Goal: Task Accomplishment & Management: Complete application form

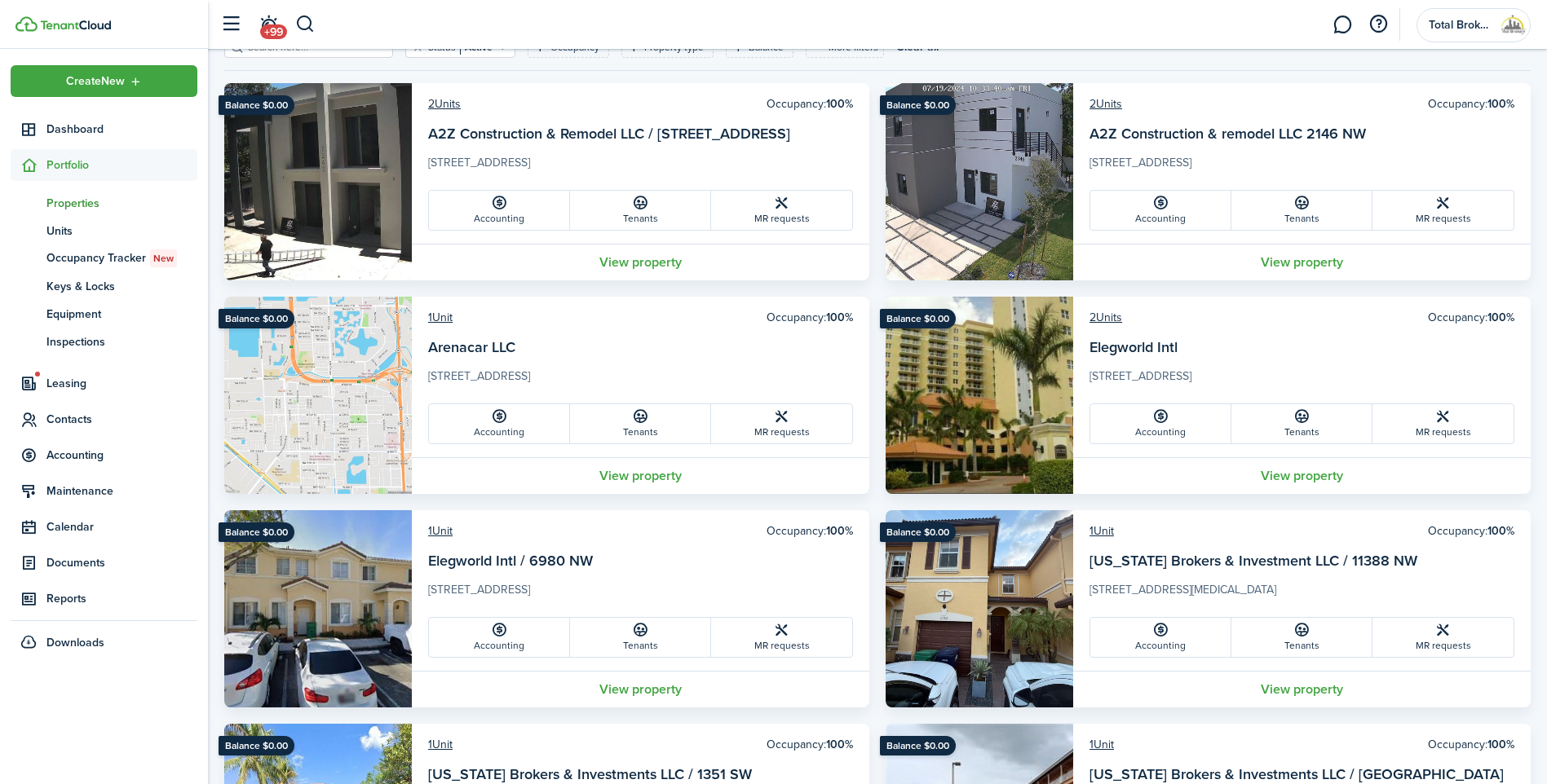
scroll to position [244, 0]
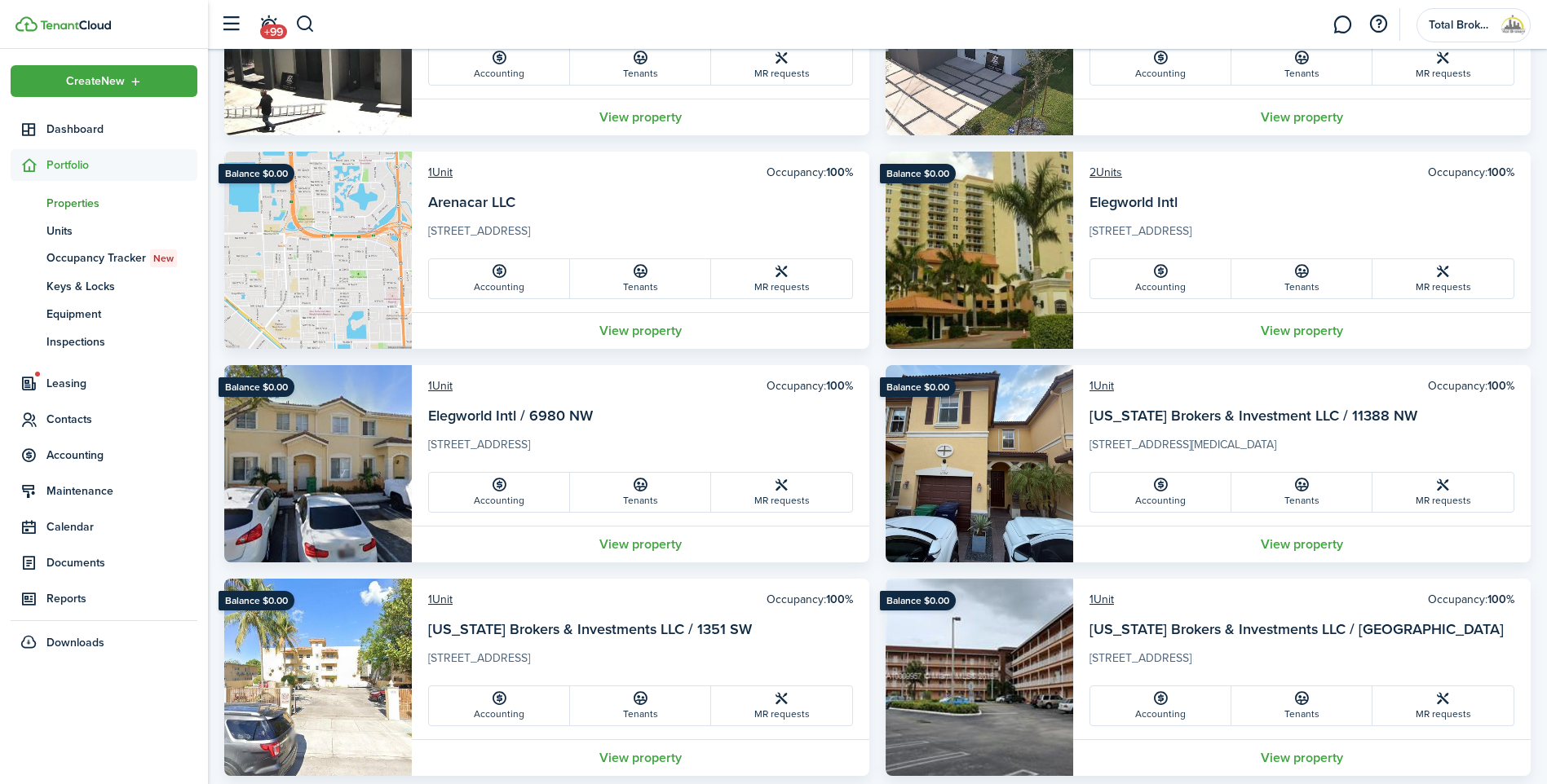
click at [969, 247] on img at bounding box center [979, 250] width 188 height 198
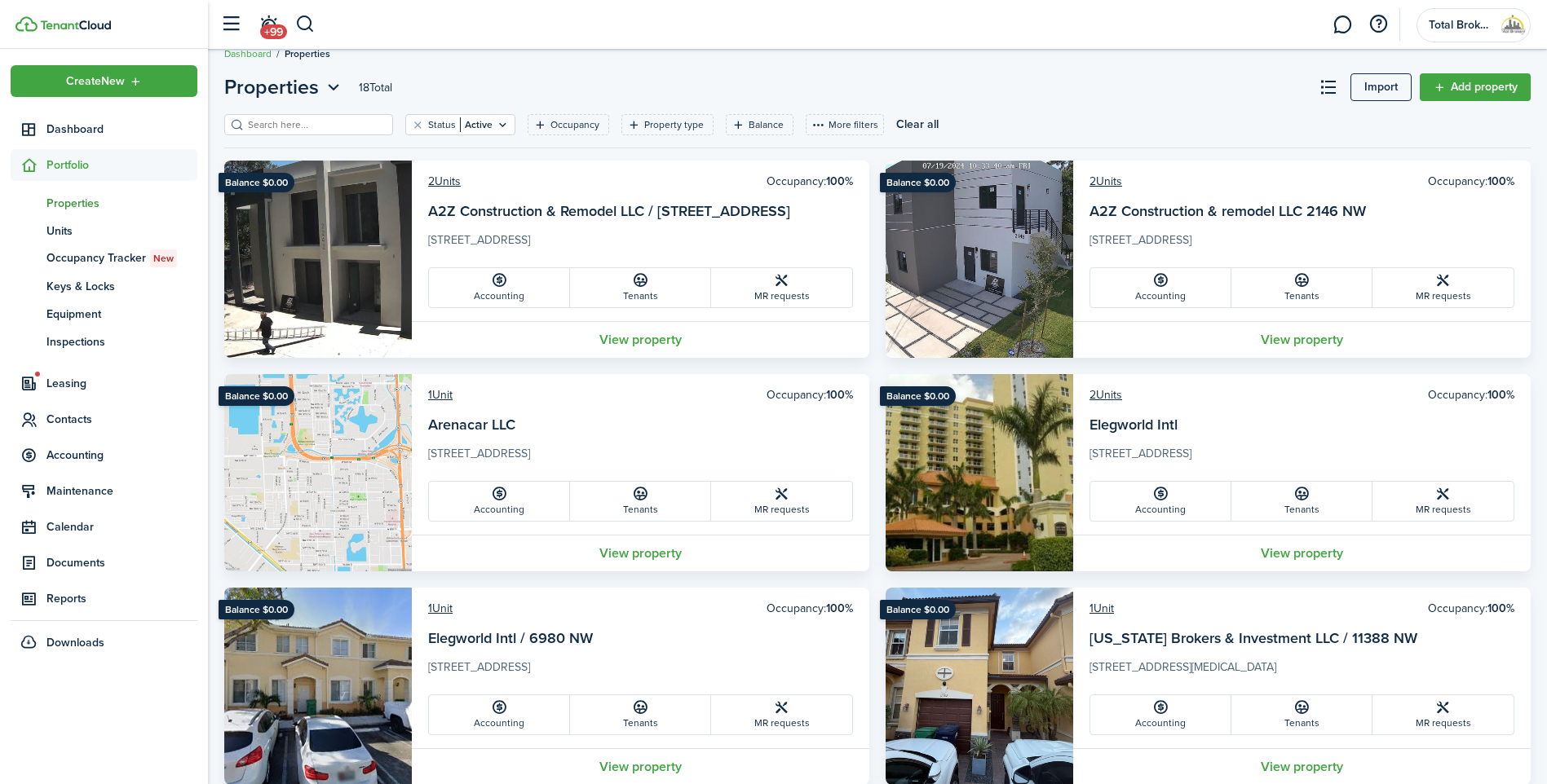
scroll to position [0, 0]
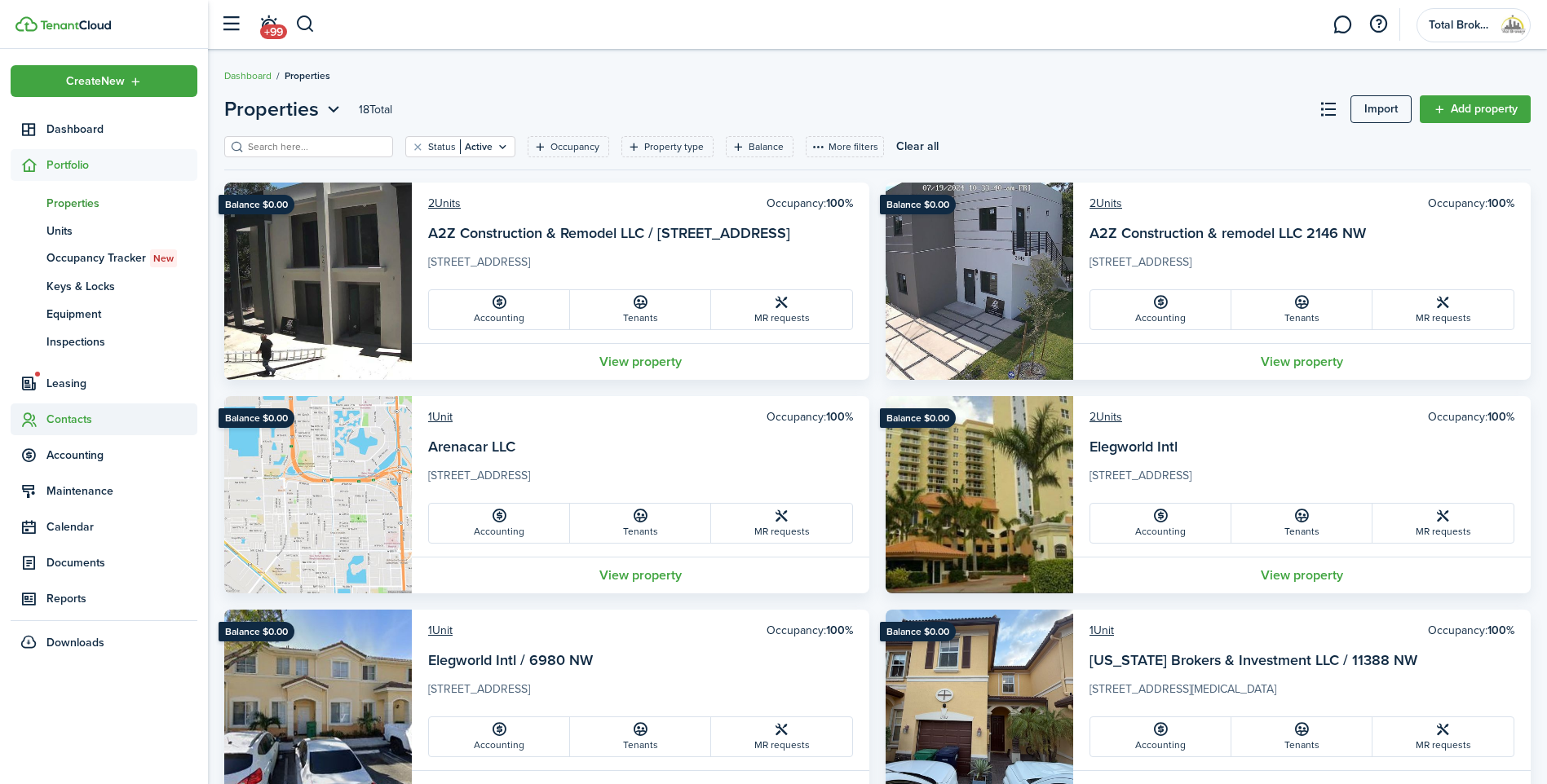
click at [67, 423] on span "Contacts" at bounding box center [122, 419] width 151 height 17
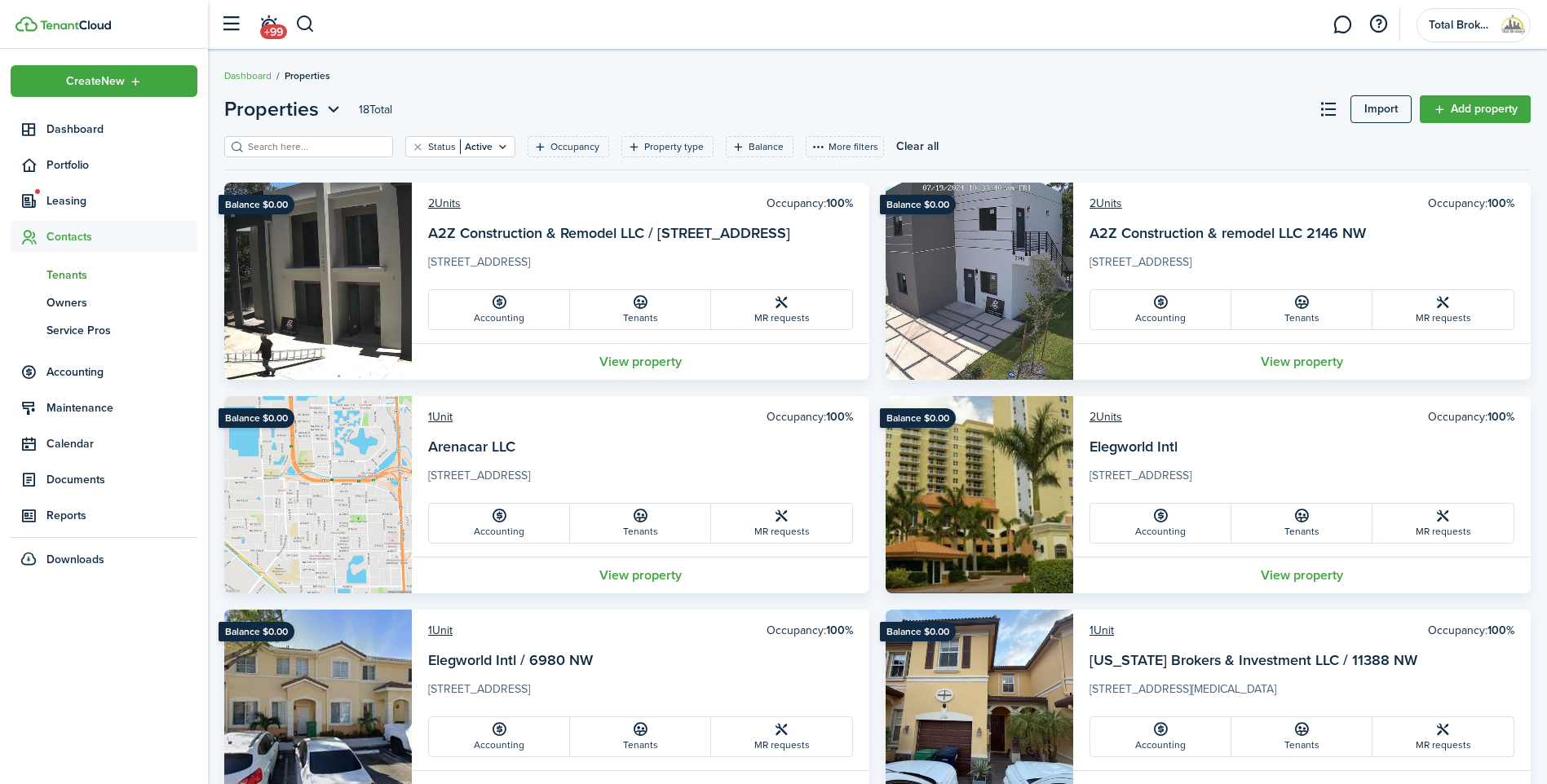
click at [76, 271] on span "Tenants" at bounding box center [122, 275] width 151 height 17
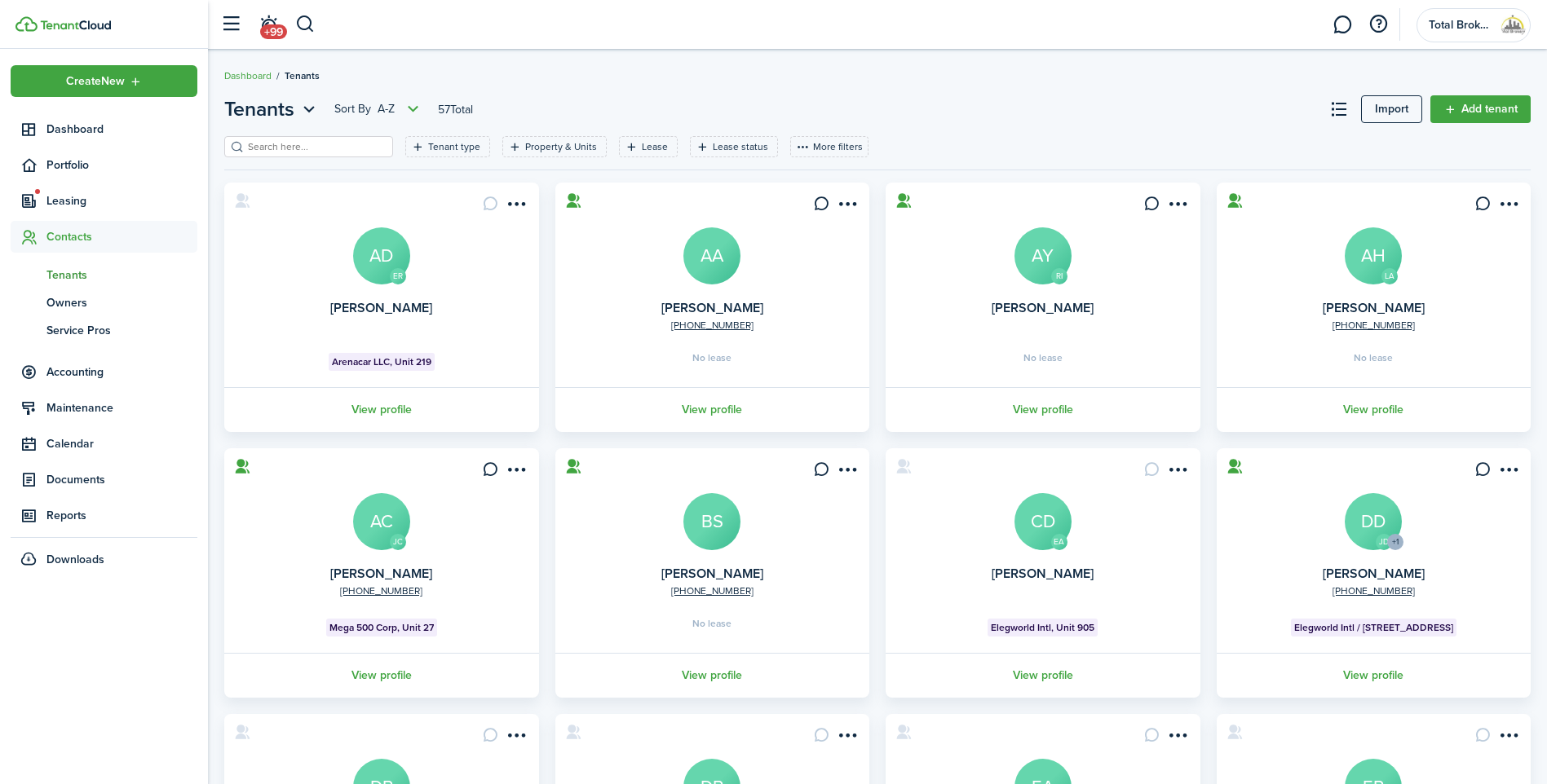
click at [309, 147] on input "search" at bounding box center [316, 147] width 144 height 15
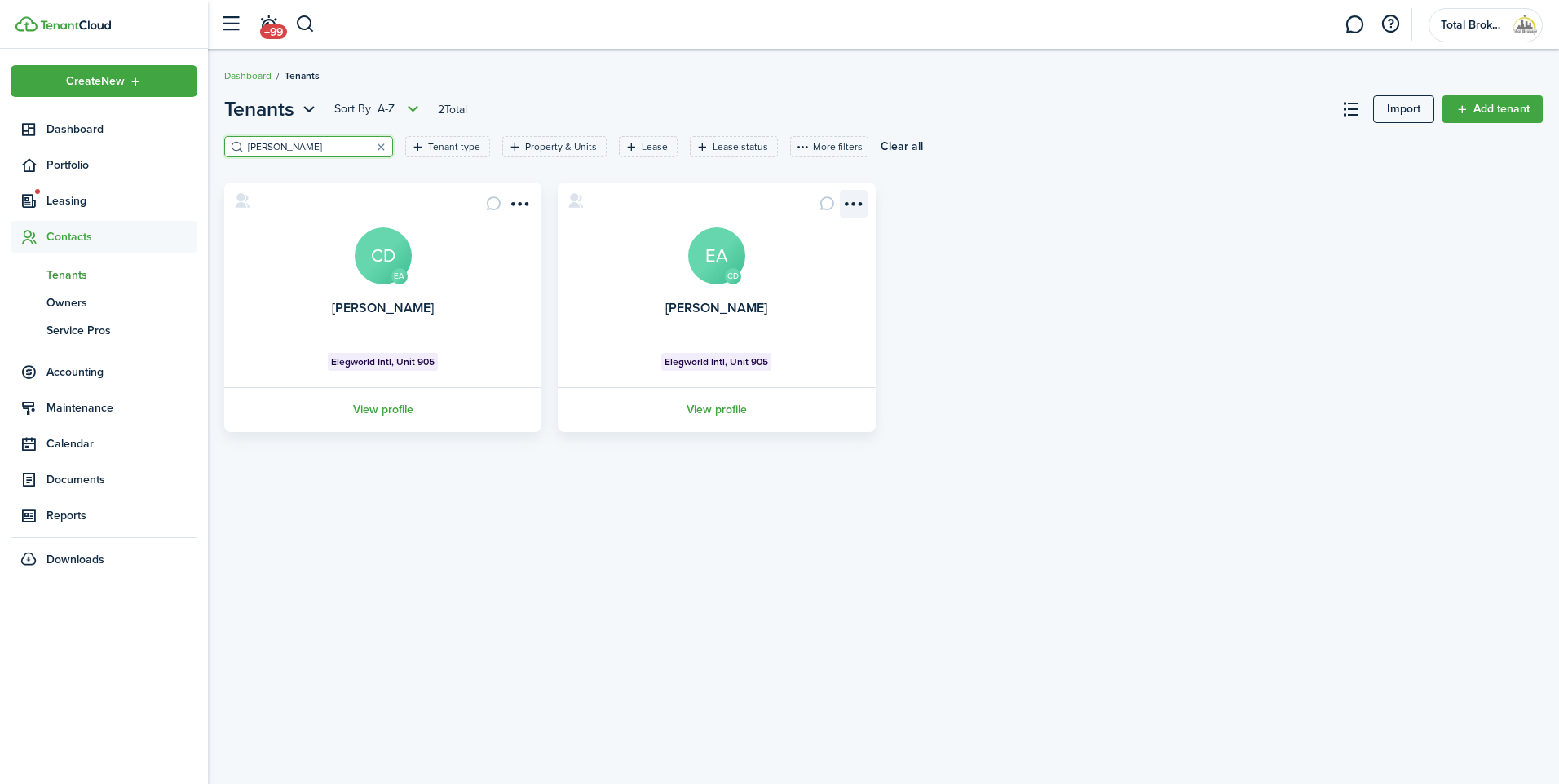
type input "elain"
click at [849, 204] on menu-btn-icon "Open menu" at bounding box center [853, 204] width 28 height 28
click at [699, 409] on link "View profile" at bounding box center [716, 409] width 322 height 45
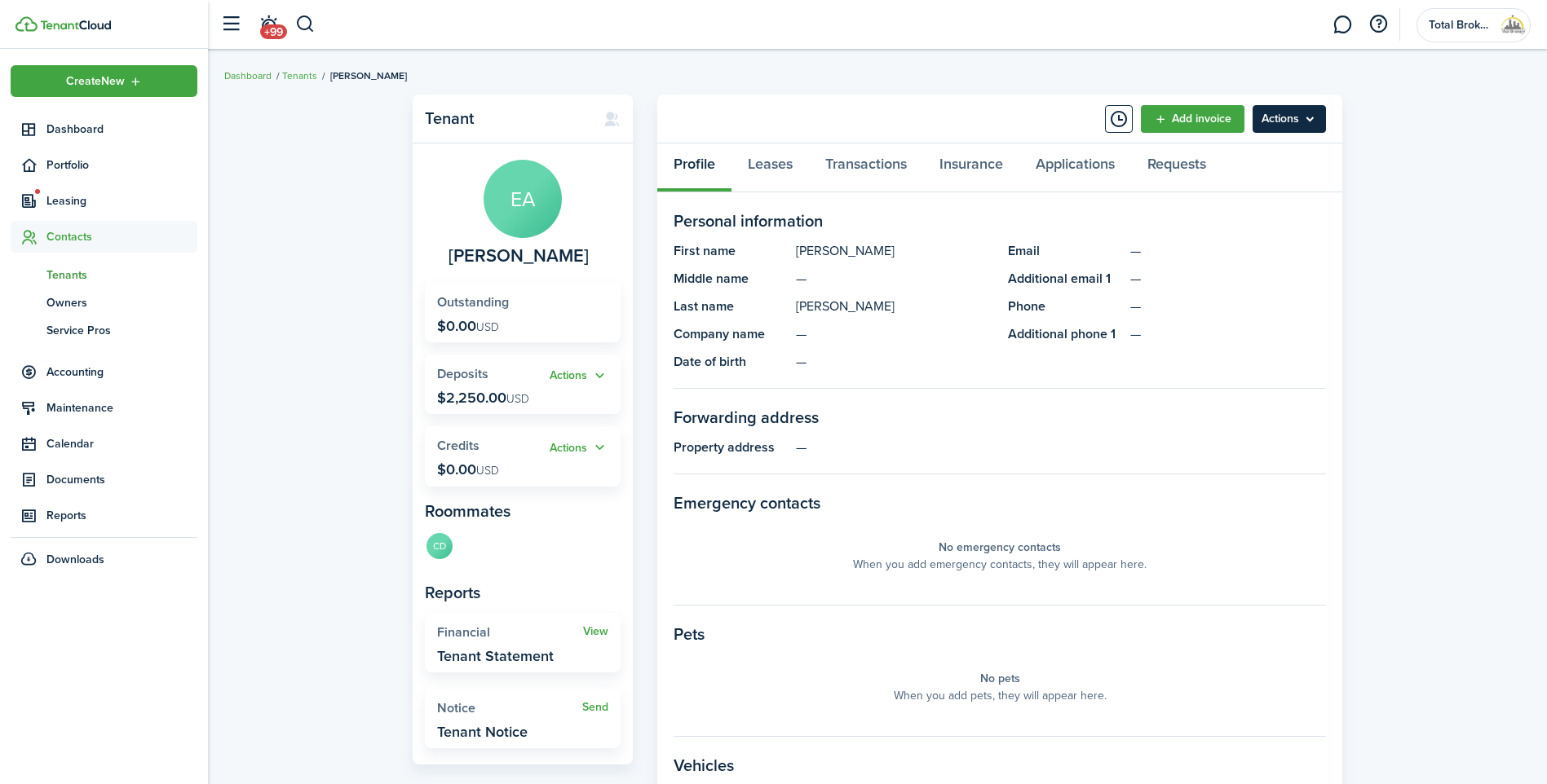
click at [1299, 125] on menu-btn "Actions" at bounding box center [1288, 118] width 74 height 28
click at [1256, 150] on link "Edit" at bounding box center [1254, 155] width 143 height 28
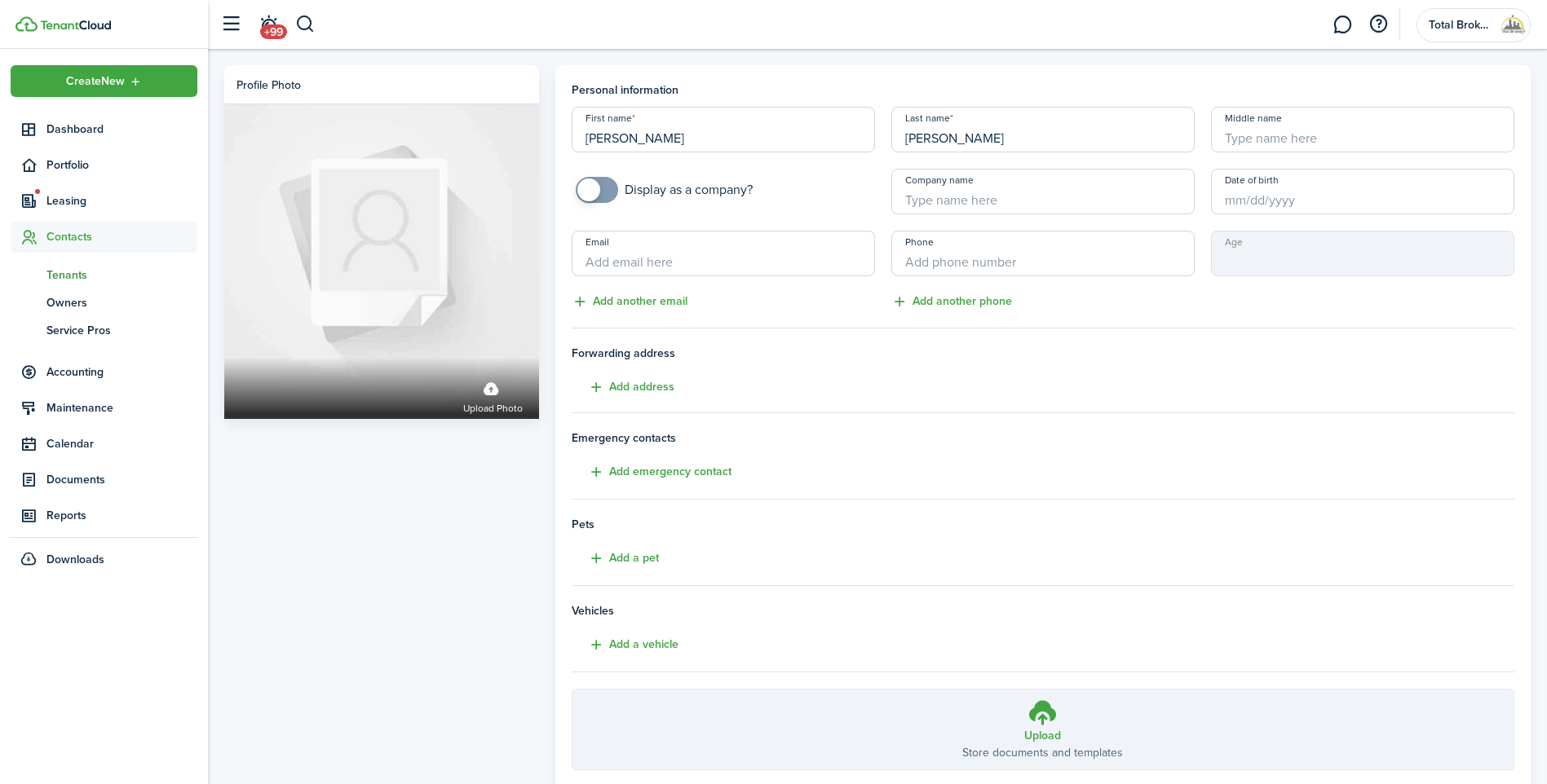
click at [705, 252] on input "Email" at bounding box center [722, 253] width 303 height 46
click at [674, 264] on input "Email" at bounding box center [722, 253] width 303 height 46
paste input "[EMAIL_ADDRESS][DOMAIN_NAME]"
type input "[EMAIL_ADDRESS][DOMAIN_NAME]"
click at [955, 259] on input "+1" at bounding box center [1043, 253] width 303 height 46
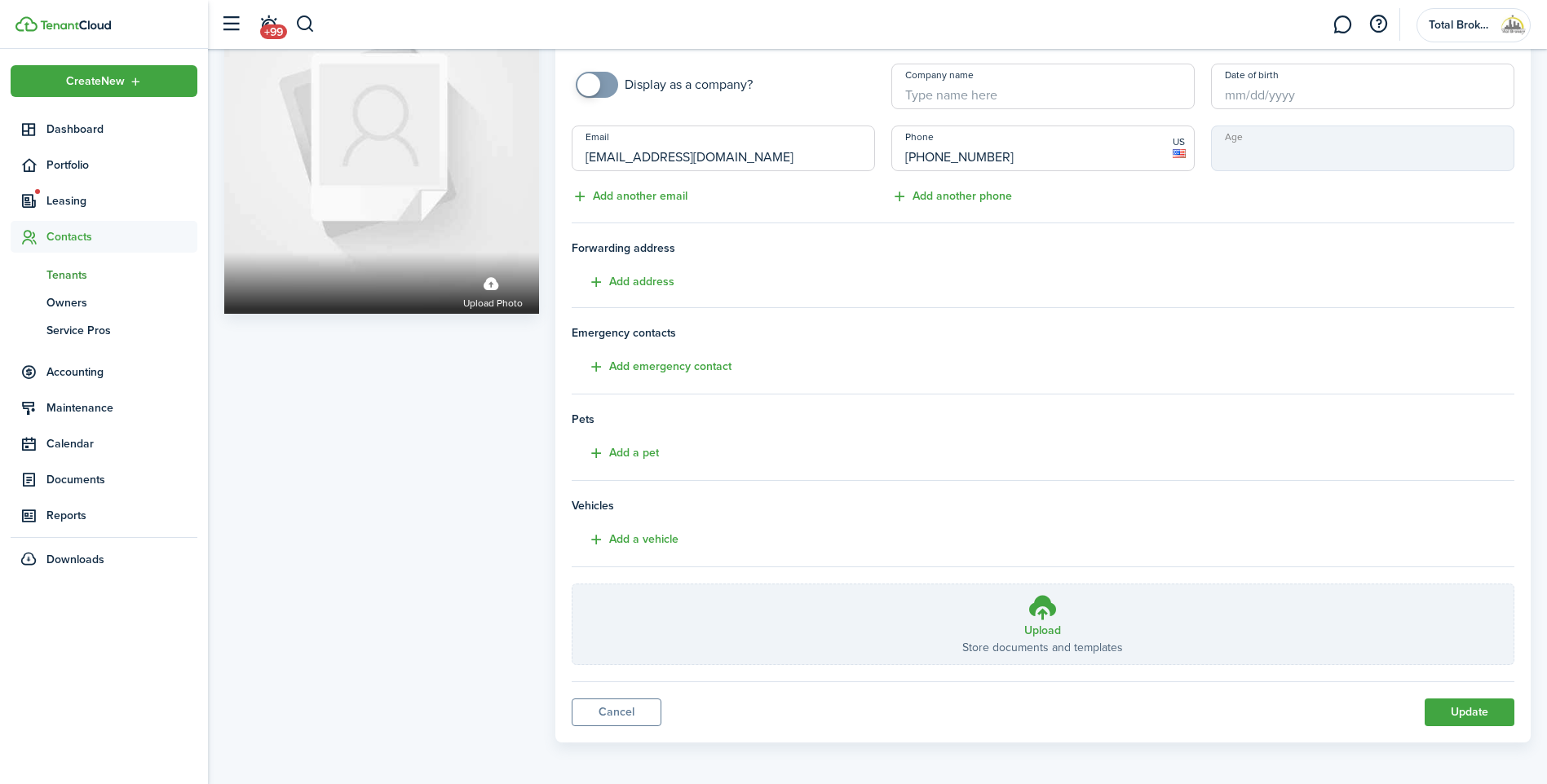
scroll to position [108, 0]
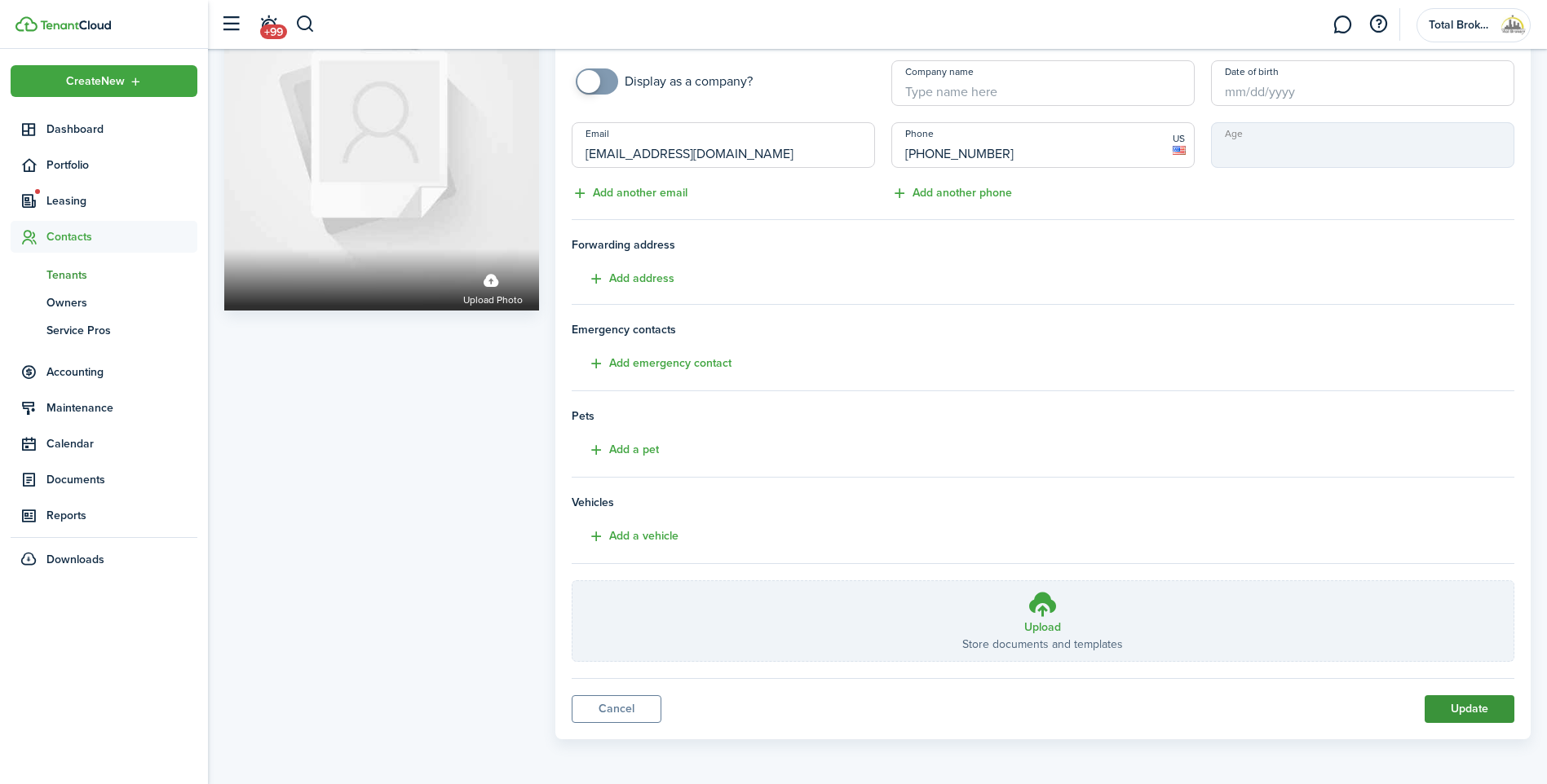
type input "[PHONE_NUMBER]"
click at [1468, 710] on button "Update" at bounding box center [1469, 709] width 90 height 28
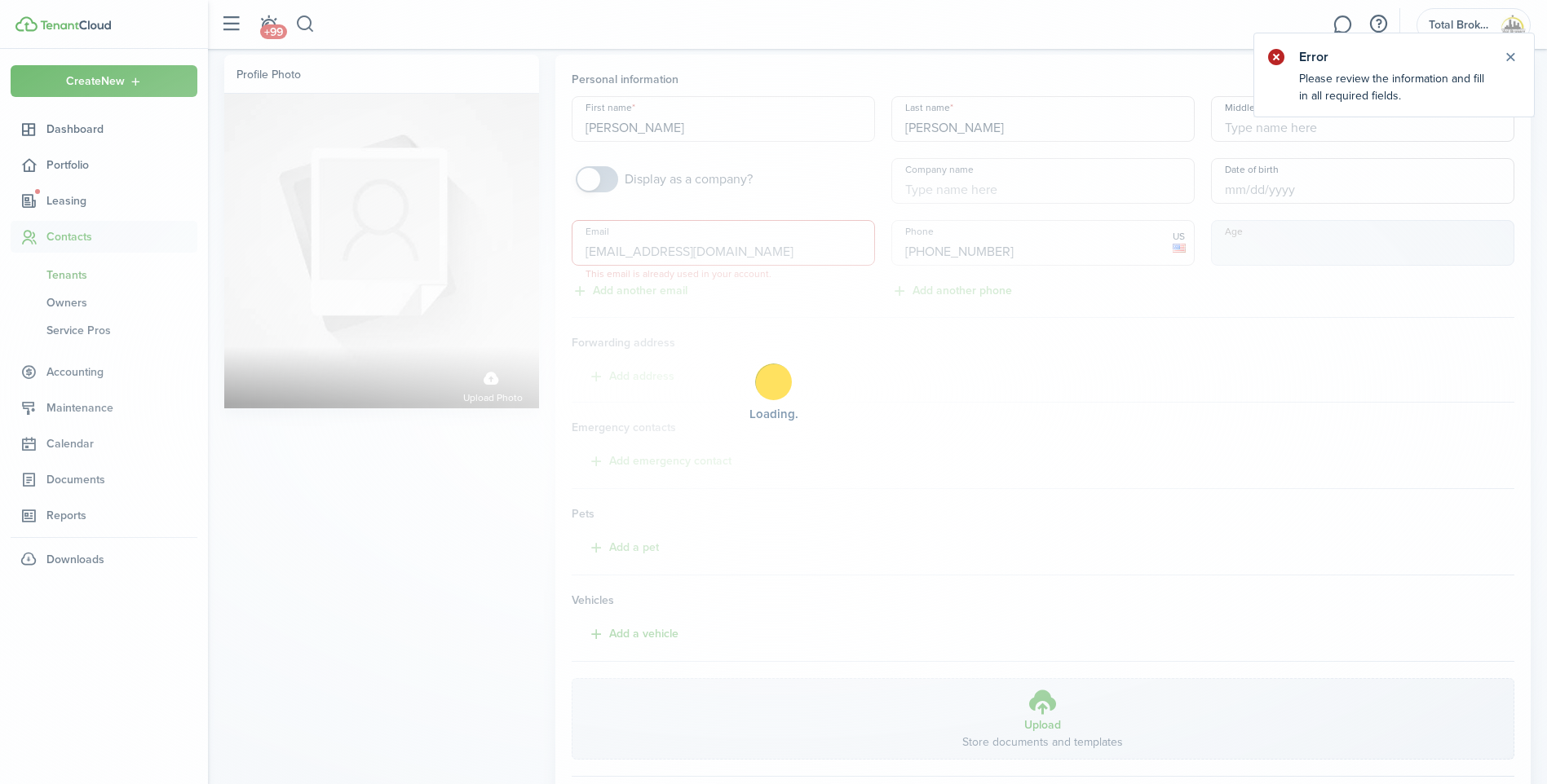
scroll to position [0, 0]
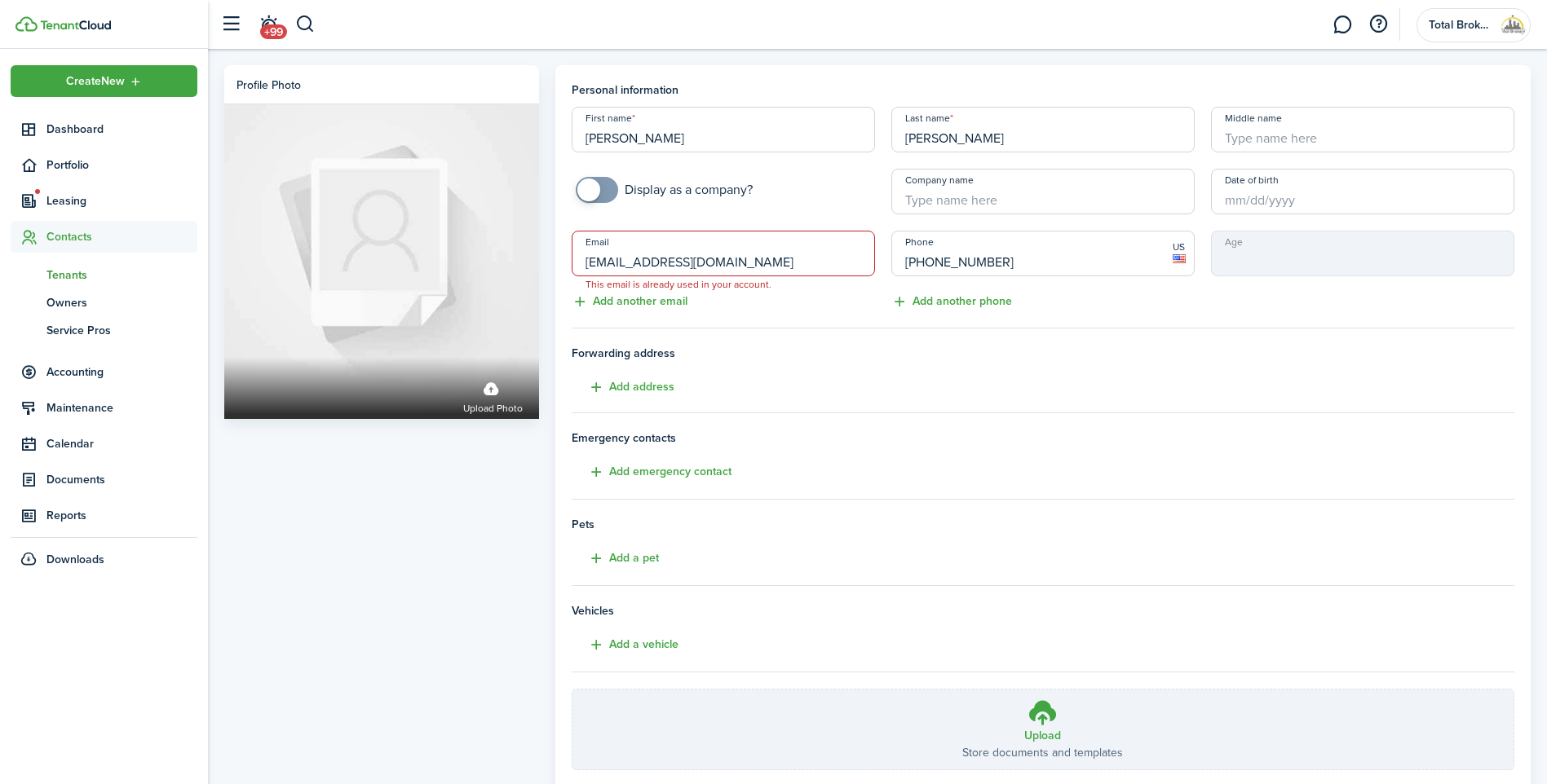
click at [673, 260] on input "[EMAIL_ADDRESS][DOMAIN_NAME]" at bounding box center [722, 253] width 303 height 46
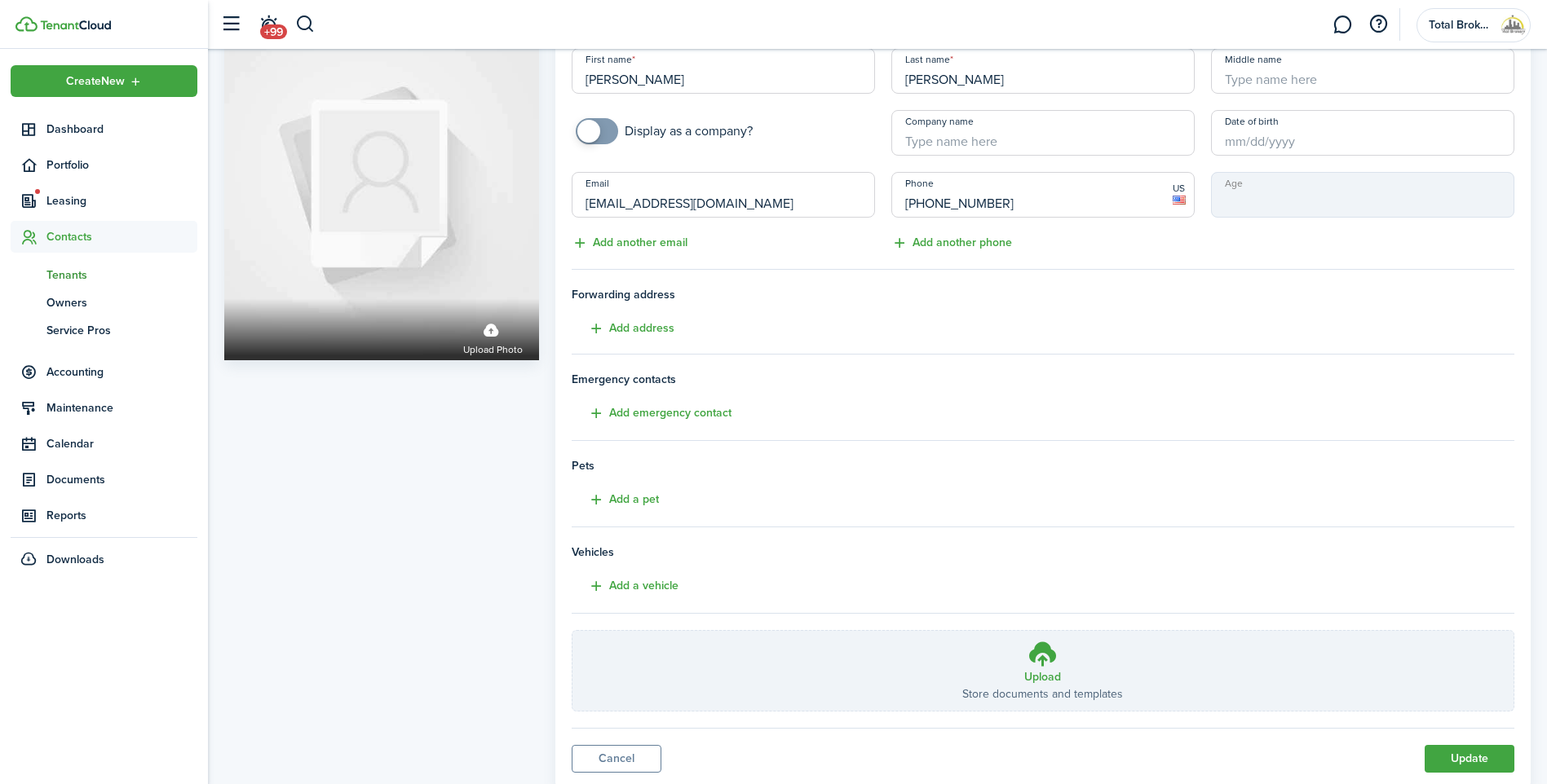
scroll to position [108, 0]
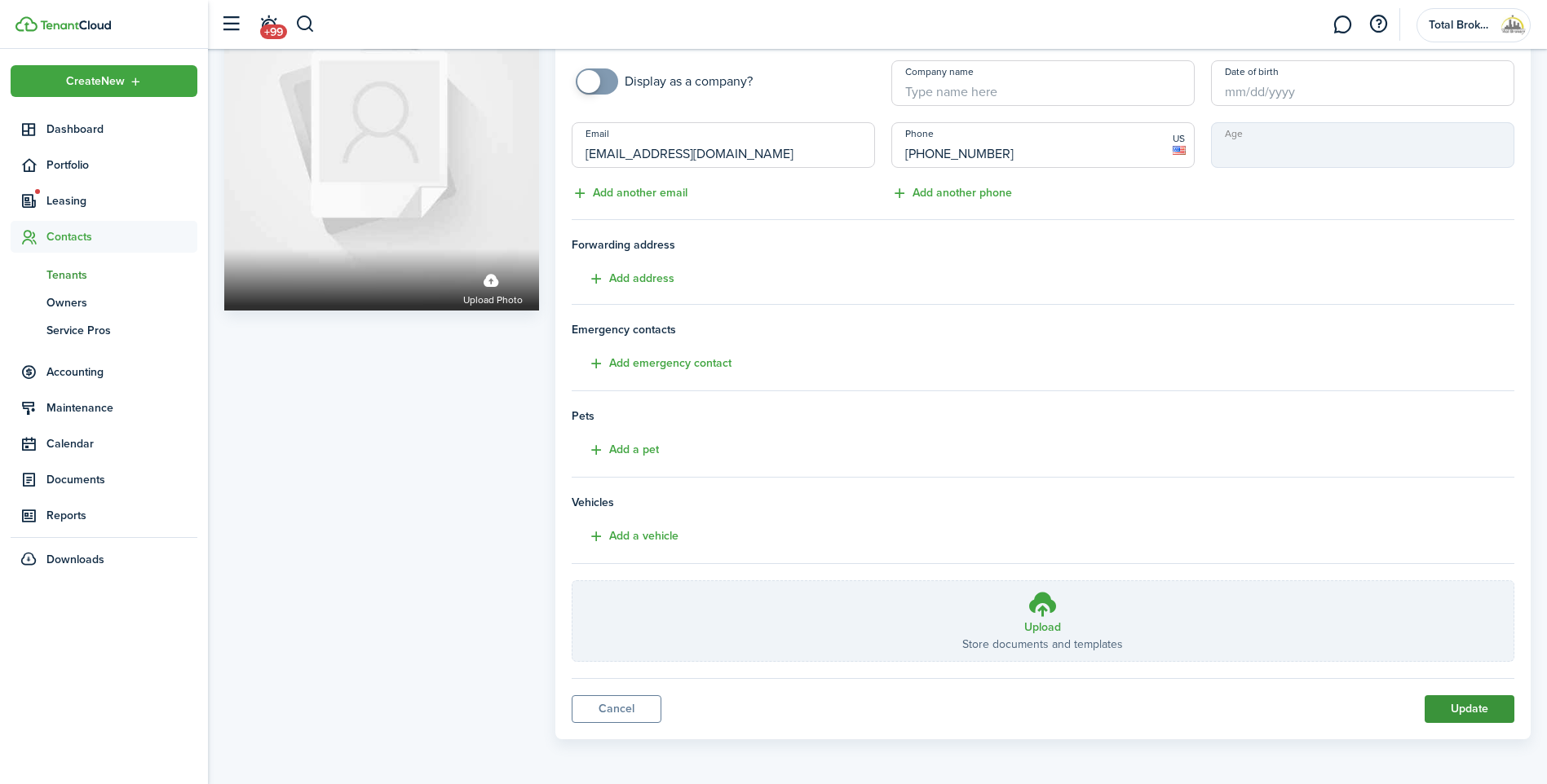
type input "elaineacosta@gmail.com"
click at [1436, 707] on button "Update" at bounding box center [1469, 709] width 90 height 28
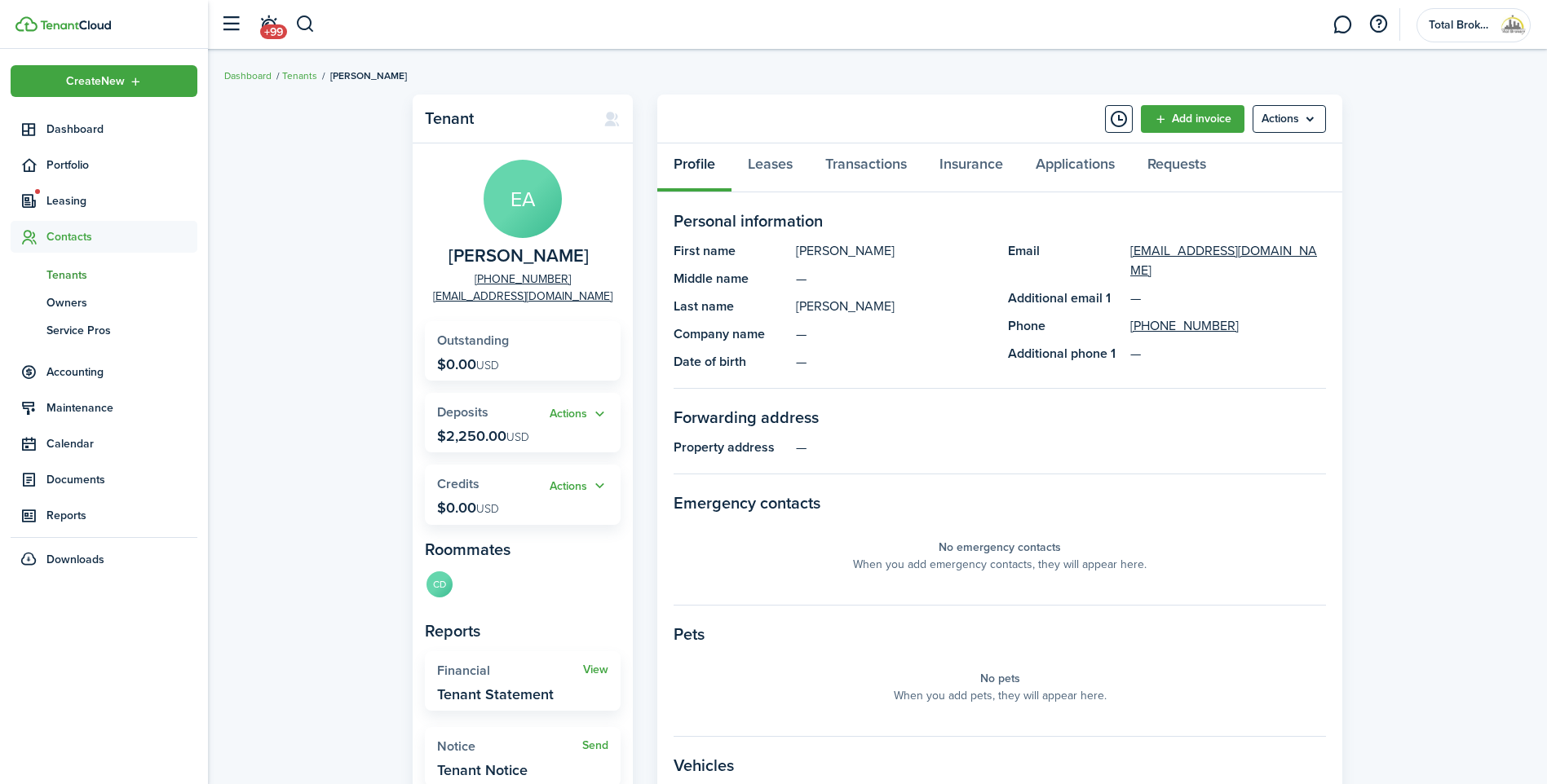
click at [70, 237] on span "Contacts" at bounding box center [122, 237] width 151 height 17
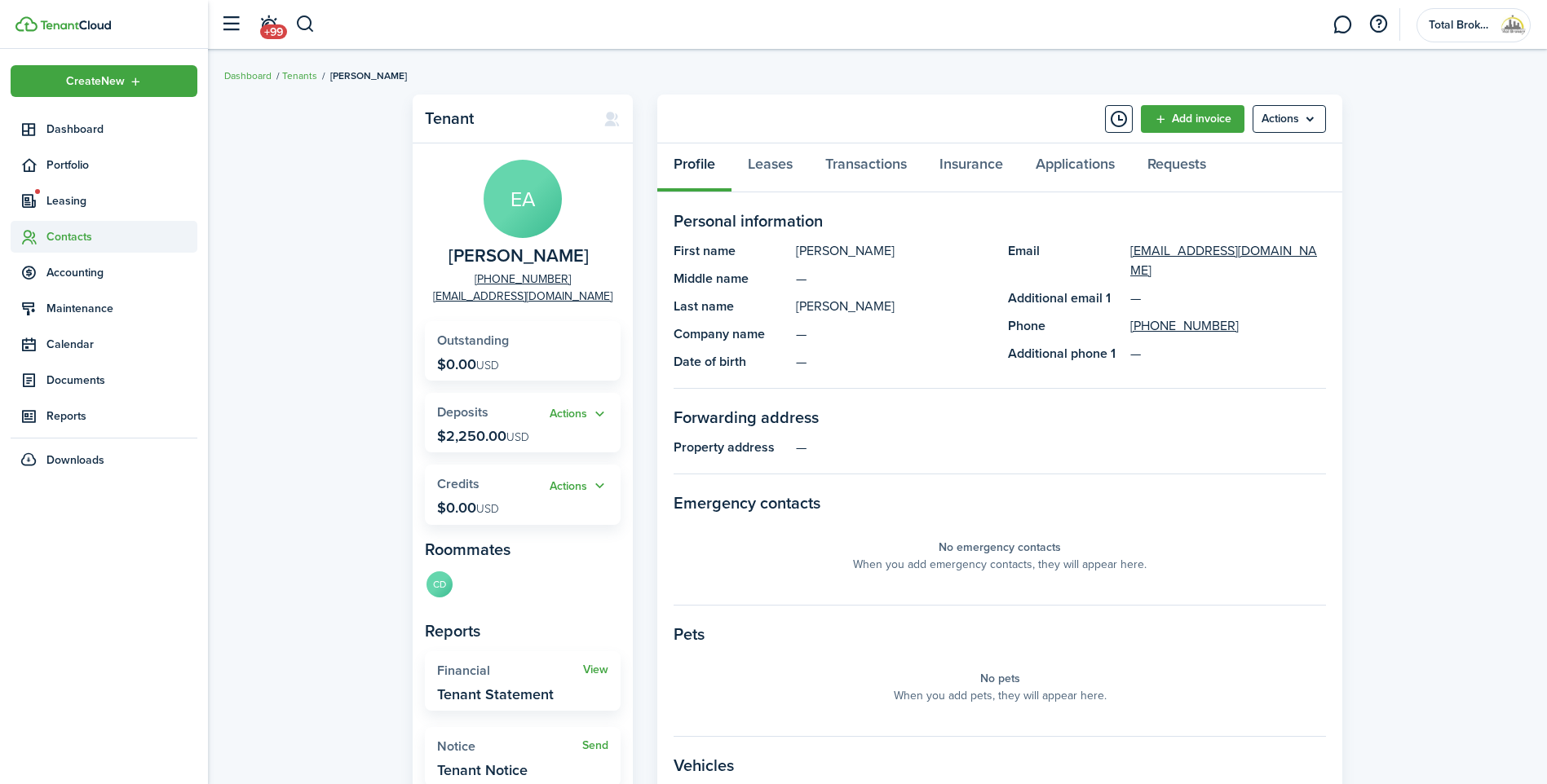
click at [72, 237] on span "Contacts" at bounding box center [122, 237] width 151 height 17
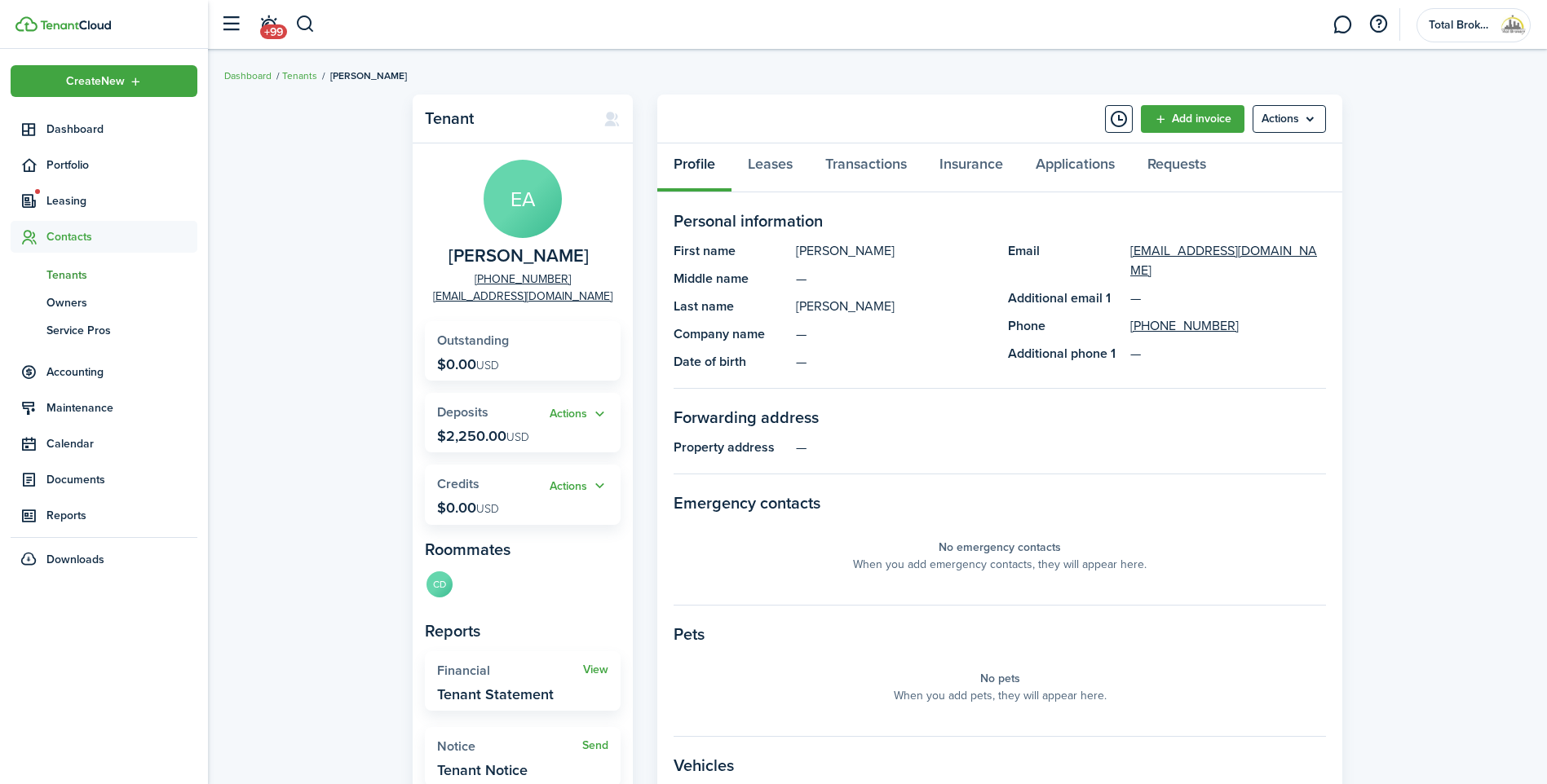
click at [68, 273] on span "Tenants" at bounding box center [122, 275] width 151 height 17
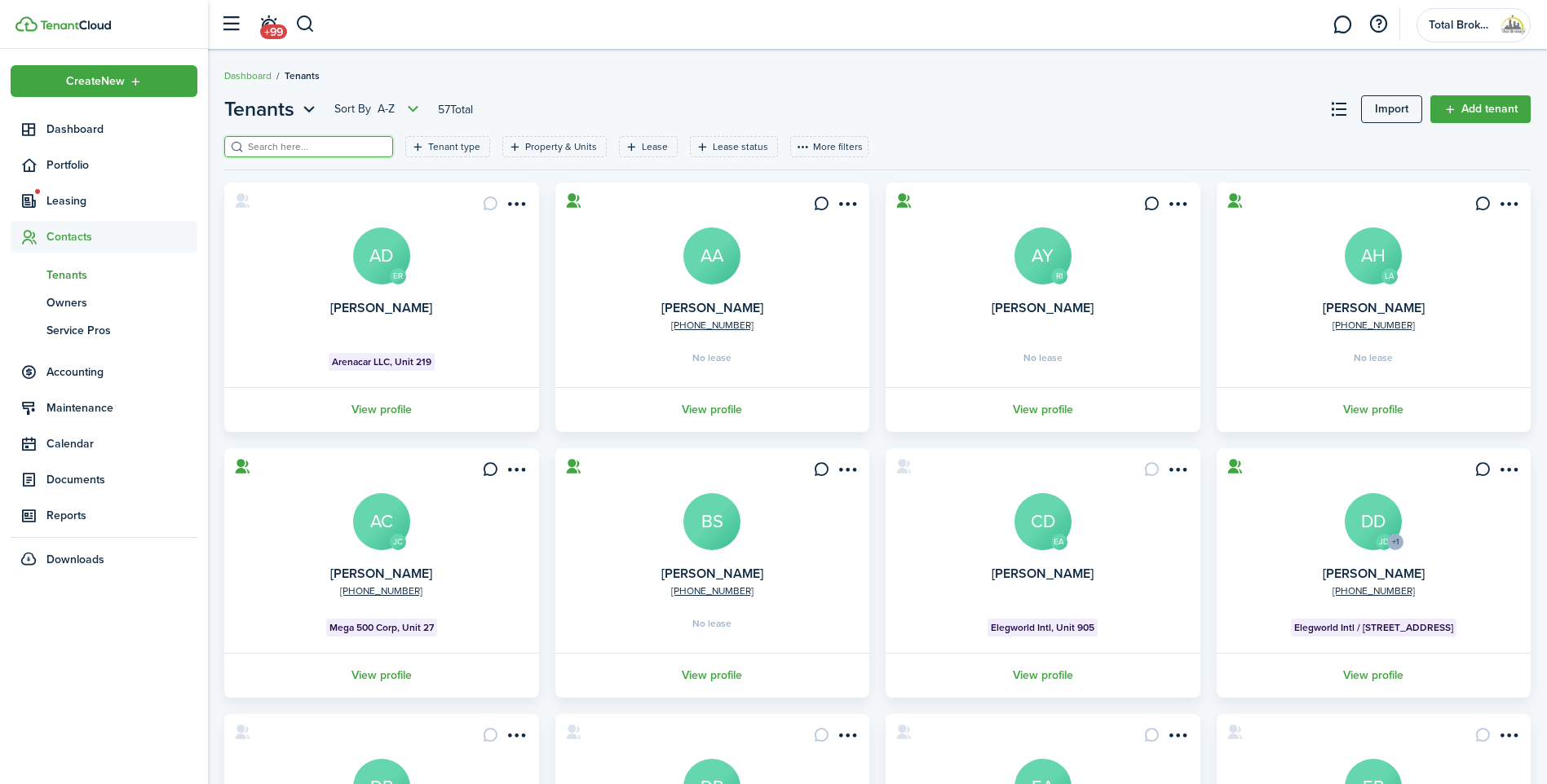
click at [271, 140] on input "search" at bounding box center [316, 147] width 144 height 15
type input "elaine"
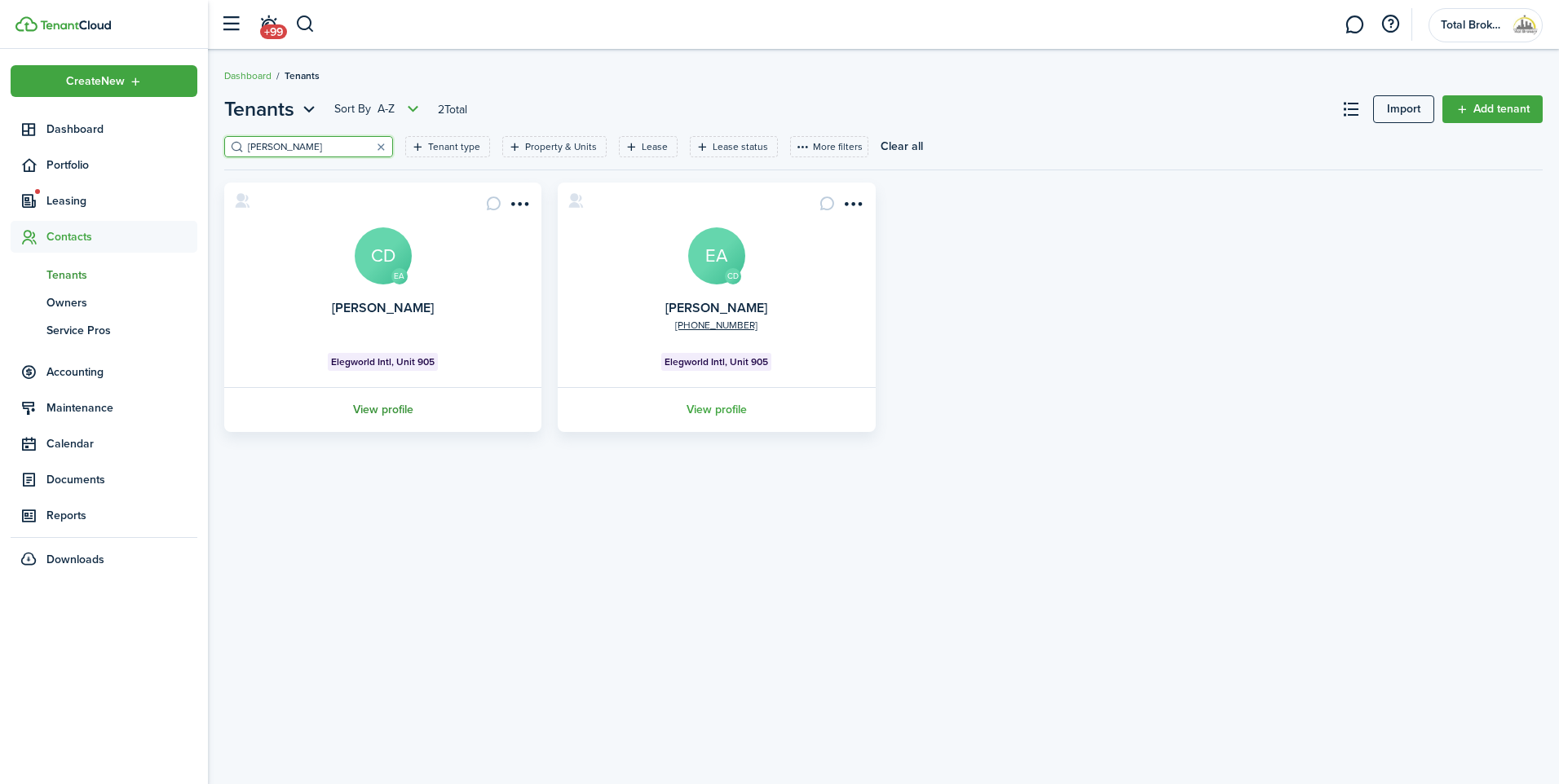
click at [402, 407] on link "View profile" at bounding box center [382, 409] width 322 height 45
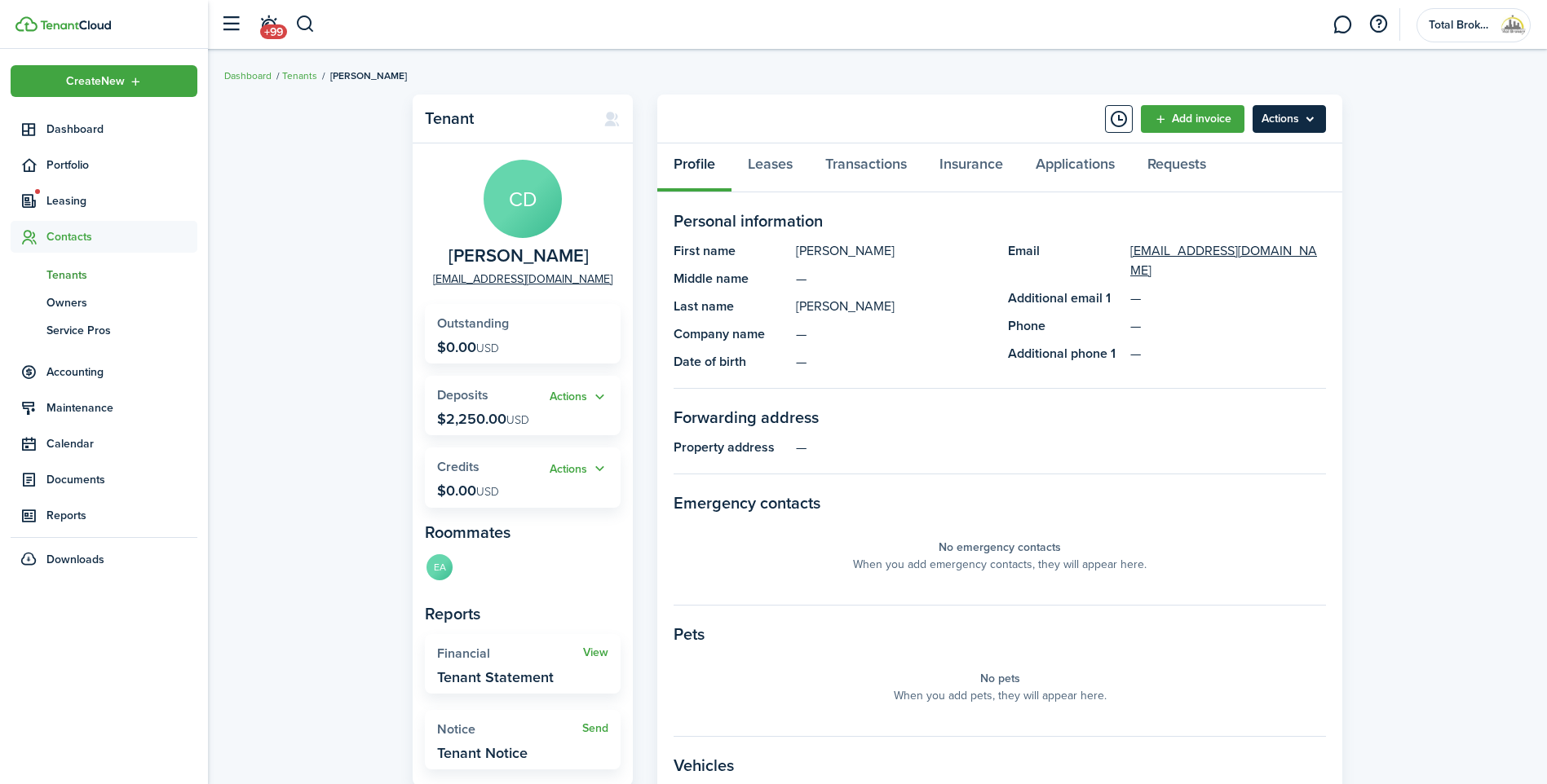
click at [1299, 107] on menu-btn "Actions" at bounding box center [1288, 118] width 74 height 28
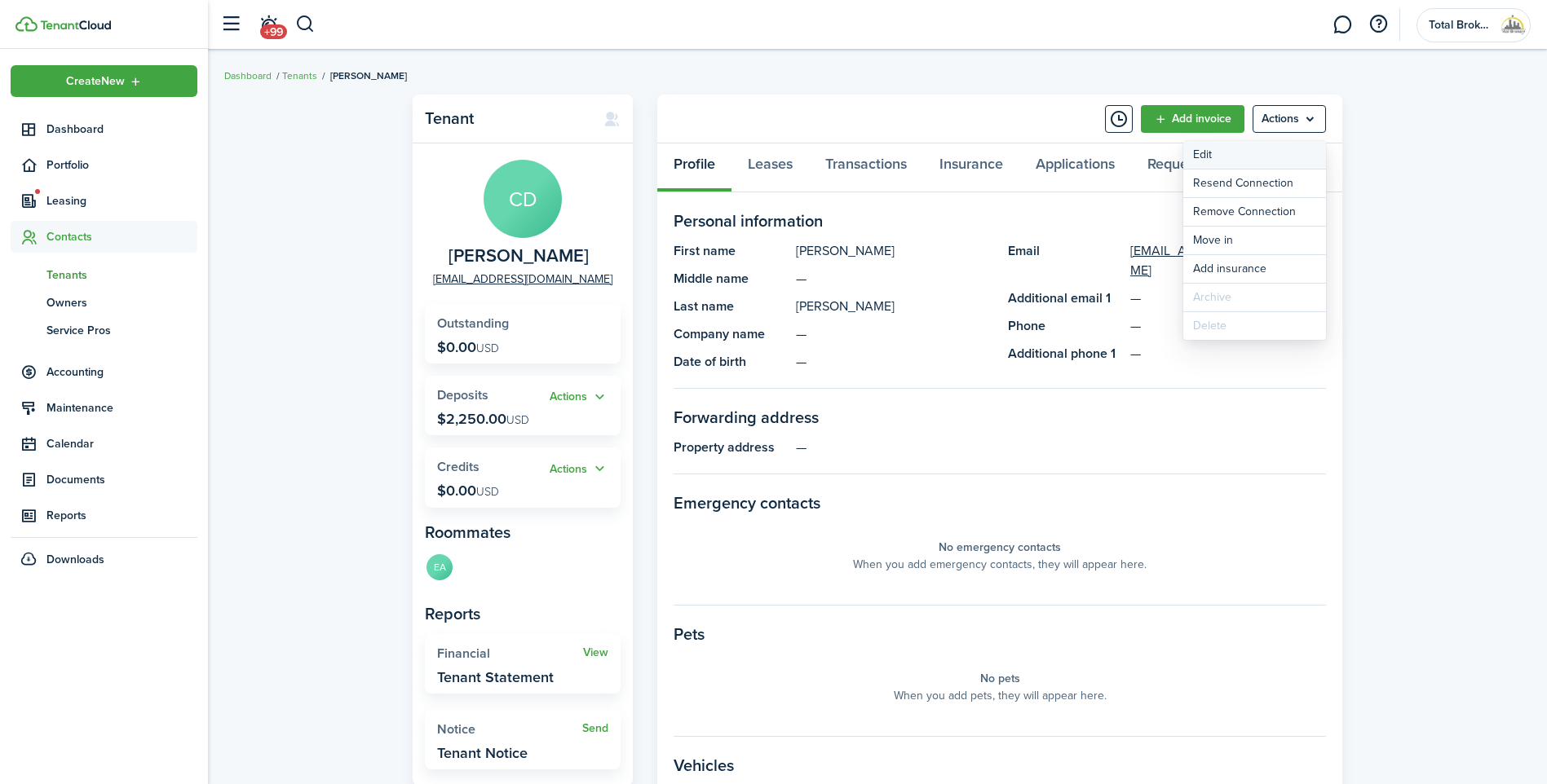
click at [1251, 164] on link "Edit" at bounding box center [1254, 155] width 143 height 28
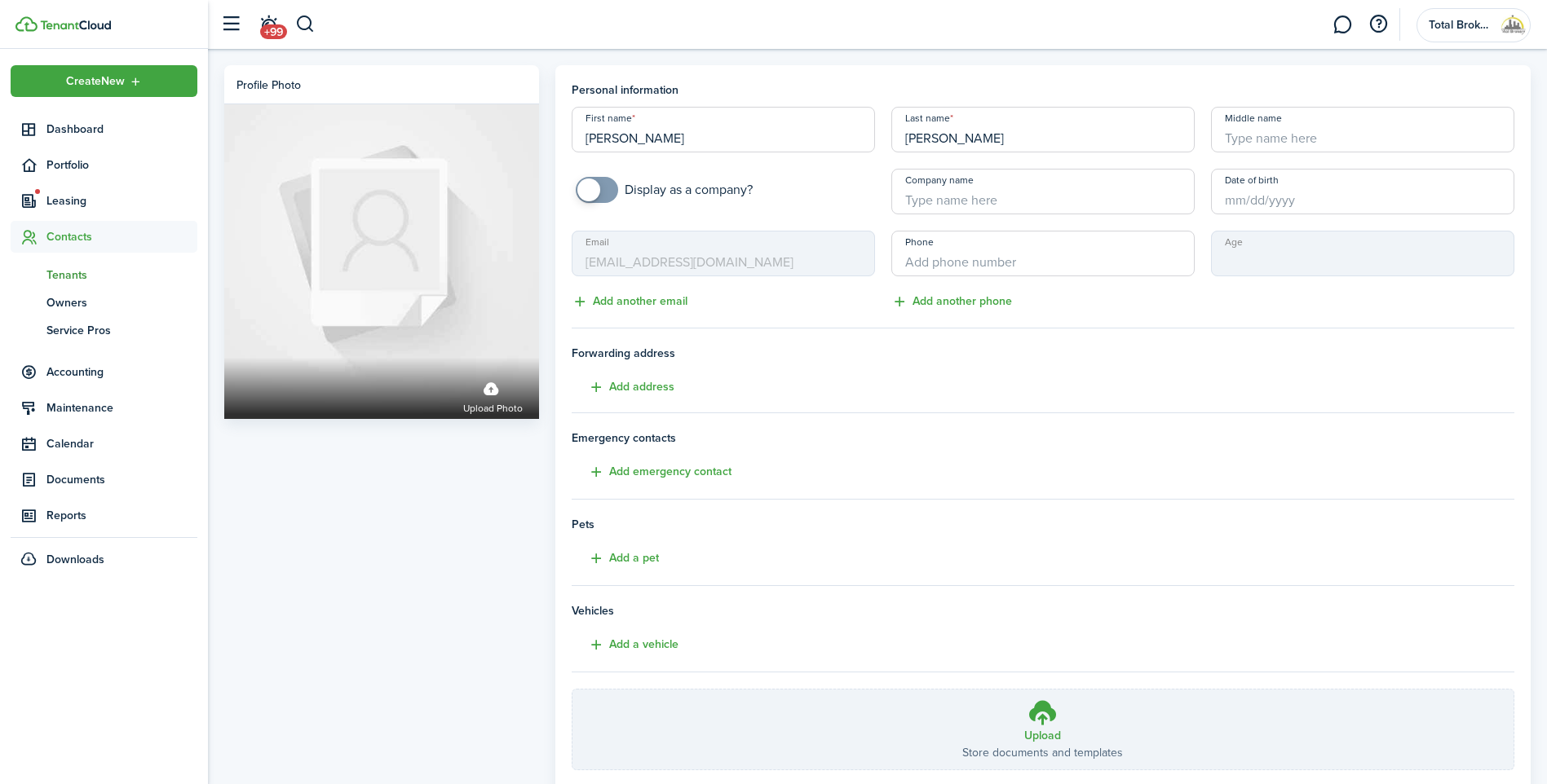
click at [781, 270] on mbsc-input "Email elaineacosta72@gmail.com" at bounding box center [722, 253] width 303 height 46
click at [1159, 315] on tenant-form "Personal information First name Carlos Last name Diaz Middle name Display as a …" at bounding box center [1043, 425] width 943 height 689
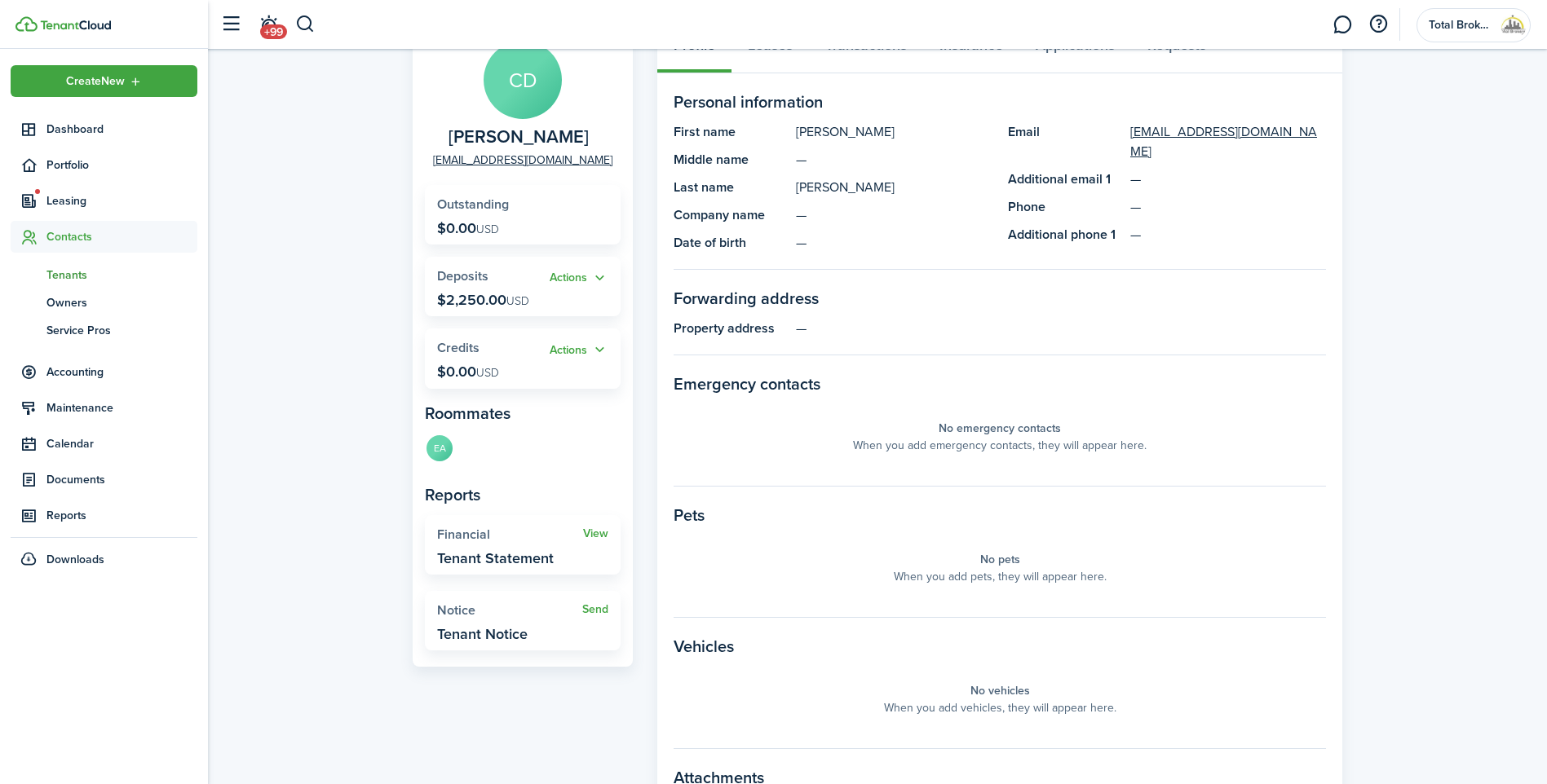
scroll to position [81, 0]
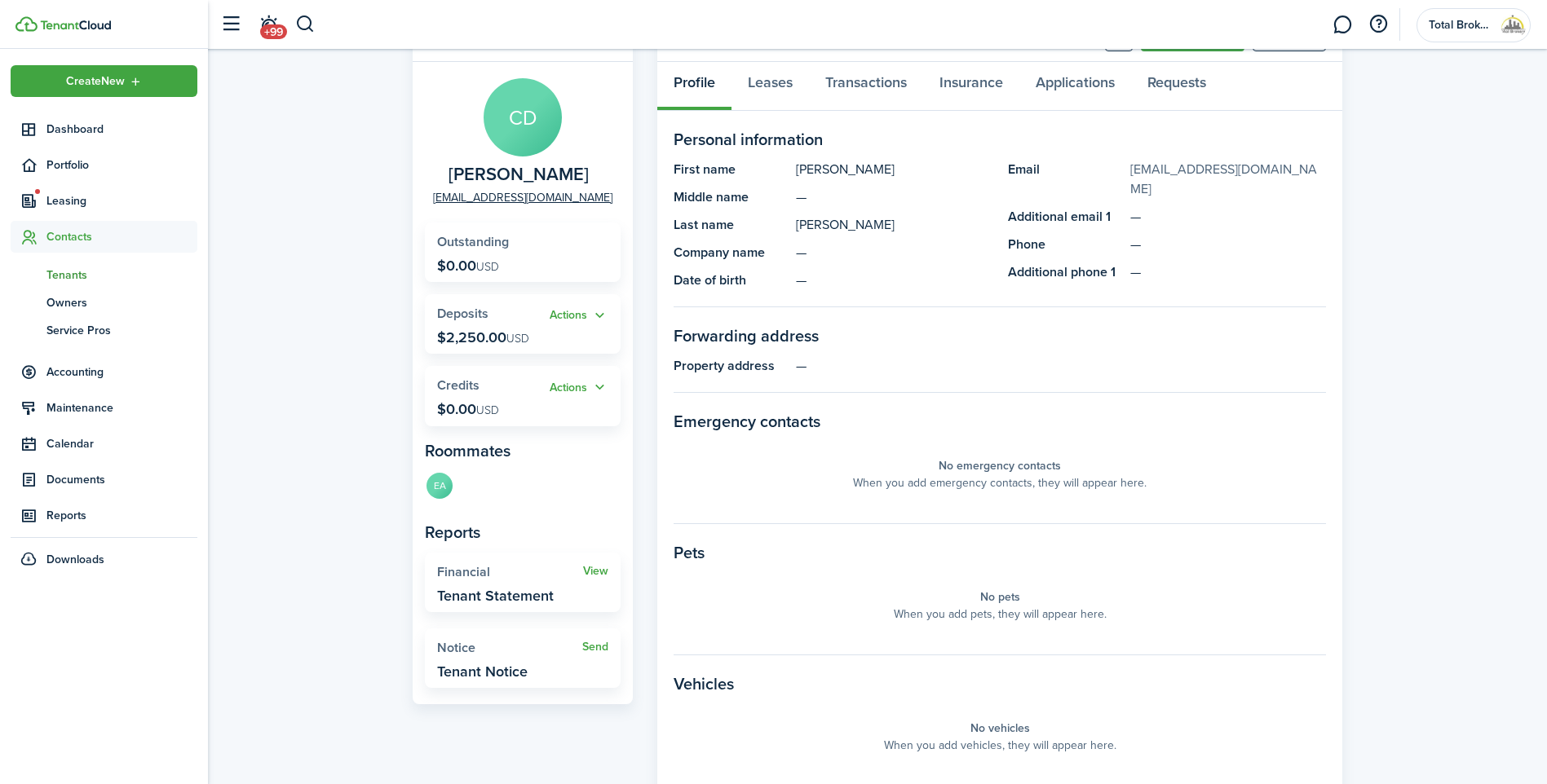
click at [1233, 169] on link "[EMAIL_ADDRESS][DOMAIN_NAME]" at bounding box center [1228, 179] width 196 height 39
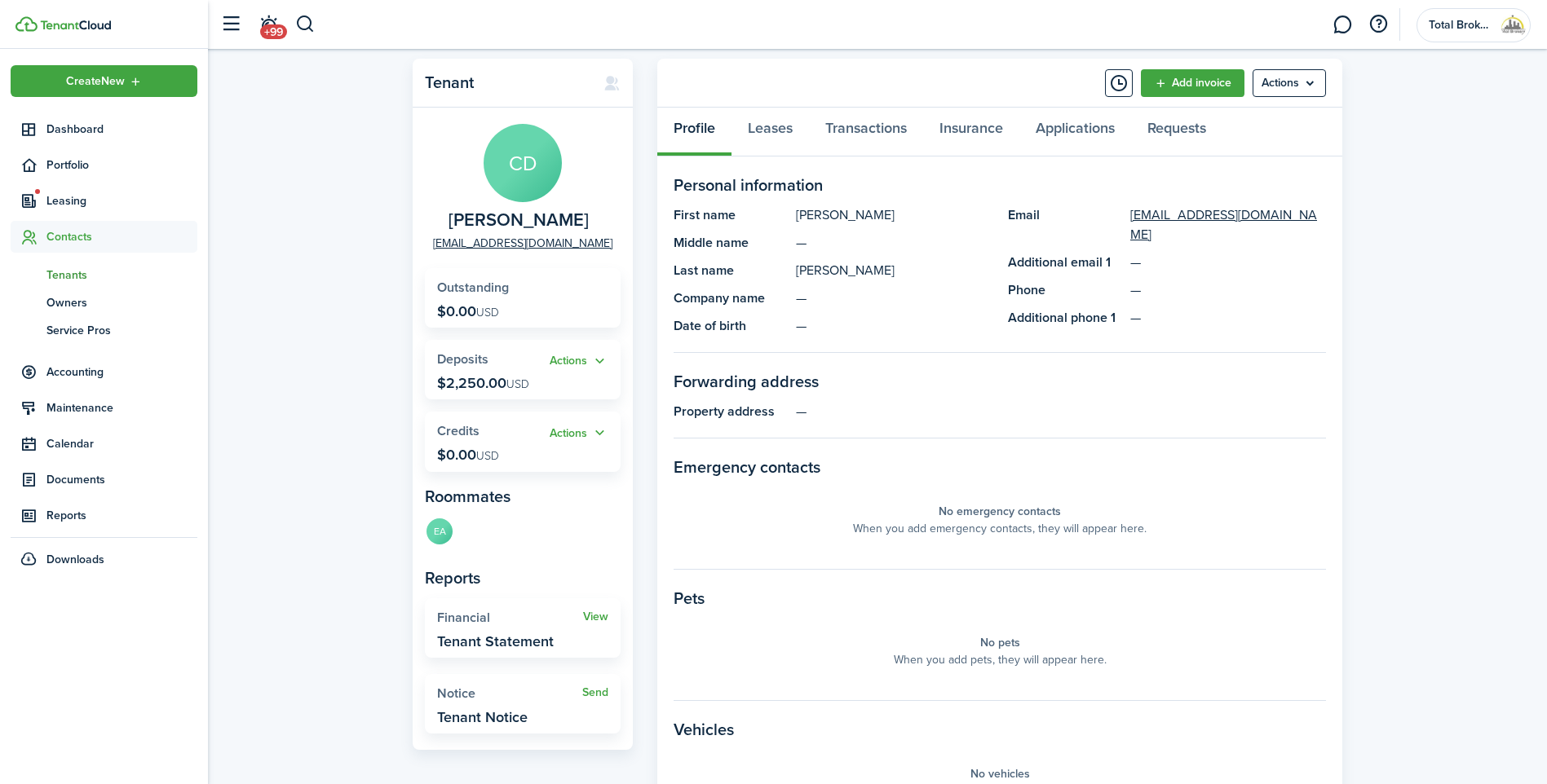
scroll to position [0, 0]
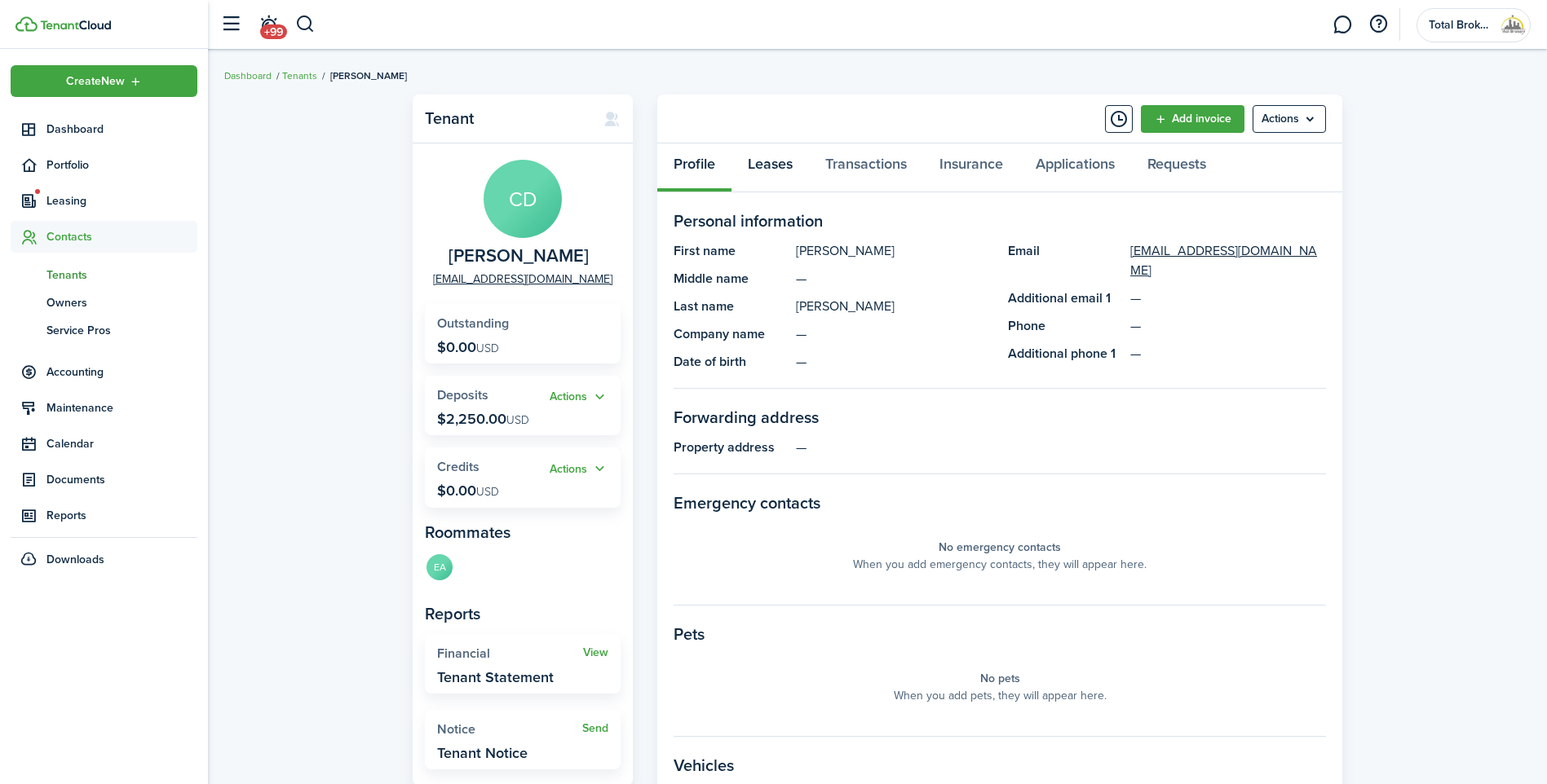
click at [762, 171] on link "Leases" at bounding box center [771, 168] width 78 height 49
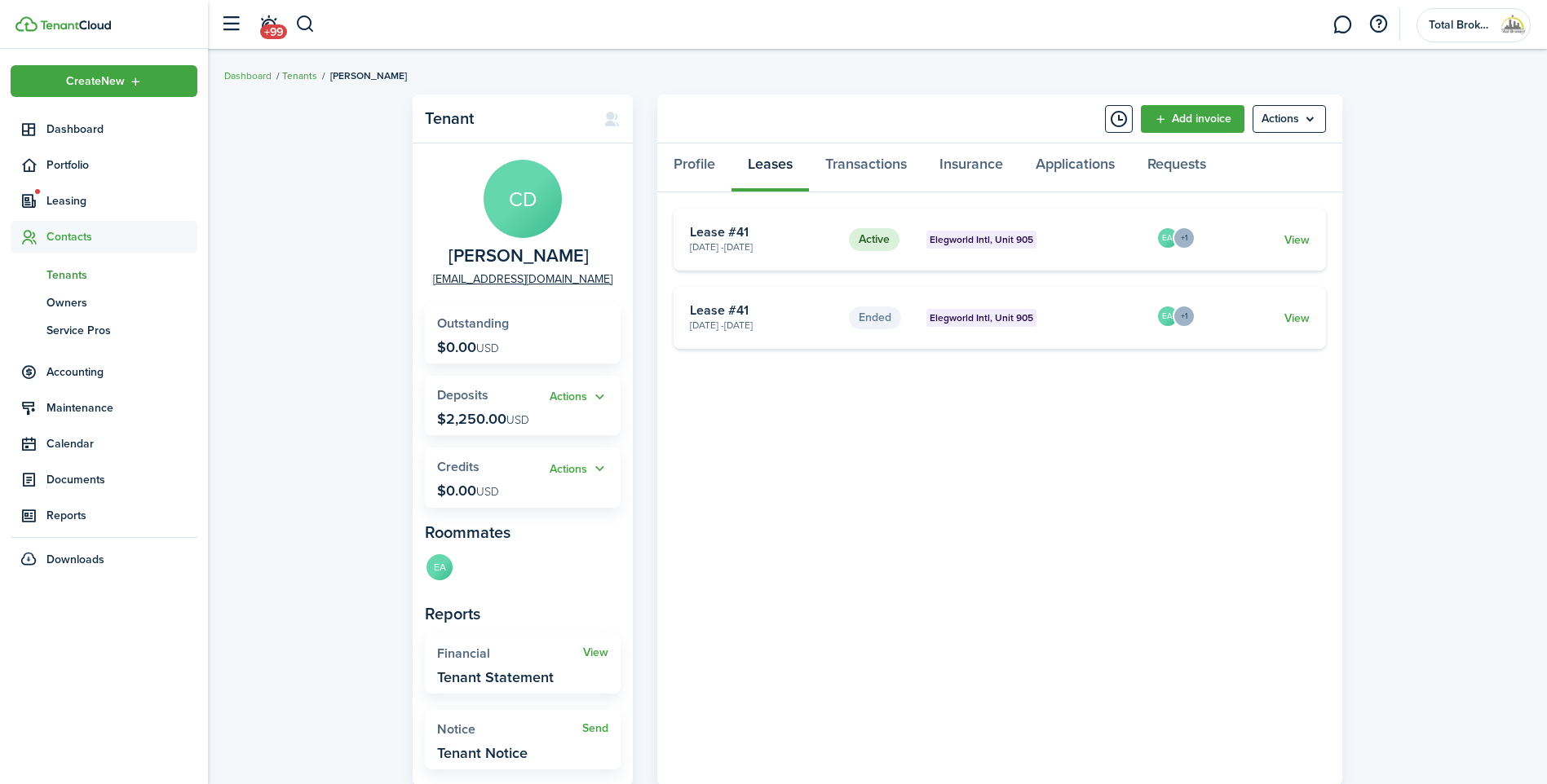
click at [302, 77] on link "Tenants" at bounding box center [299, 75] width 35 height 14
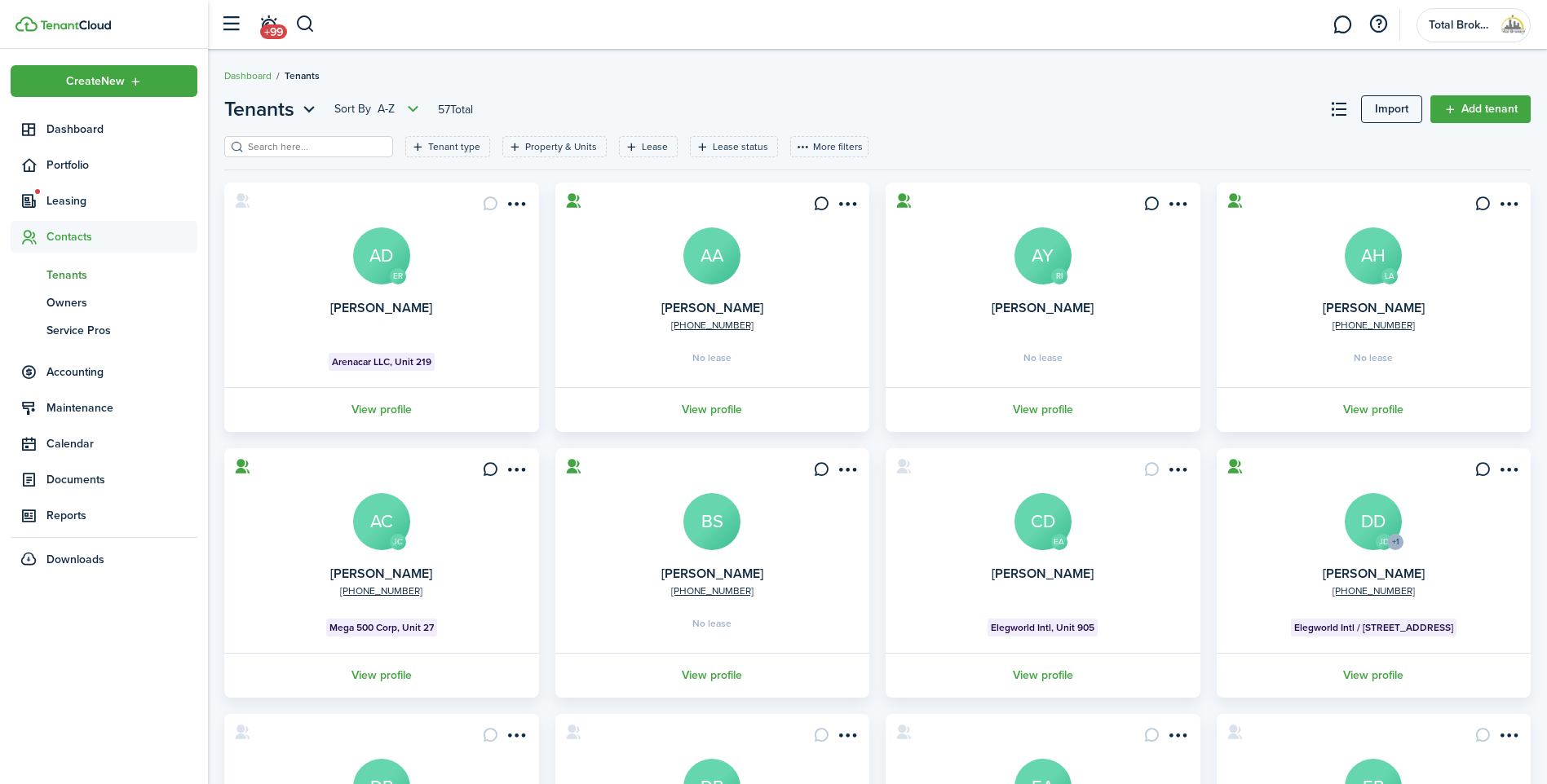
click at [335, 150] on input "search" at bounding box center [316, 147] width 144 height 15
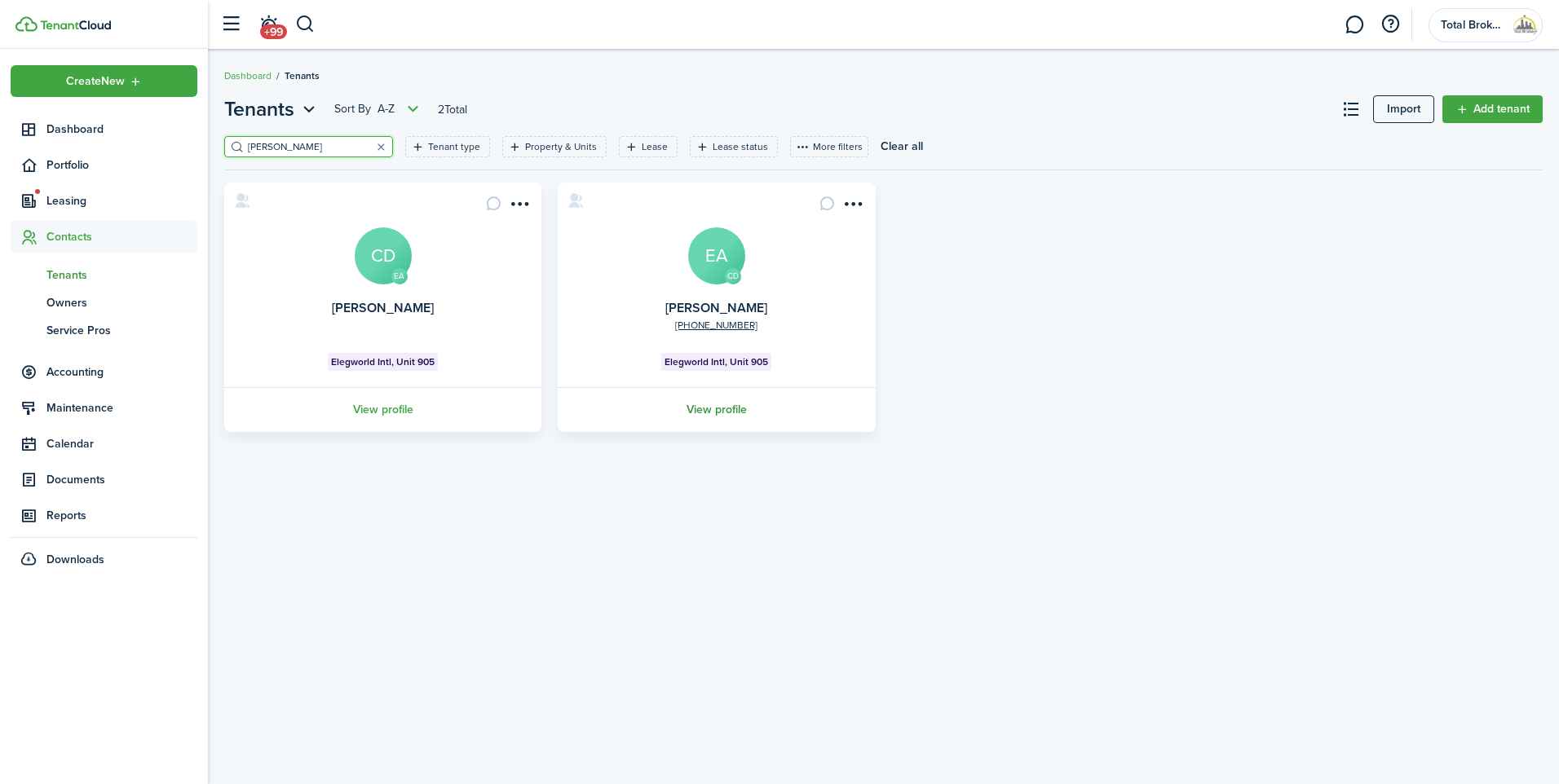
type input "elaine"
click at [731, 411] on link "View profile" at bounding box center [716, 409] width 322 height 45
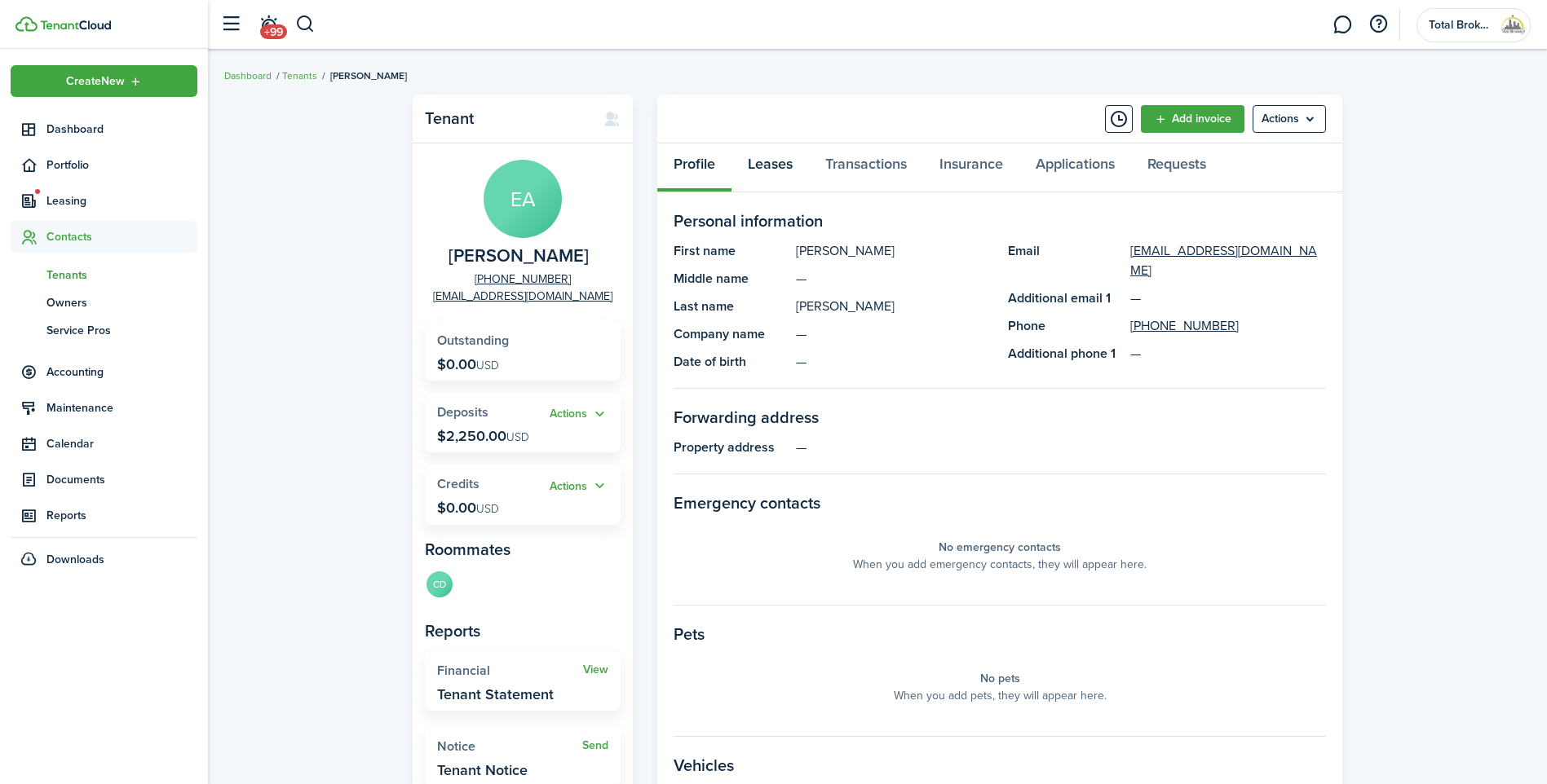
click at [777, 171] on link "Leases" at bounding box center [771, 168] width 78 height 49
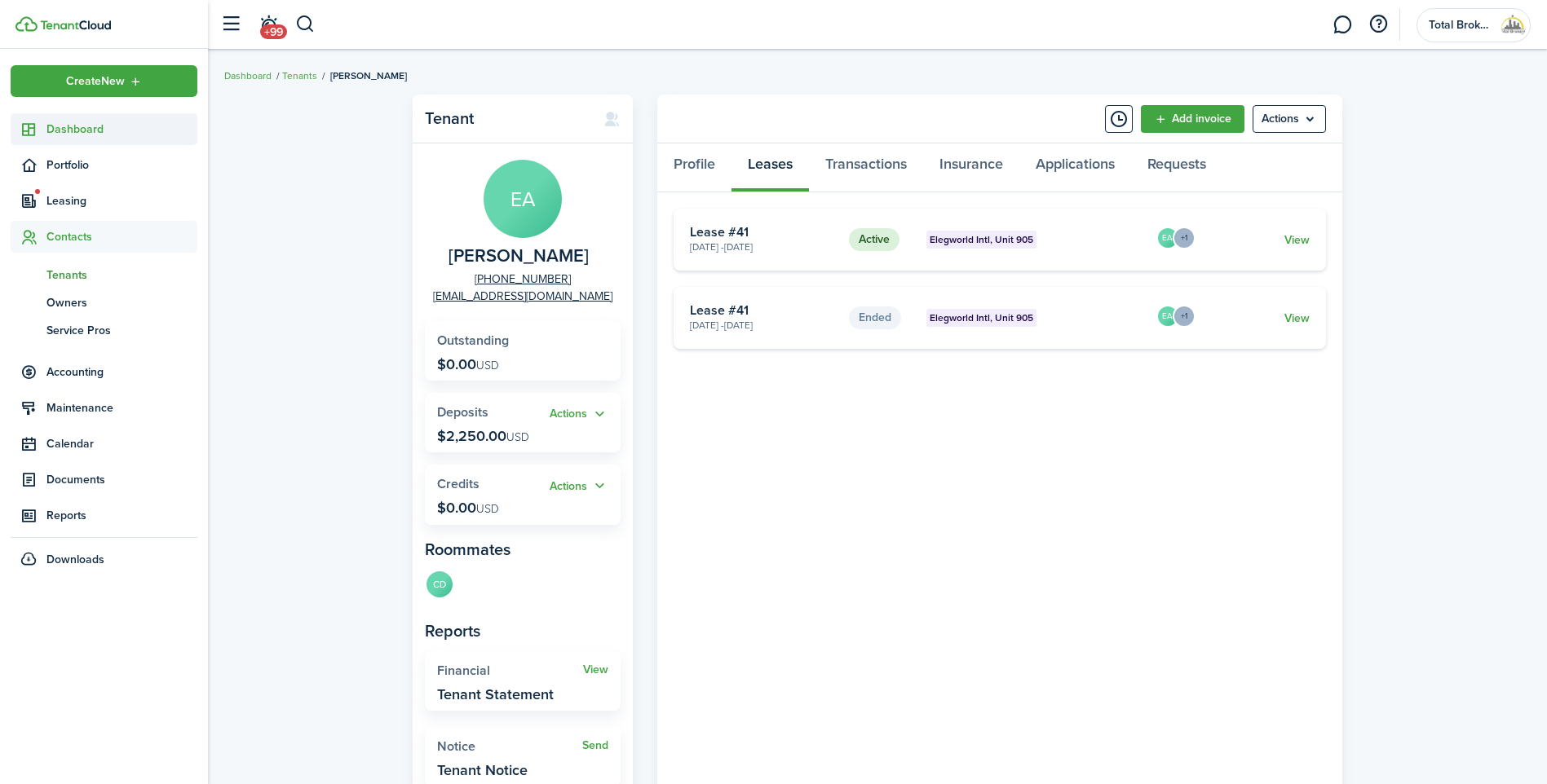
click at [81, 132] on span "Dashboard" at bounding box center [122, 129] width 151 height 17
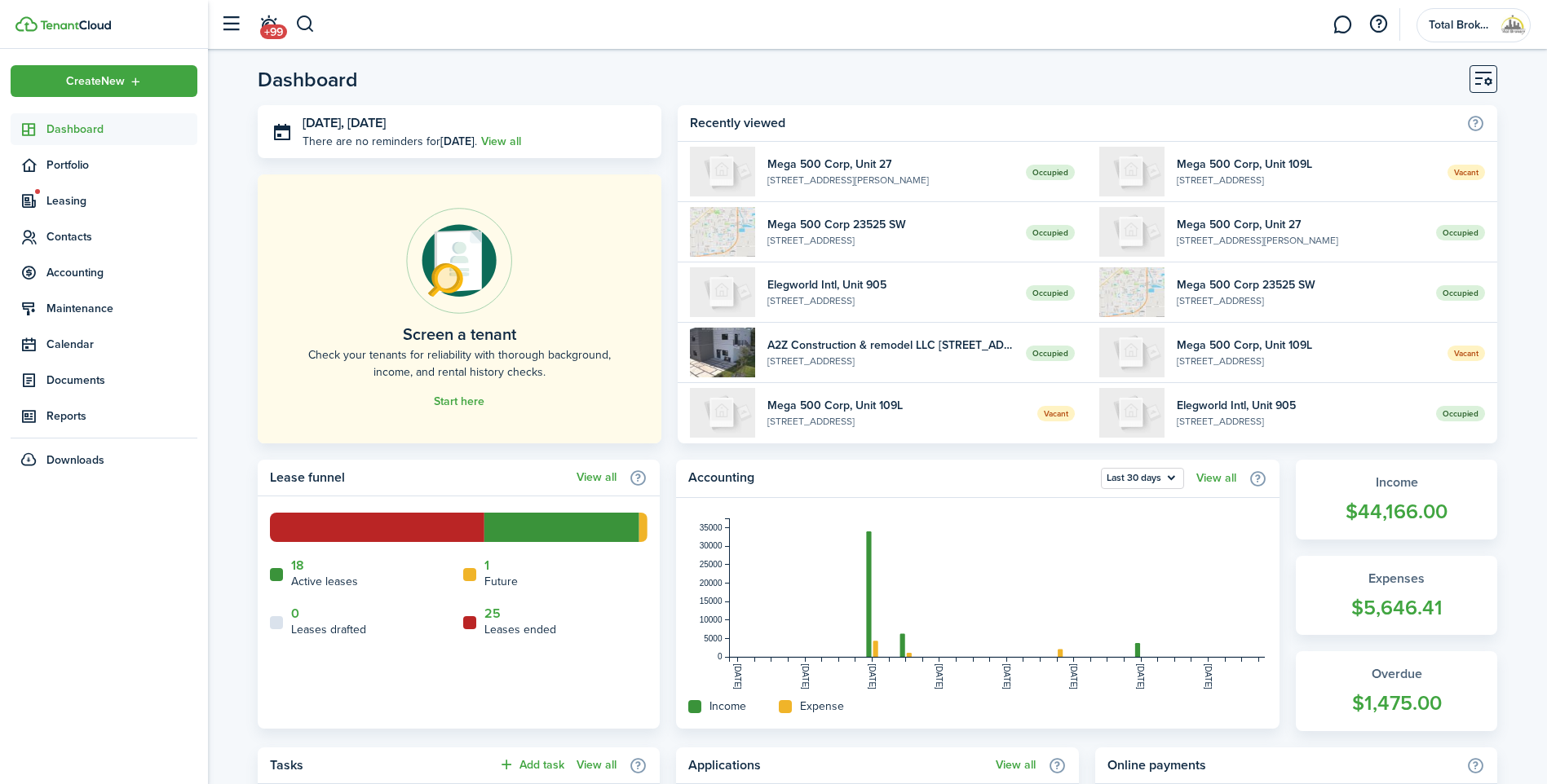
click at [489, 569] on home-widget-legend-item "1 Future" at bounding box center [555, 574] width 185 height 32
click at [485, 565] on link "1" at bounding box center [487, 565] width 5 height 14
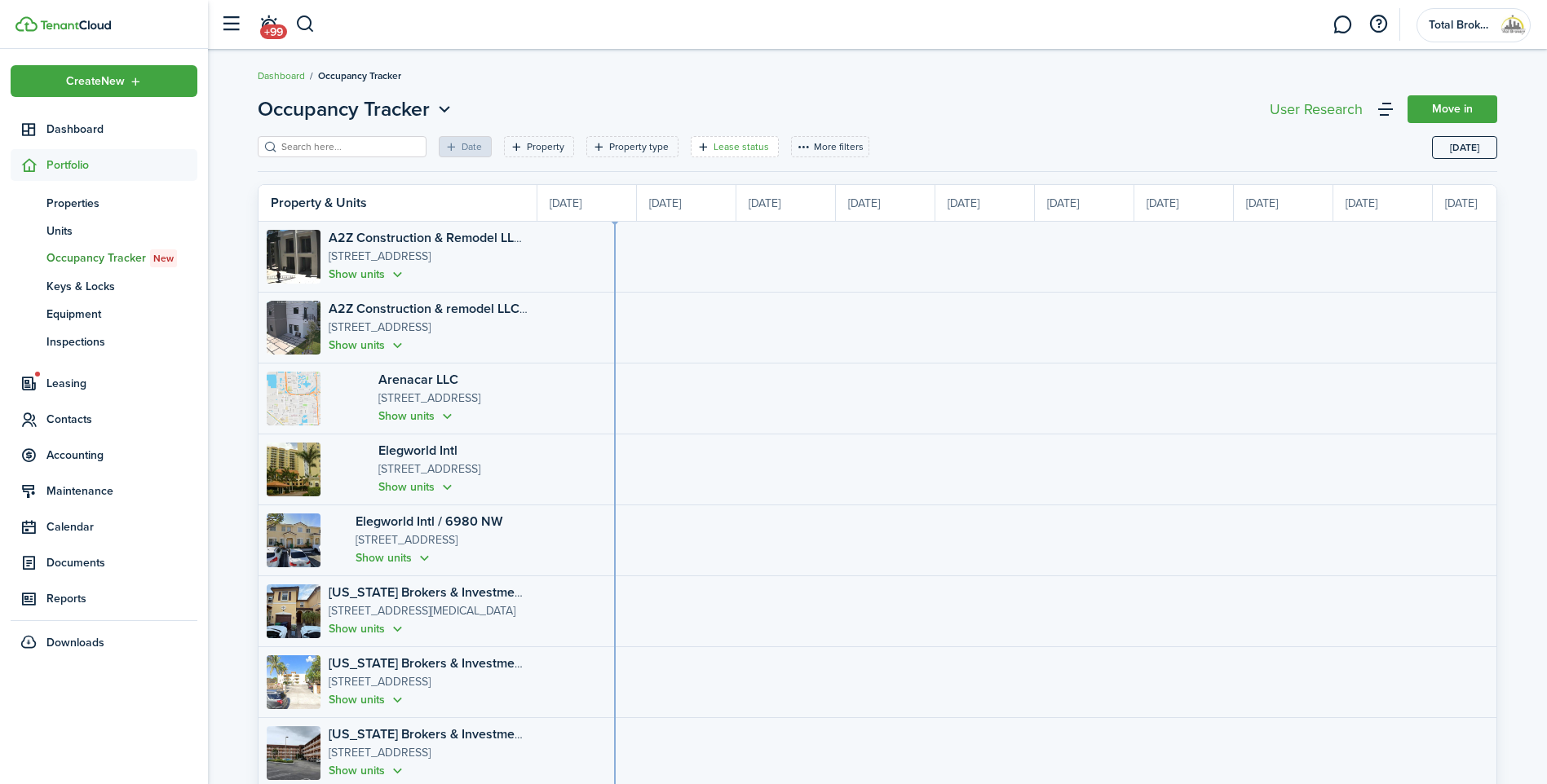
click at [739, 144] on filter-tag-label "Lease status" at bounding box center [741, 146] width 56 height 14
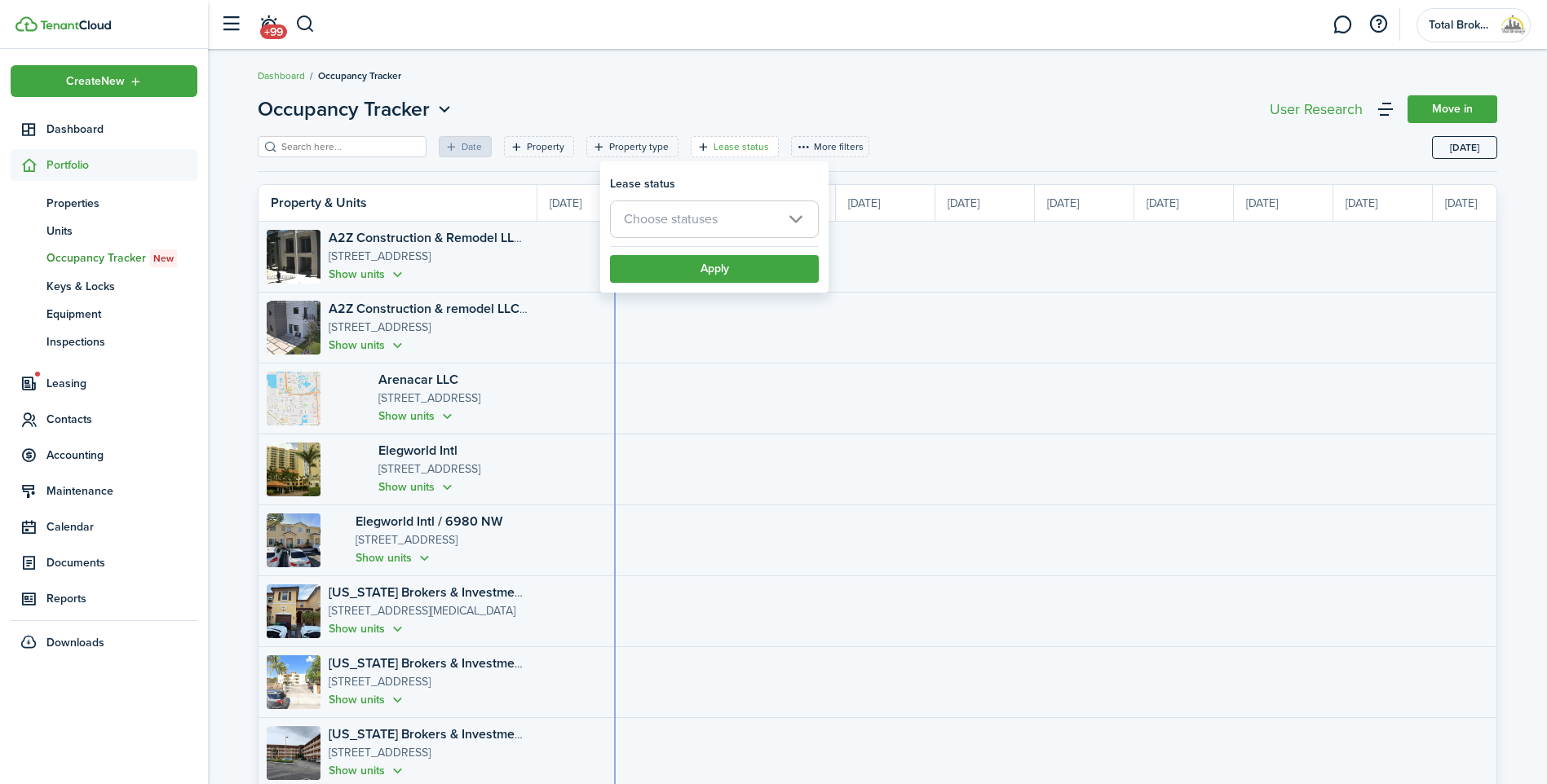
click at [732, 210] on span "Choose statuses" at bounding box center [714, 219] width 207 height 35
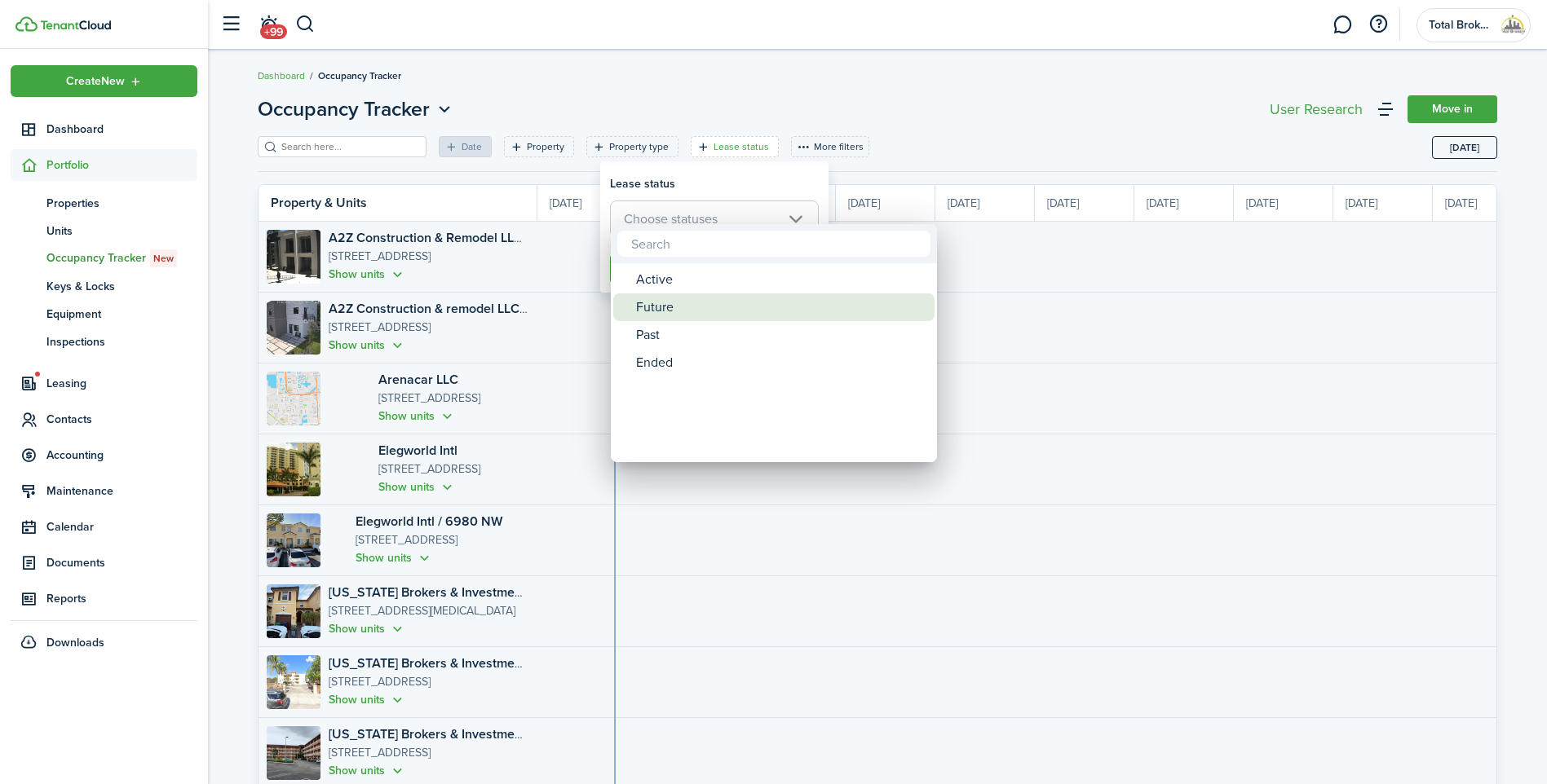
click at [681, 314] on div "Future" at bounding box center [781, 307] width 289 height 28
type input "Future"
click at [1091, 262] on div at bounding box center [773, 392] width 1807 height 1045
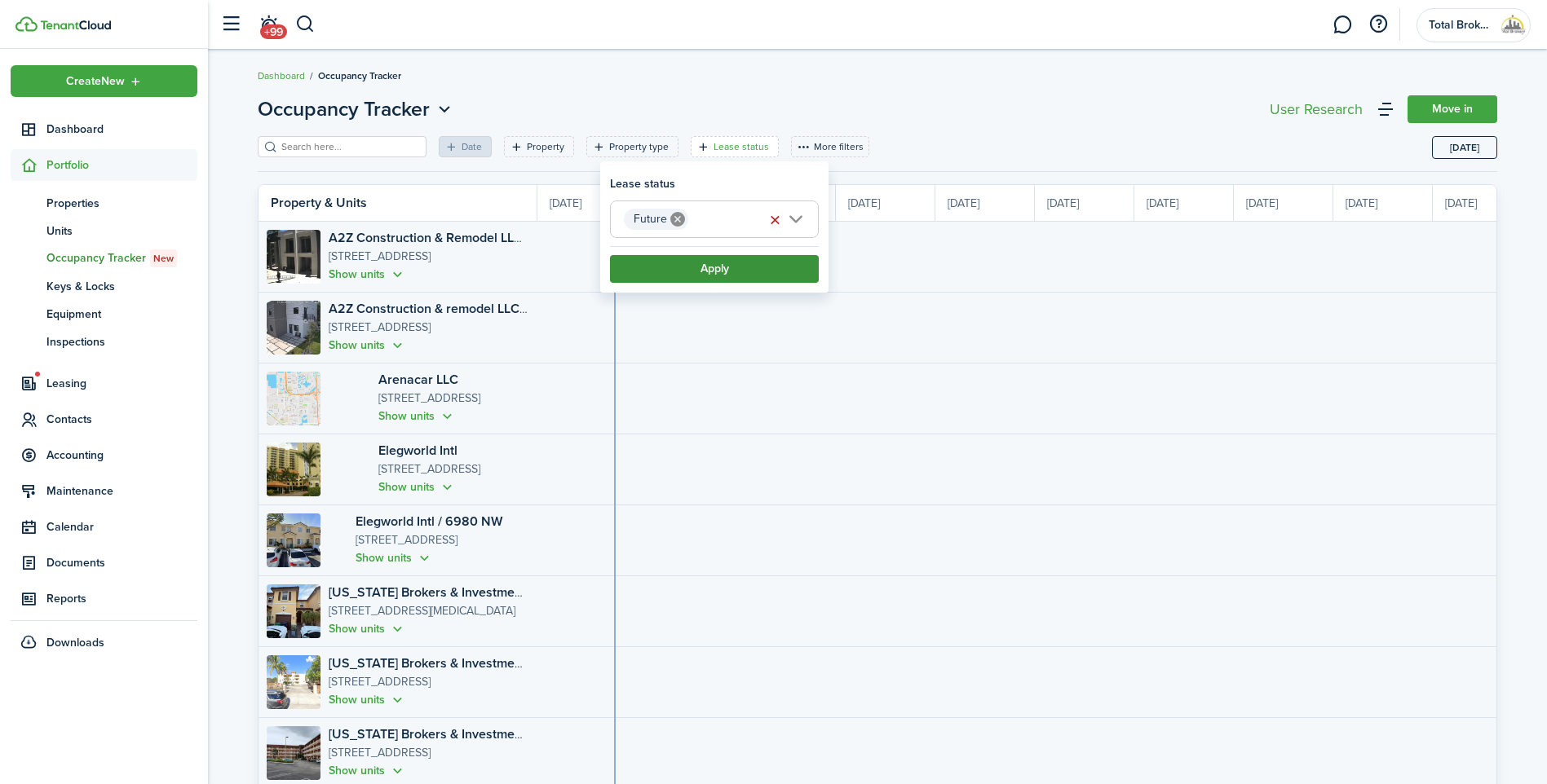
click at [750, 261] on button "Apply" at bounding box center [714, 269] width 209 height 28
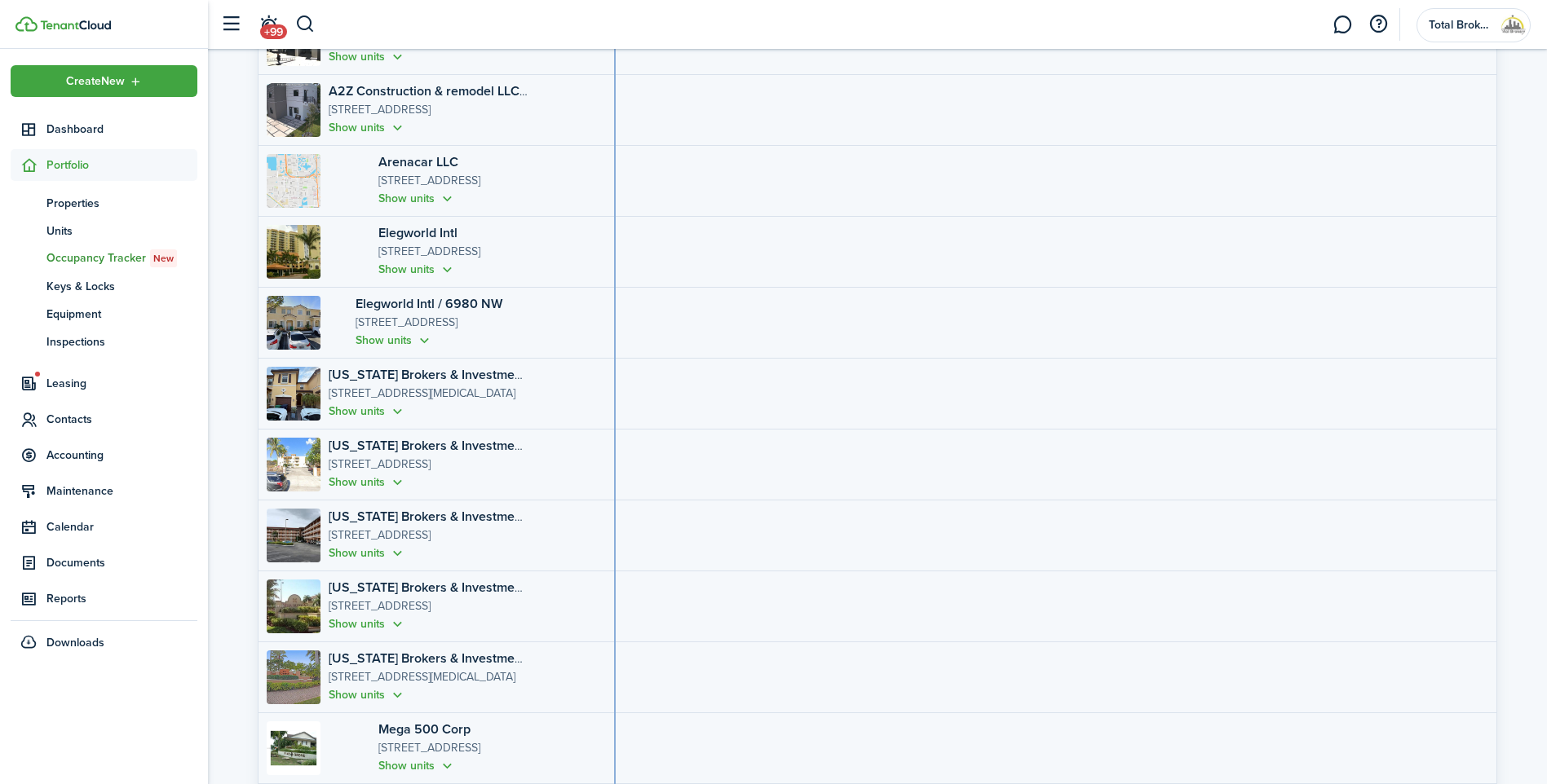
scroll to position [244, 0]
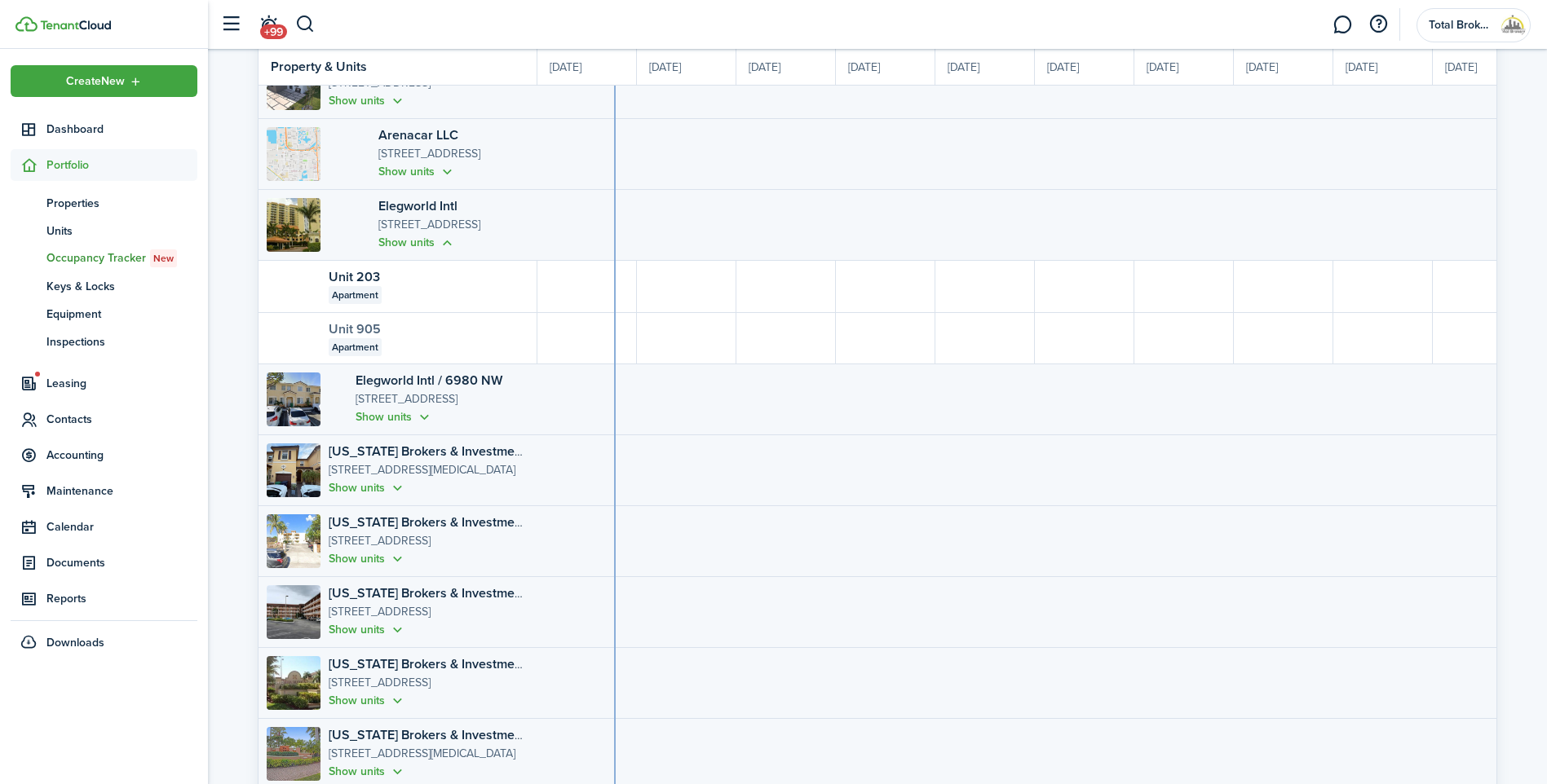
click at [371, 321] on link "Unit 905" at bounding box center [355, 329] width 52 height 19
click at [95, 168] on span "Portfolio" at bounding box center [122, 165] width 151 height 17
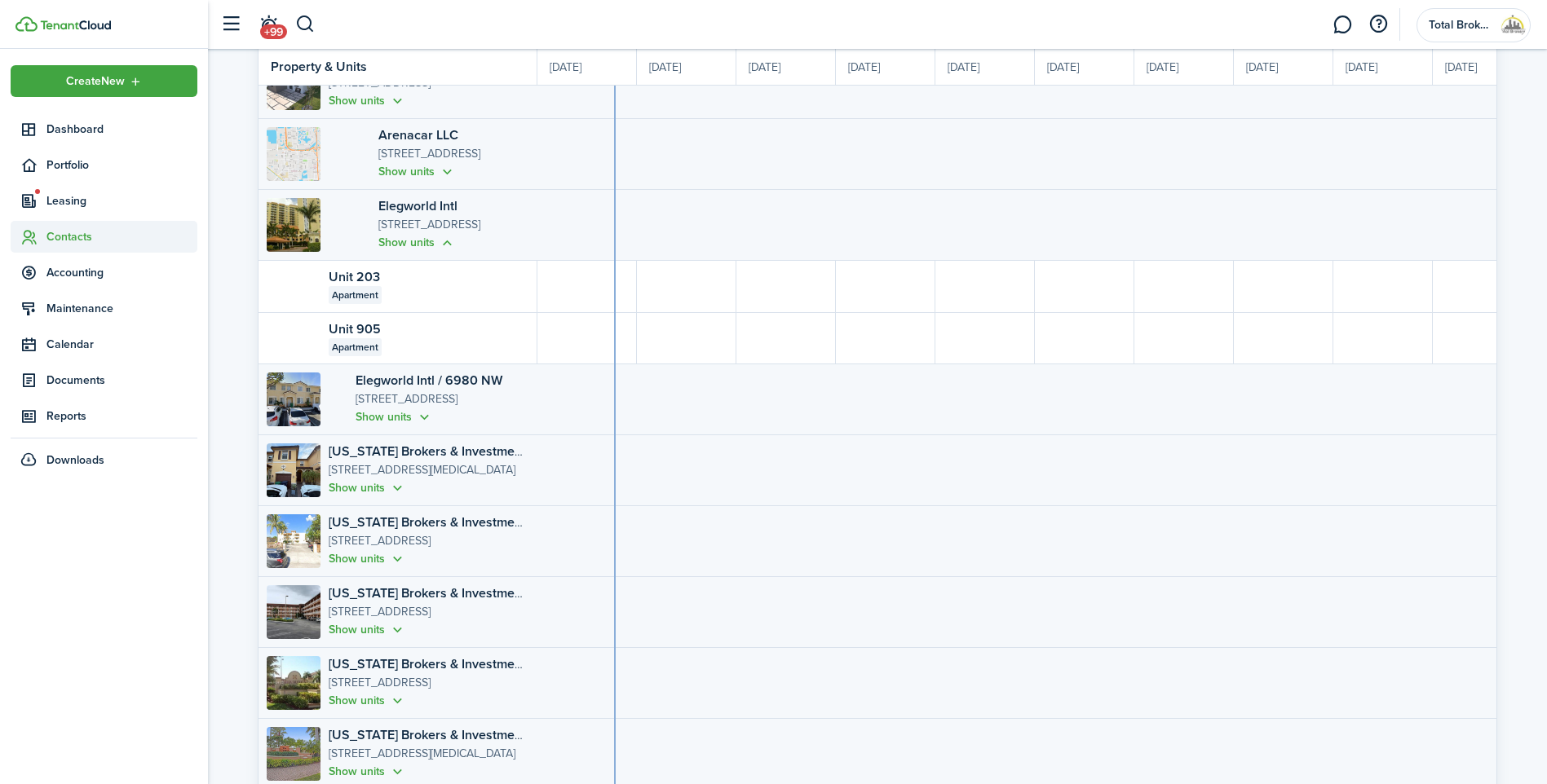
click at [74, 236] on span "Contacts" at bounding box center [122, 237] width 151 height 17
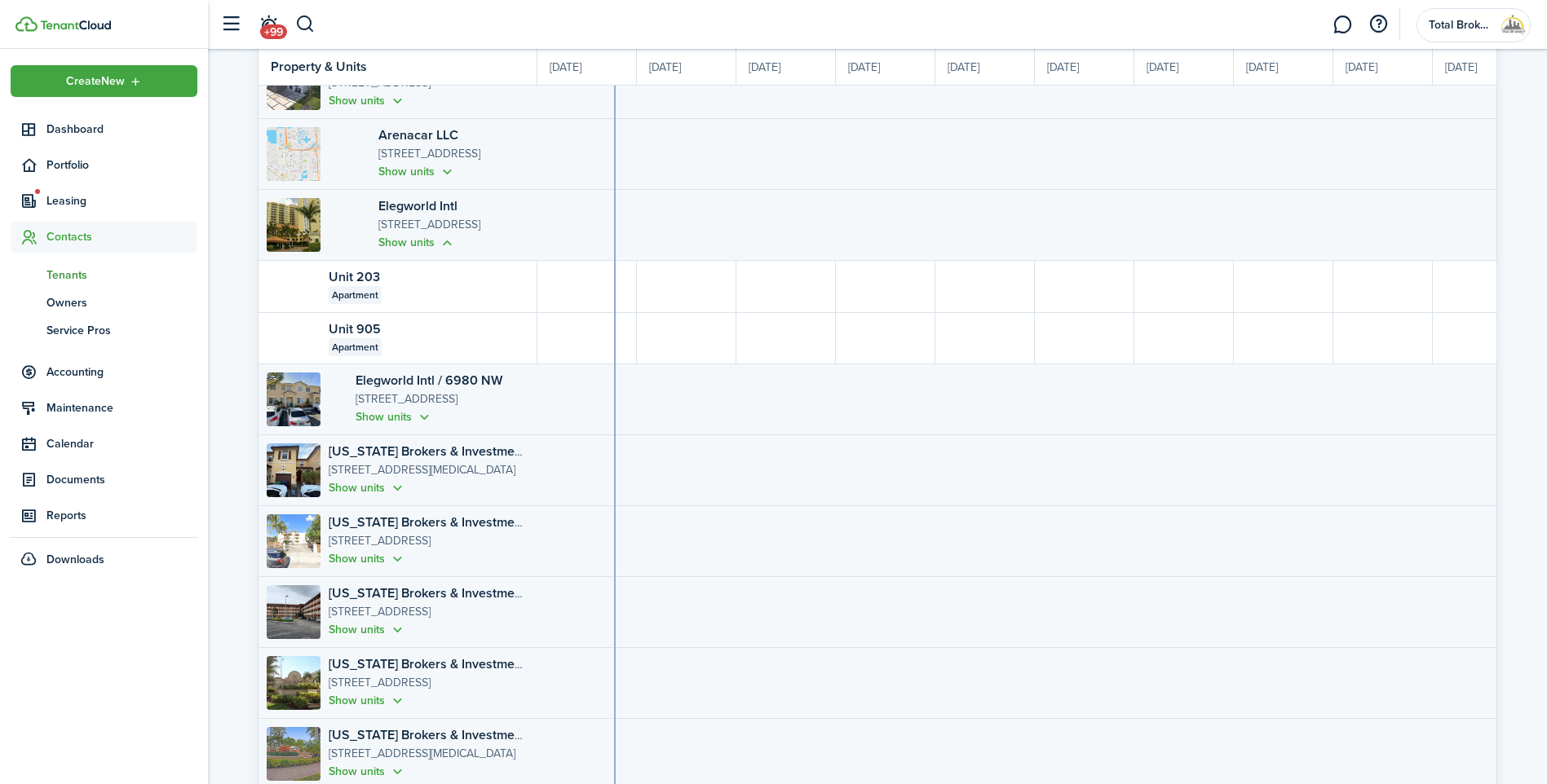
click at [68, 281] on span "Tenants" at bounding box center [122, 275] width 151 height 17
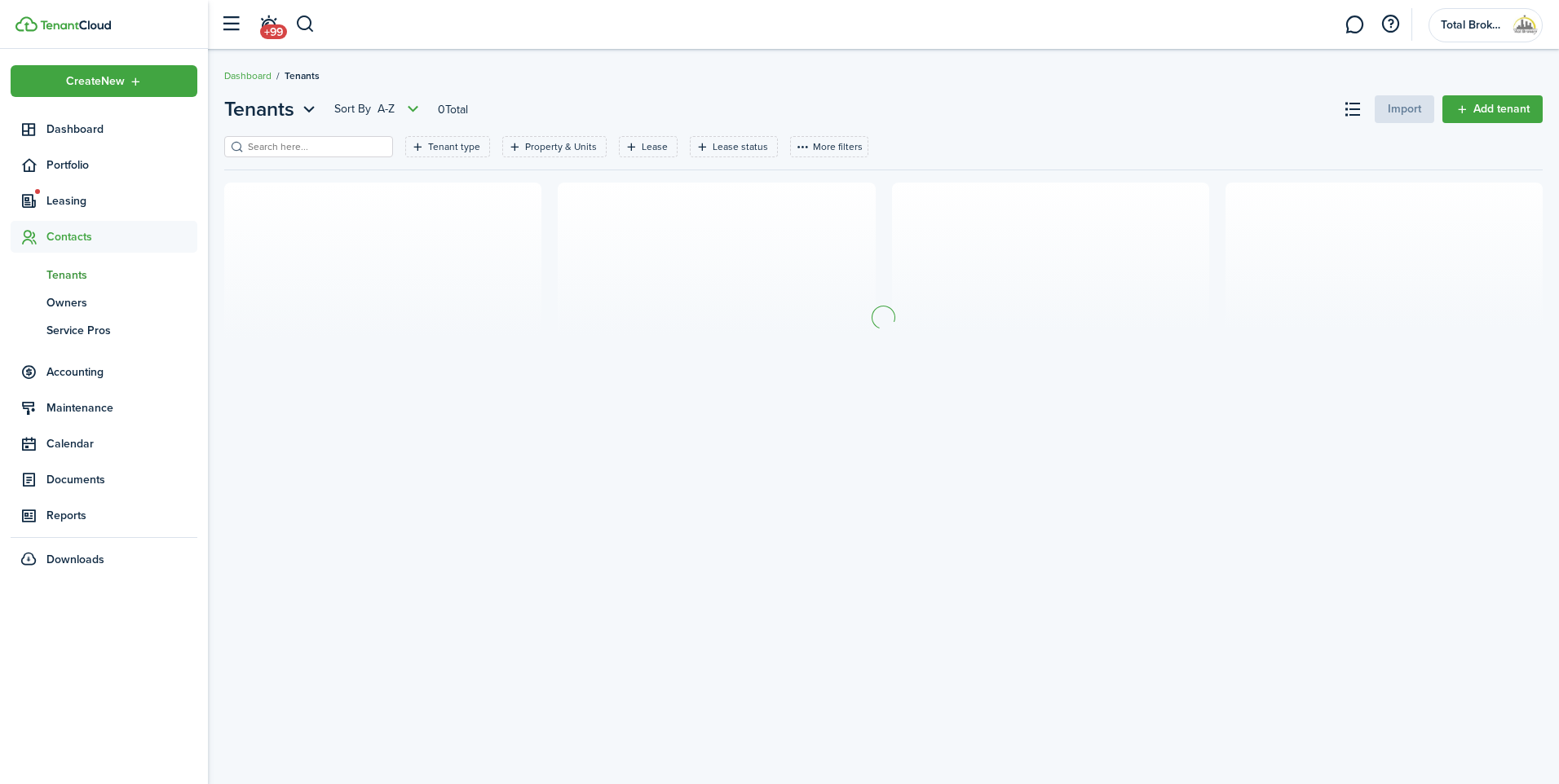
click at [315, 144] on input "search" at bounding box center [316, 147] width 144 height 15
type input "elaine"
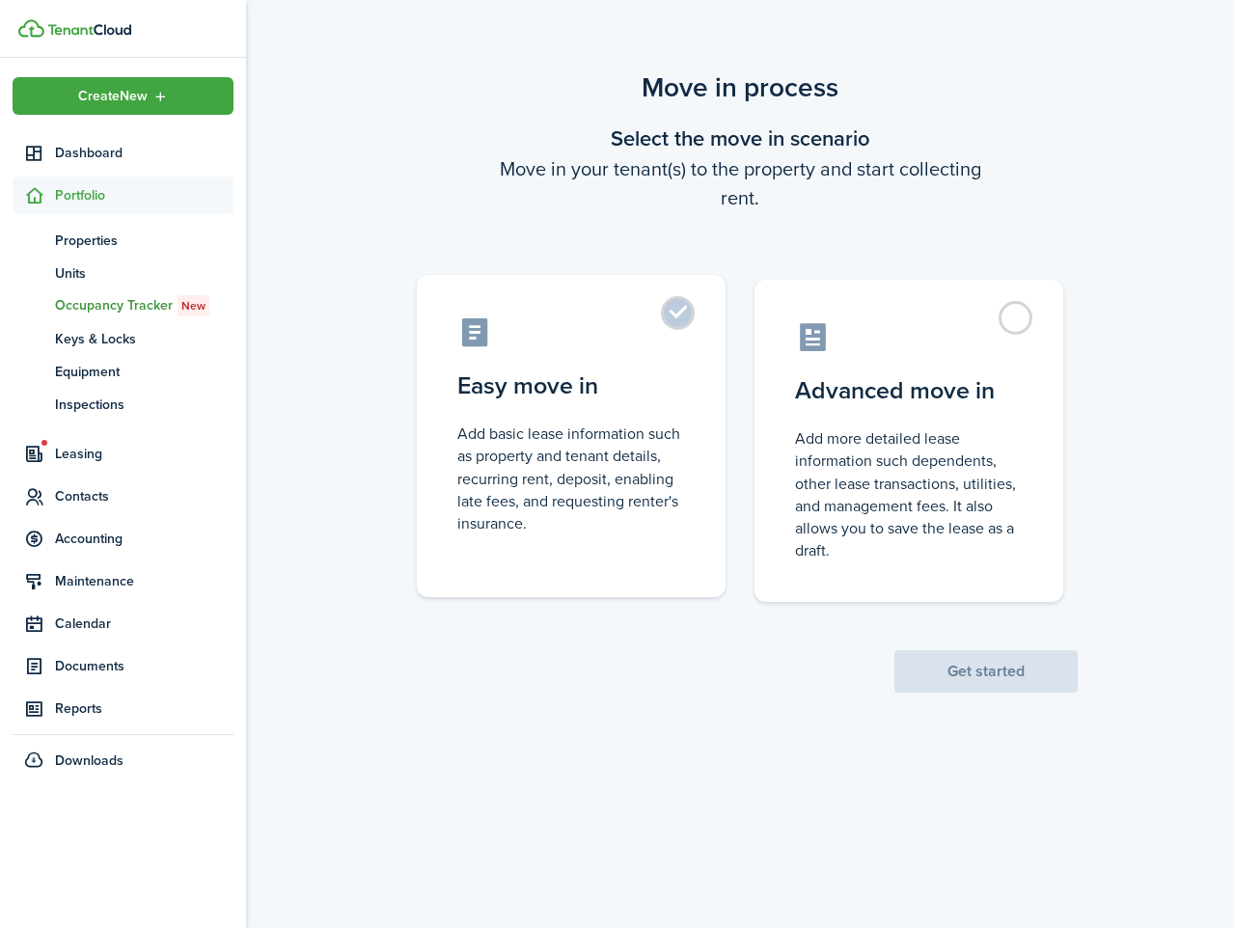
click at [670, 354] on label "Easy move in Add basic lease information such as property and tenant details, r…" at bounding box center [571, 436] width 309 height 322
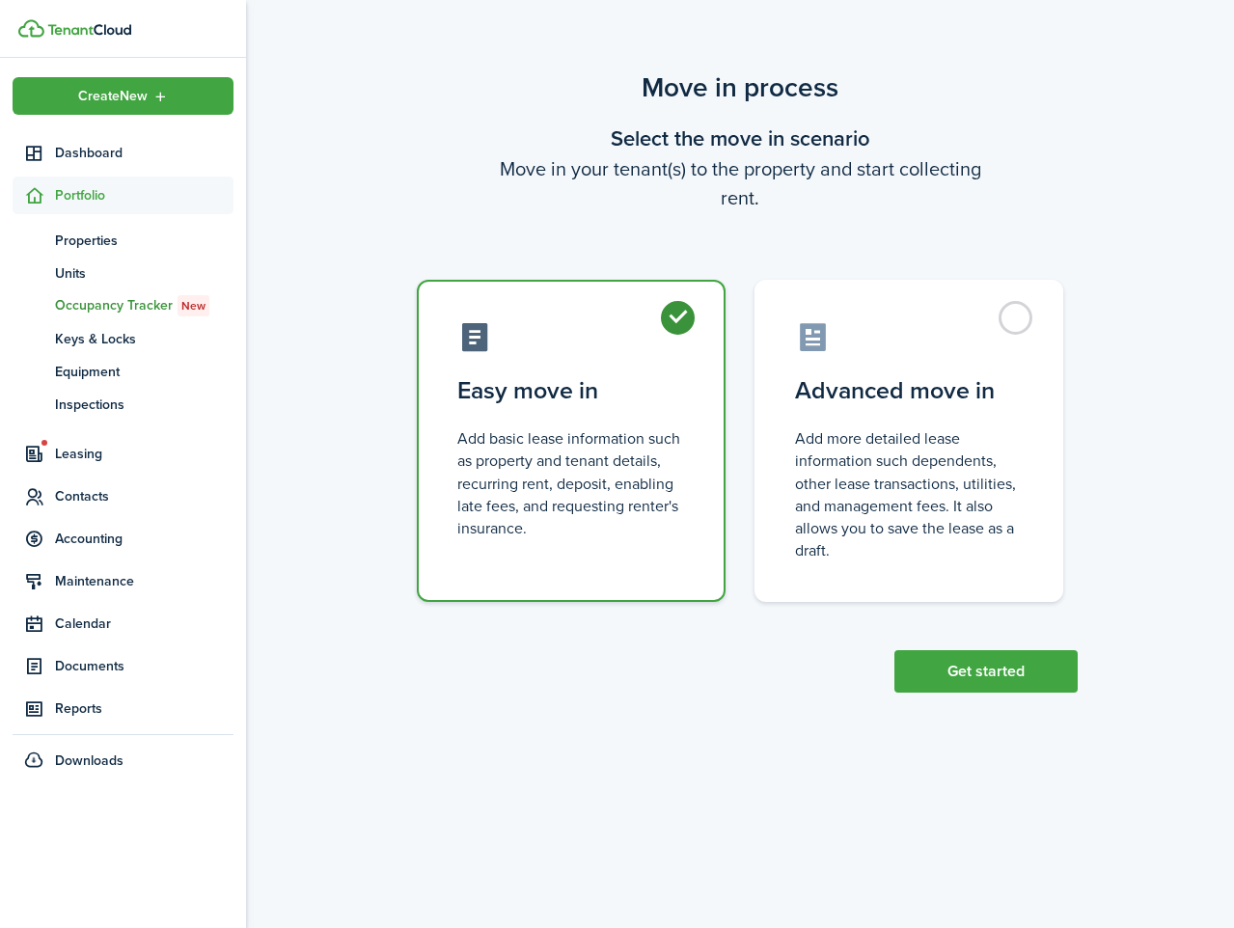
radio input "true"
click at [1004, 674] on button "Get started" at bounding box center [986, 671] width 183 height 42
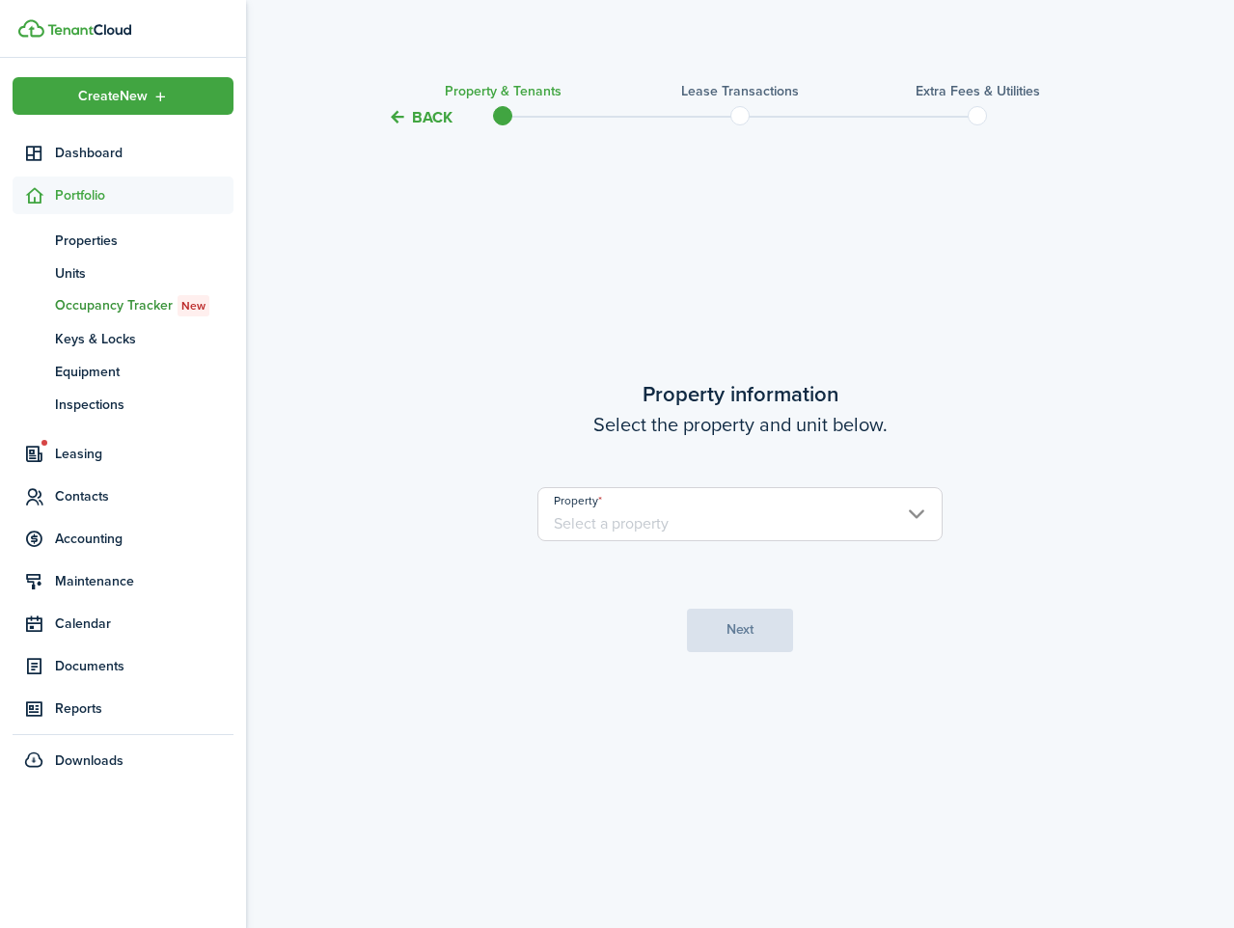
click at [856, 520] on input "Property" at bounding box center [739, 514] width 405 height 54
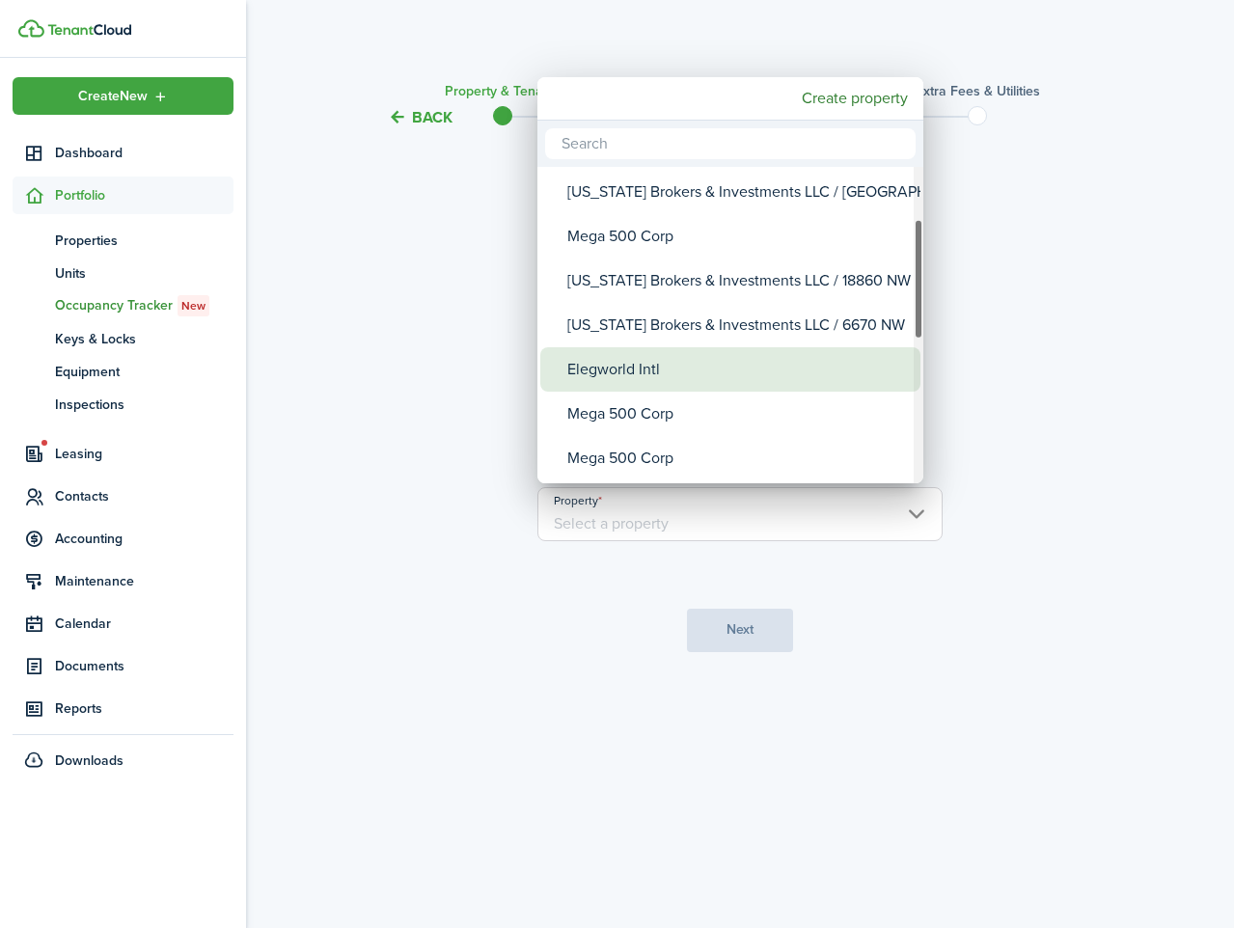
click at [781, 365] on div "Elegworld Intl" at bounding box center [738, 369] width 342 height 44
type input "Elegworld Intl"
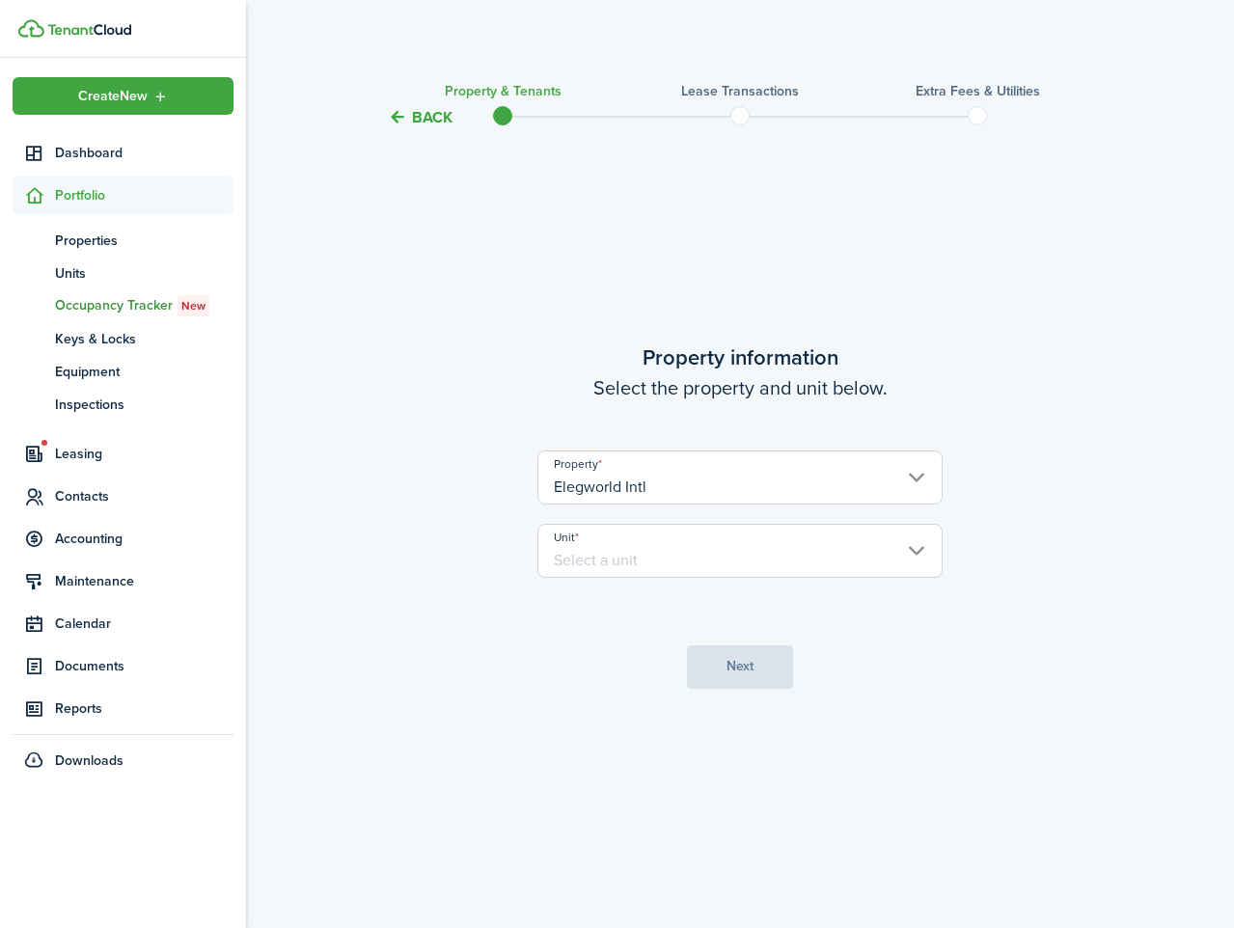
click at [729, 543] on input "Unit" at bounding box center [739, 551] width 405 height 54
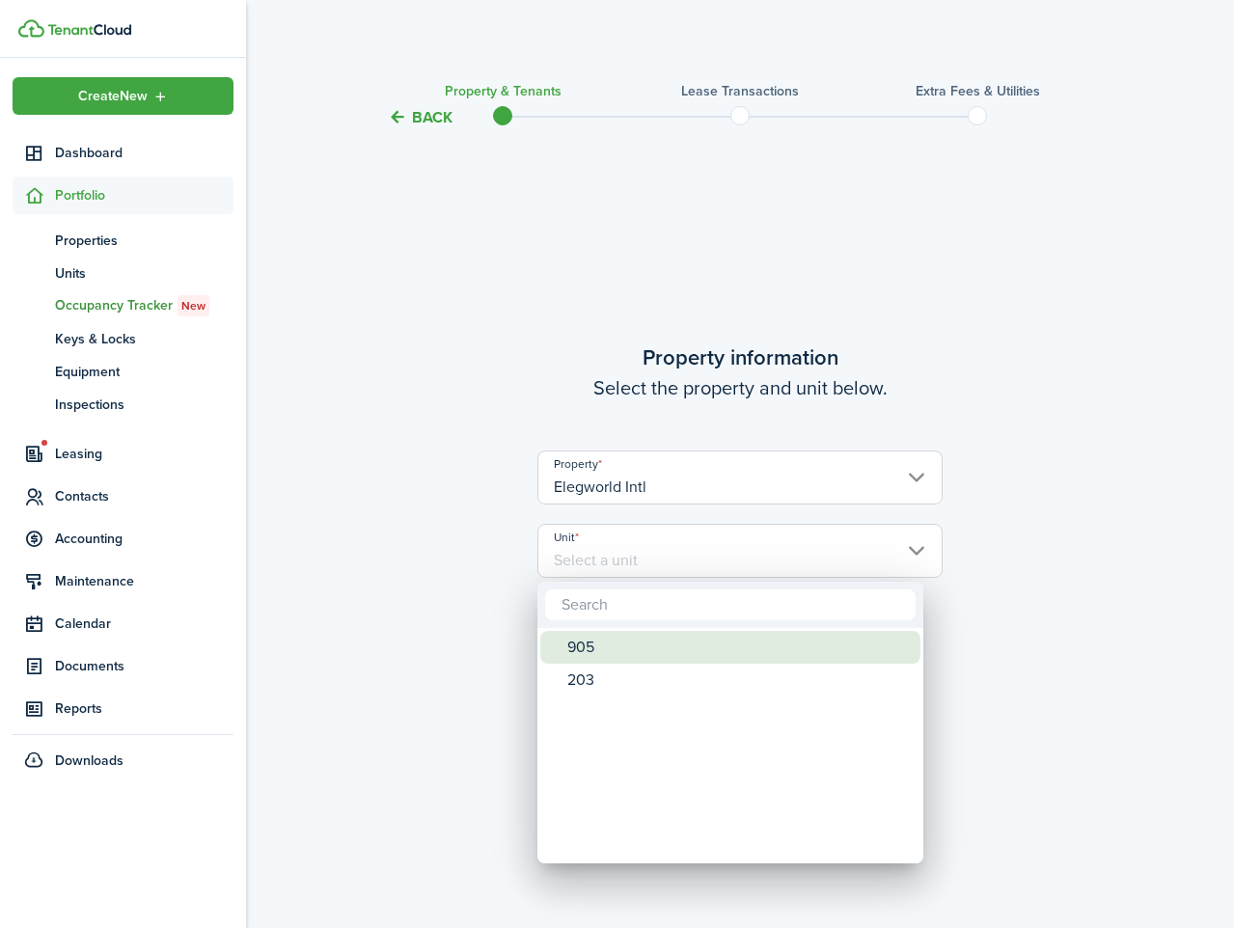
click at [683, 650] on div "905" at bounding box center [738, 647] width 342 height 33
type input "905"
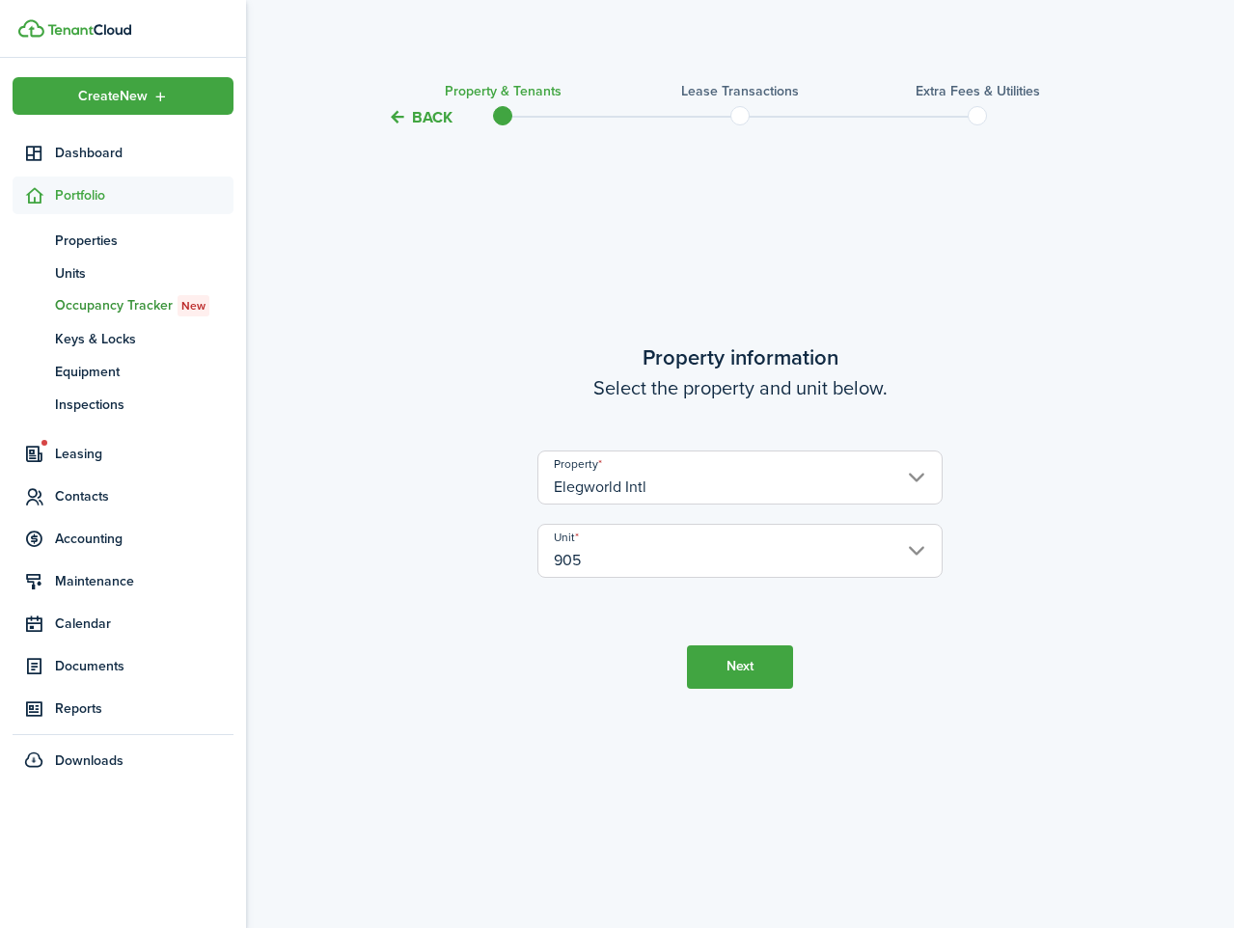
click at [735, 661] on button "Next" at bounding box center [740, 667] width 106 height 43
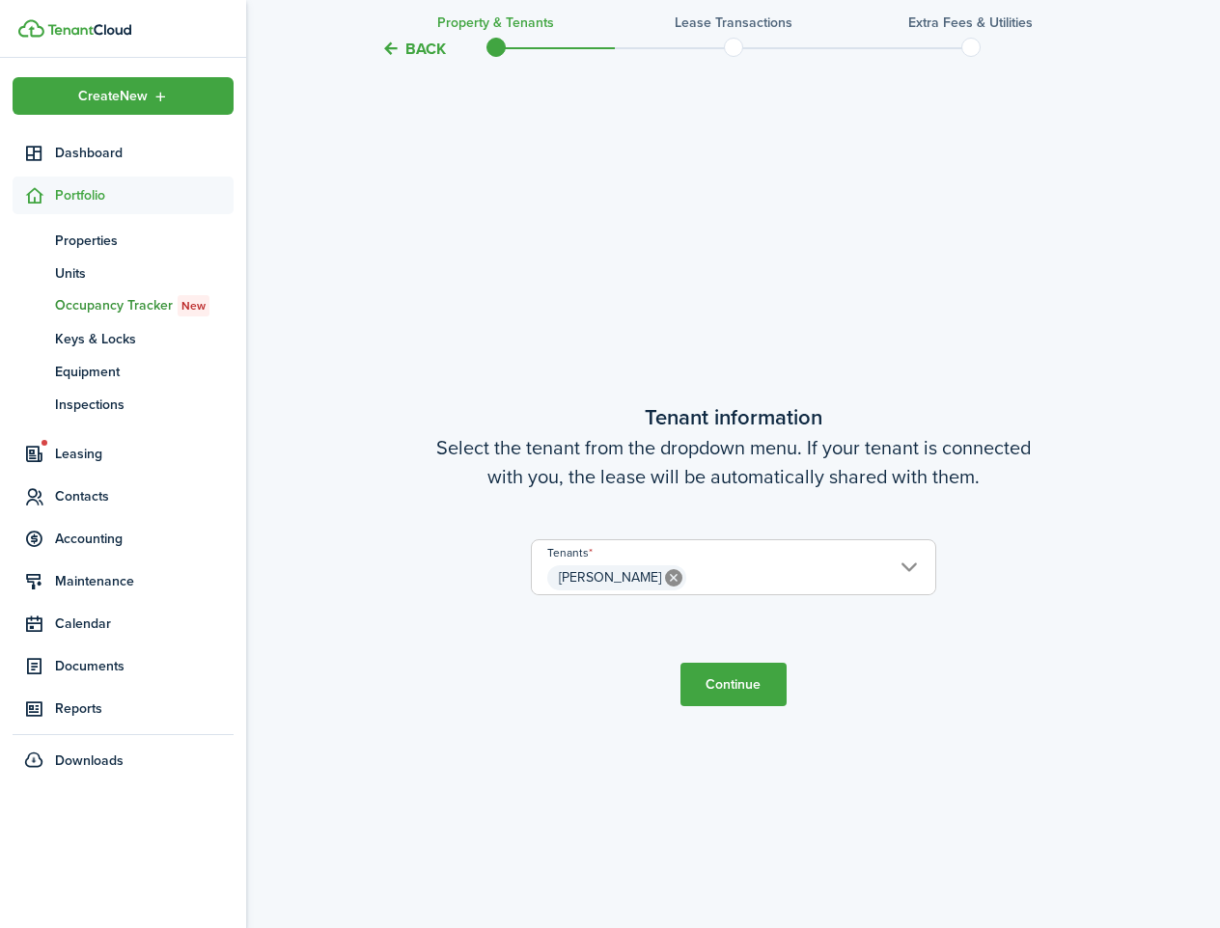
scroll to position [799, 0]
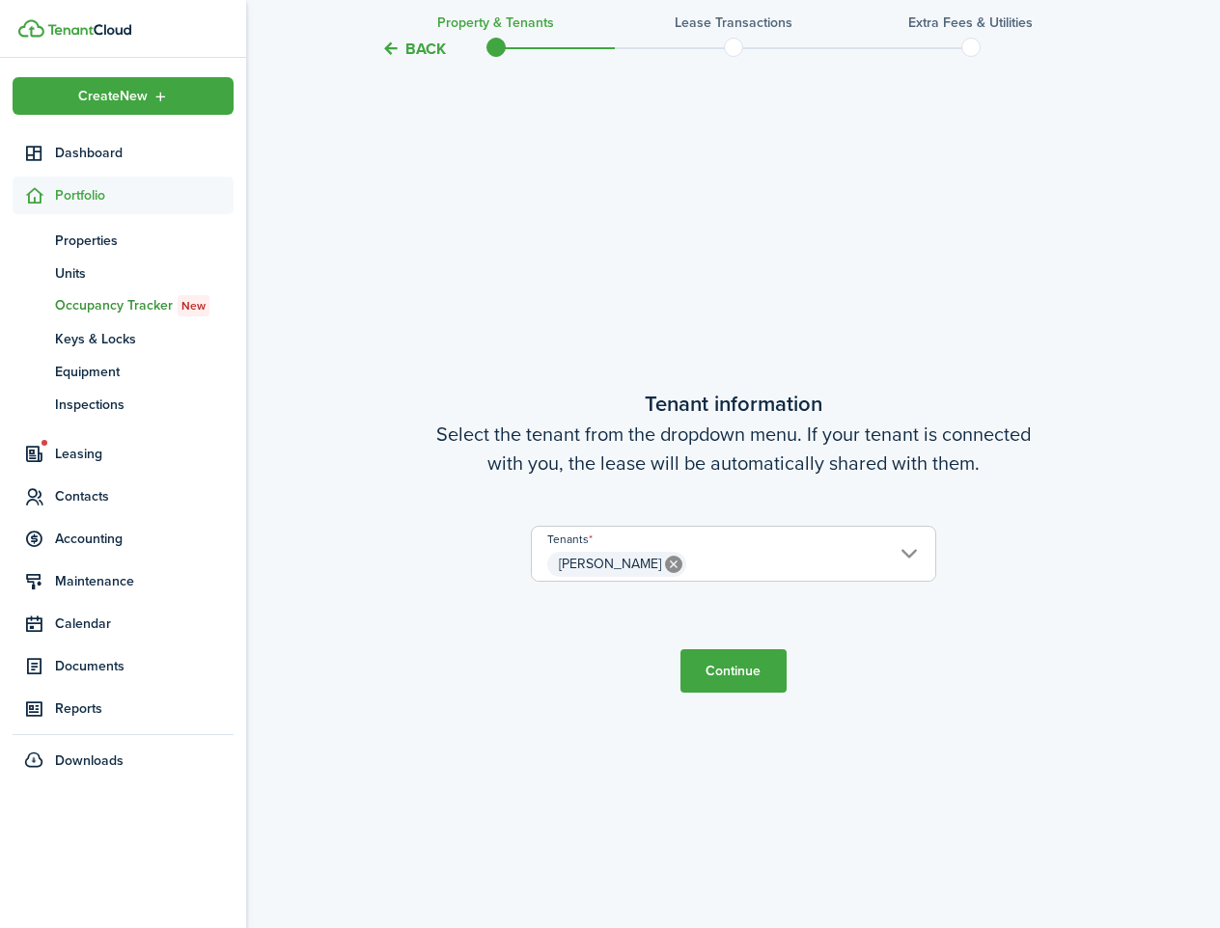
click at [908, 559] on span "[PERSON_NAME]" at bounding box center [733, 564] width 403 height 33
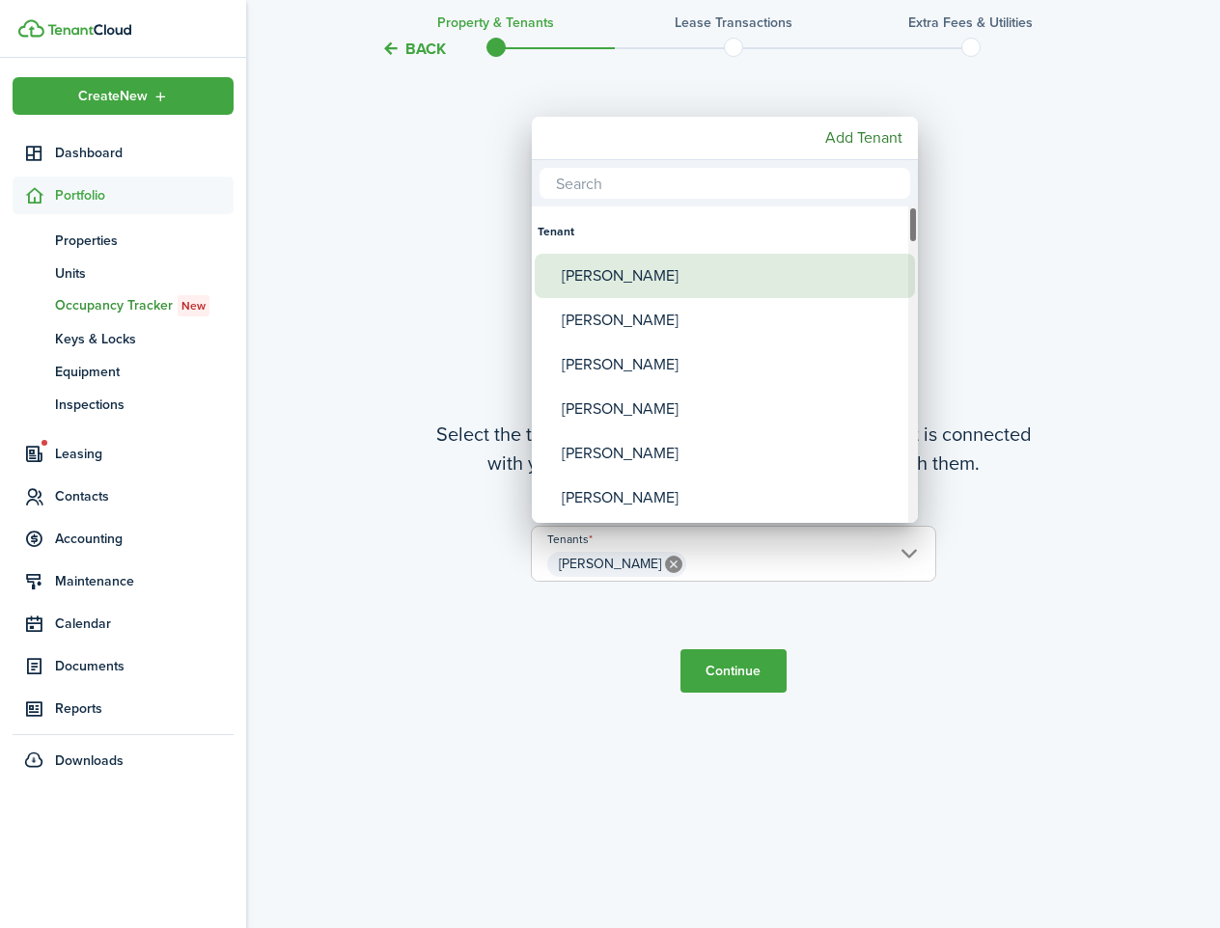
click at [636, 293] on div "[PERSON_NAME]" at bounding box center [733, 276] width 342 height 44
type input "[PERSON_NAME], [PERSON_NAME]"
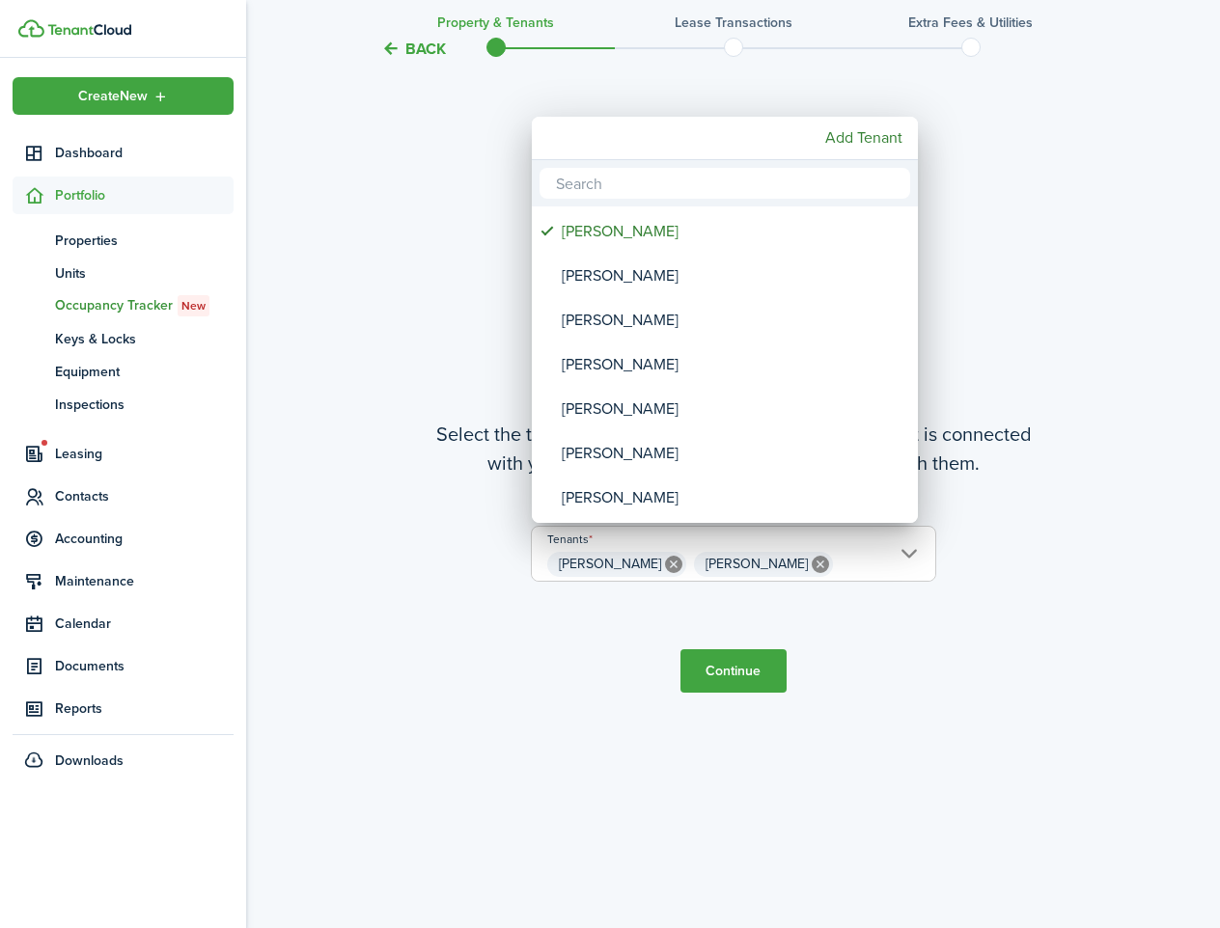
click at [658, 190] on input "text" at bounding box center [724, 183] width 371 height 31
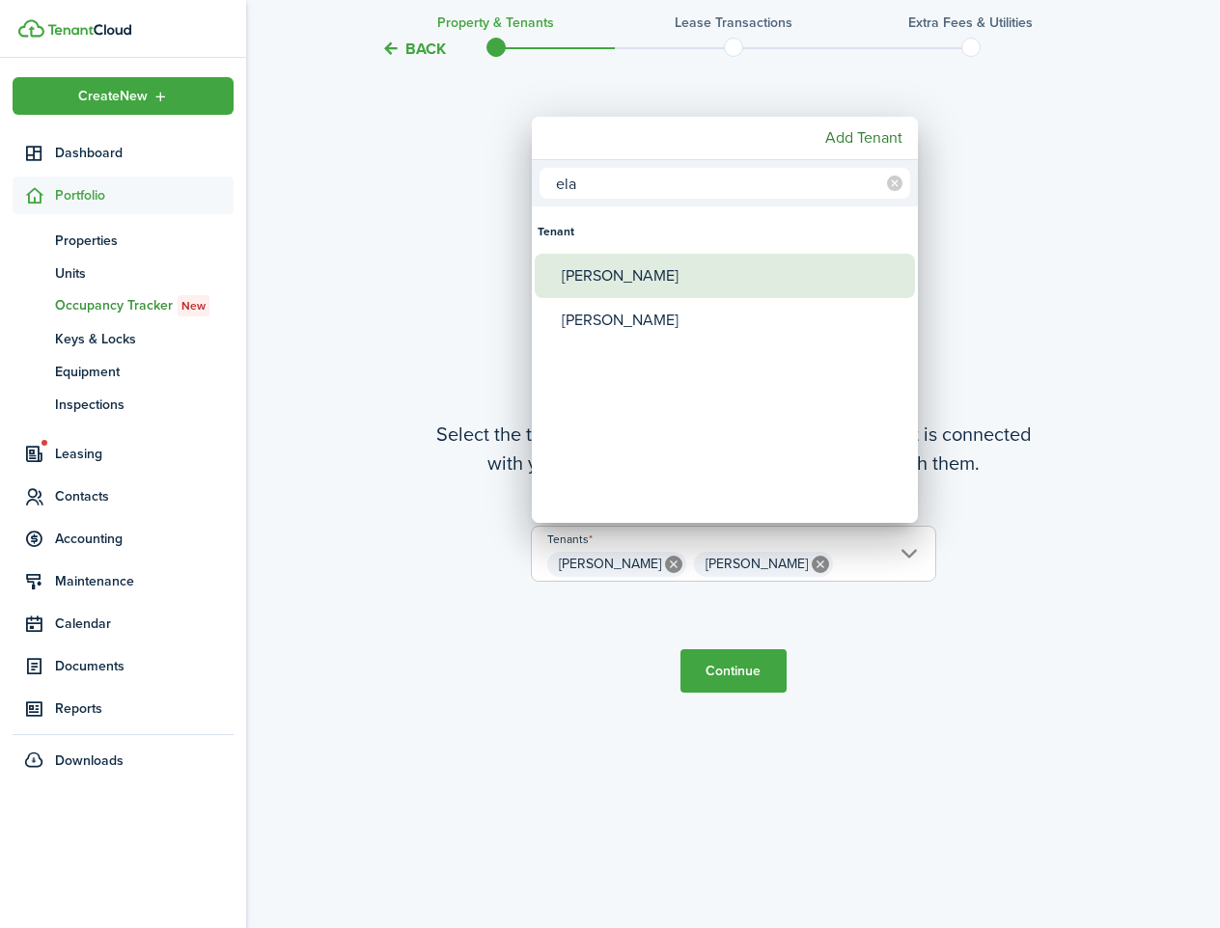
type input "ela"
click at [606, 279] on div "[PERSON_NAME]" at bounding box center [733, 276] width 342 height 44
type input "[PERSON_NAME], [PERSON_NAME], [PERSON_NAME]"
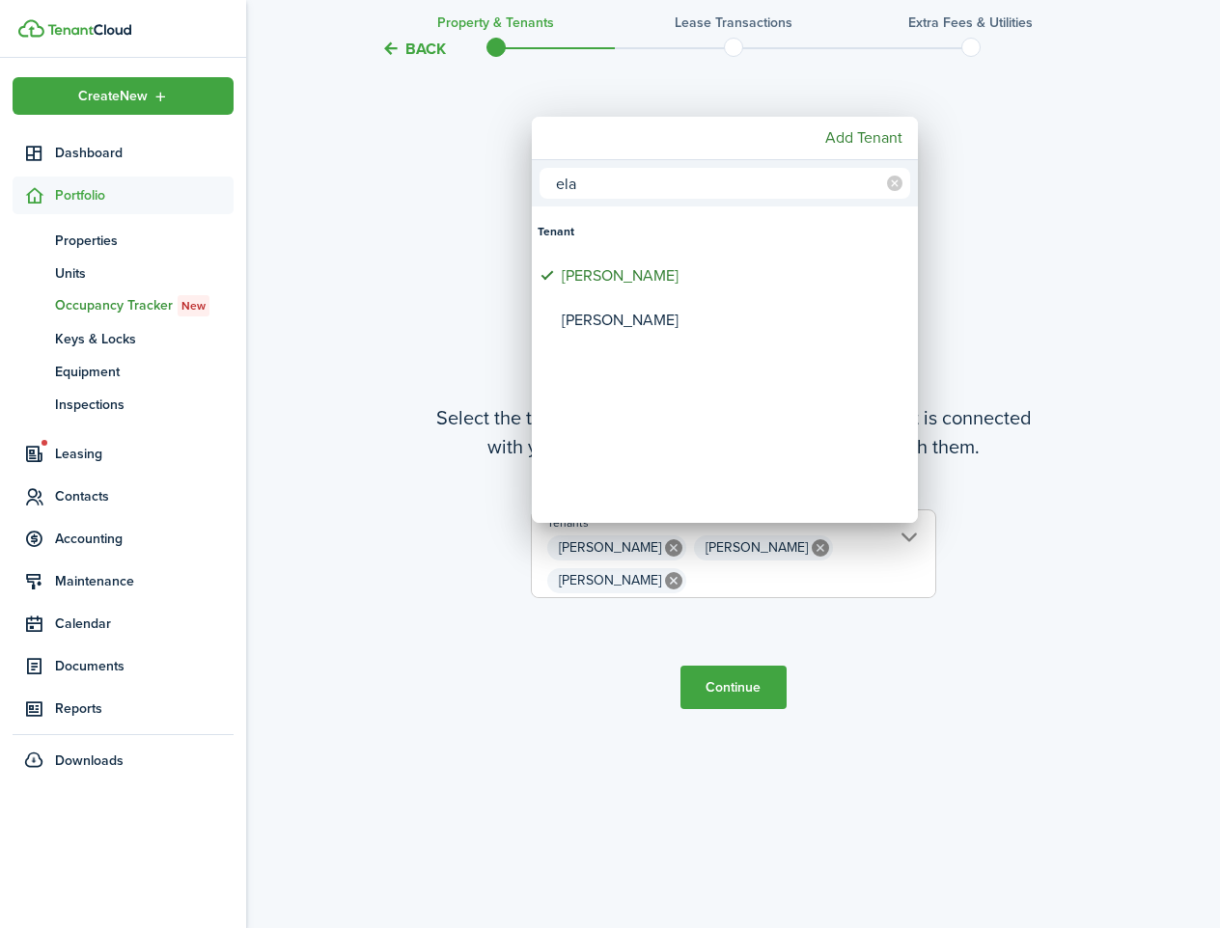
click at [749, 666] on div at bounding box center [610, 464] width 1528 height 1237
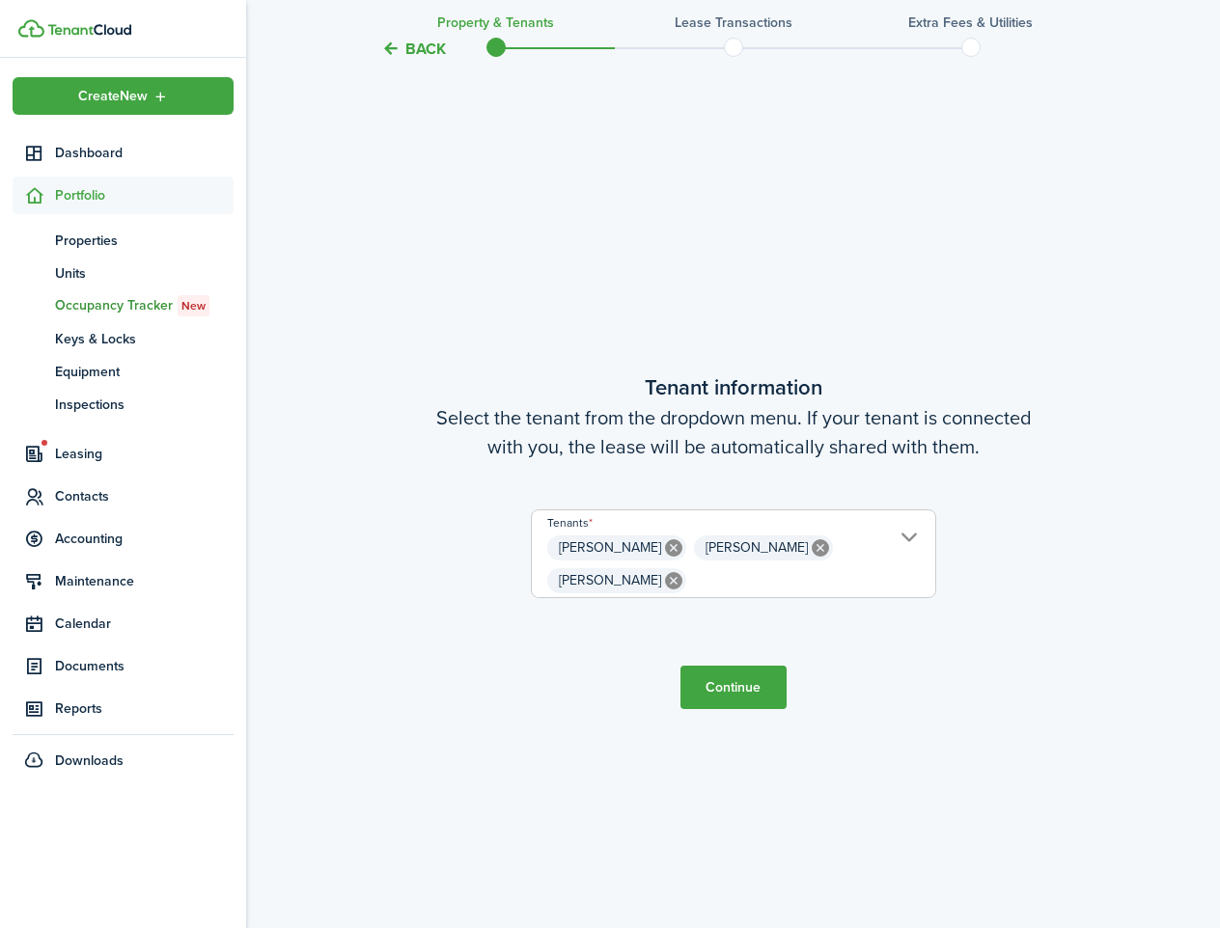
click at [735, 682] on button "Continue" at bounding box center [733, 687] width 106 height 43
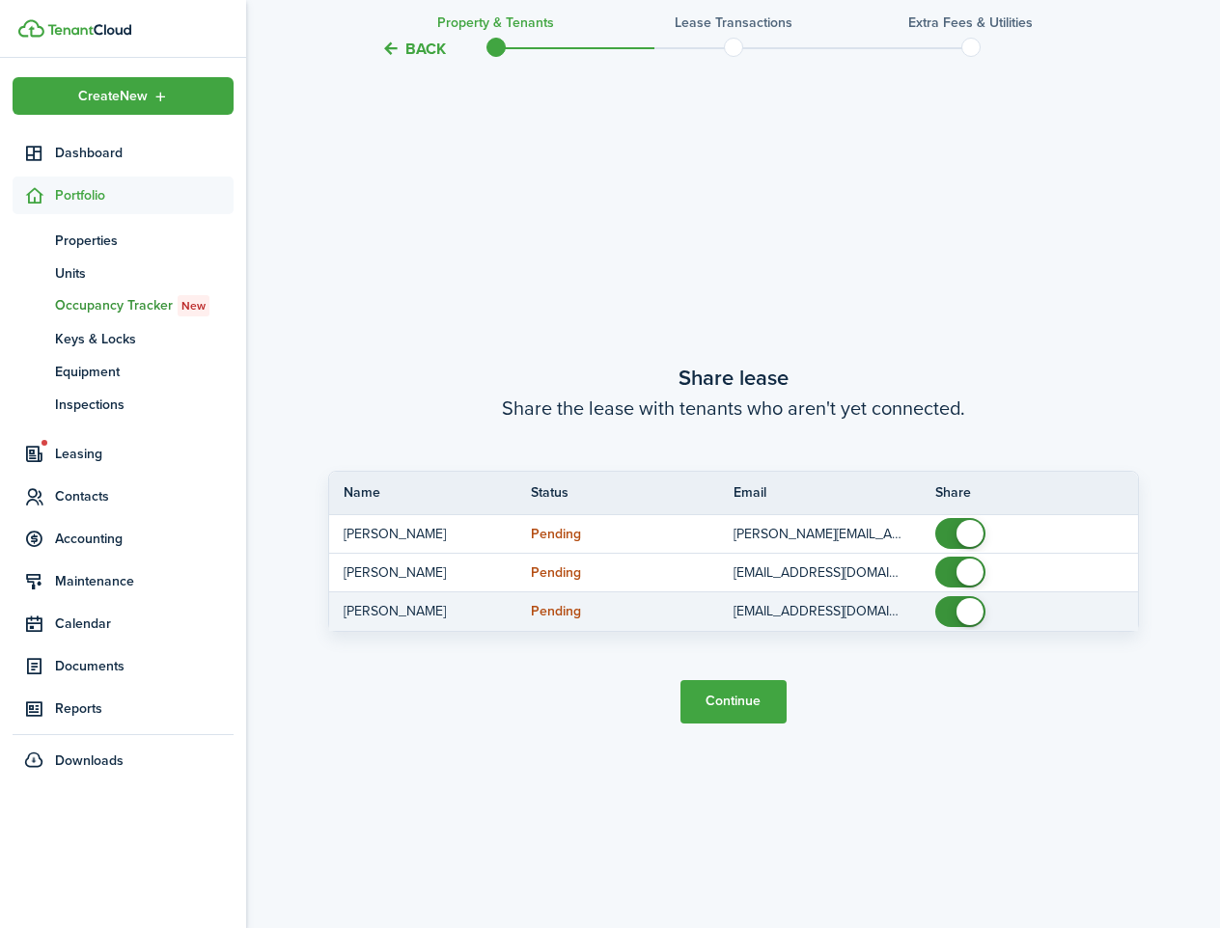
scroll to position [1727, 0]
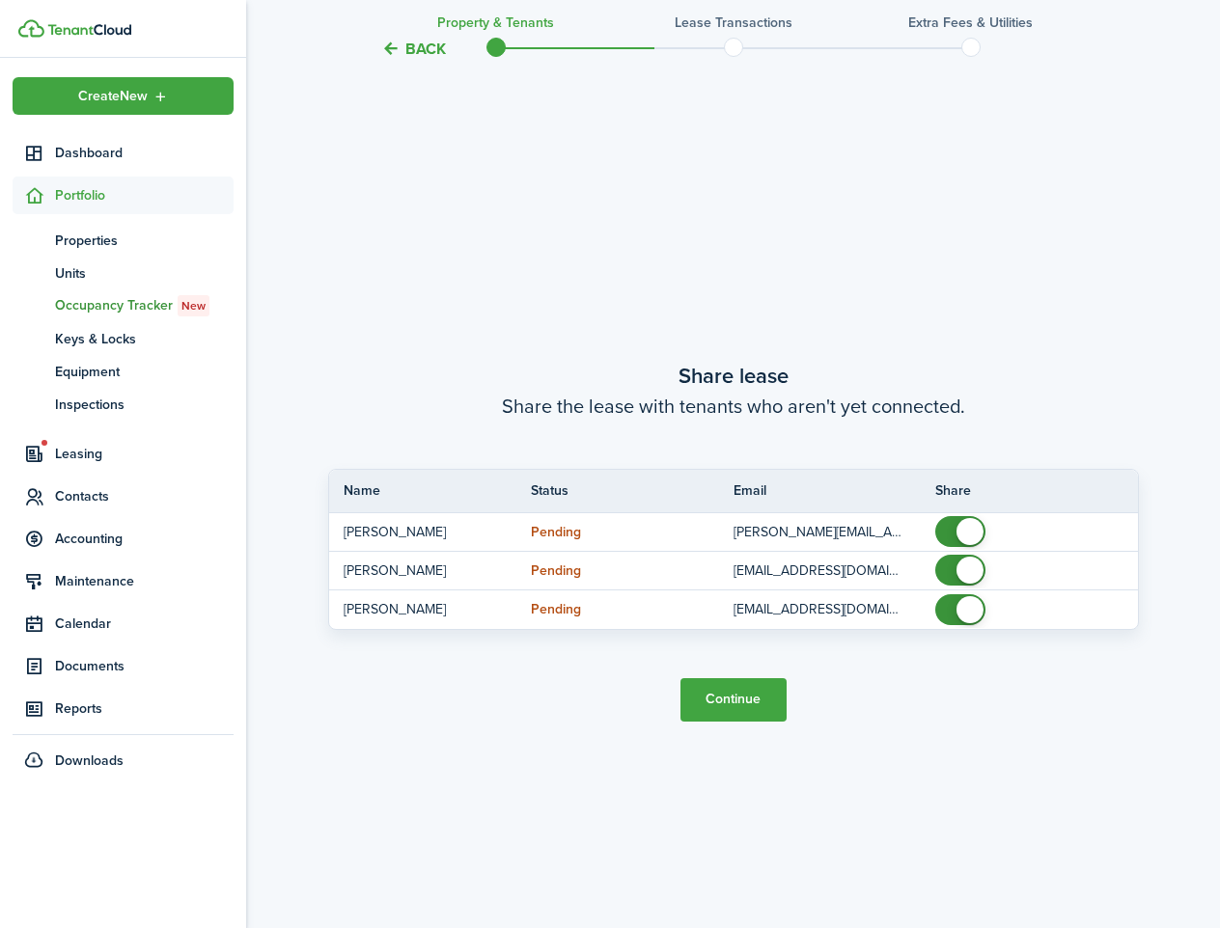
click at [764, 692] on button "Continue" at bounding box center [733, 699] width 106 height 43
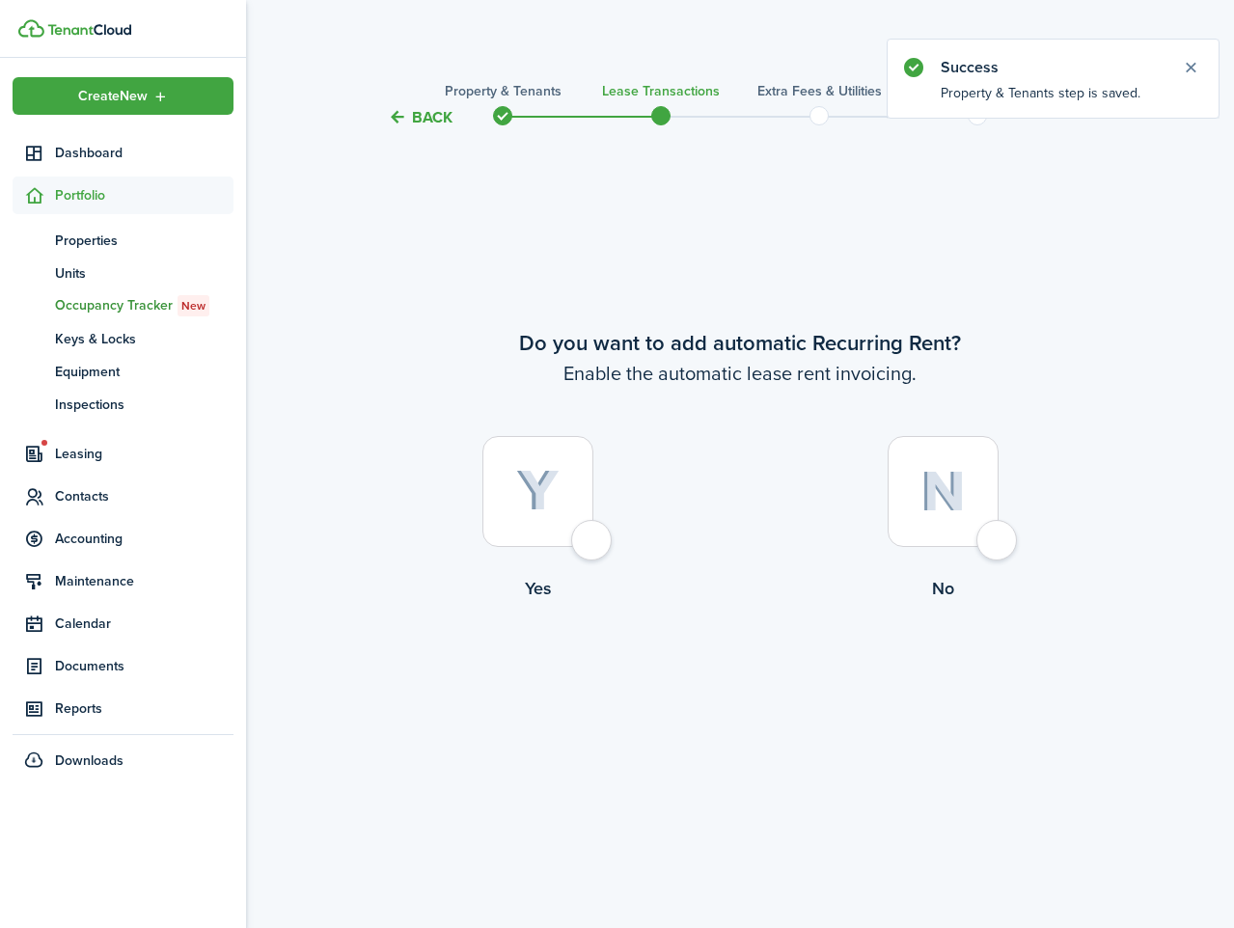
click at [592, 532] on div at bounding box center [537, 491] width 111 height 111
radio input "true"
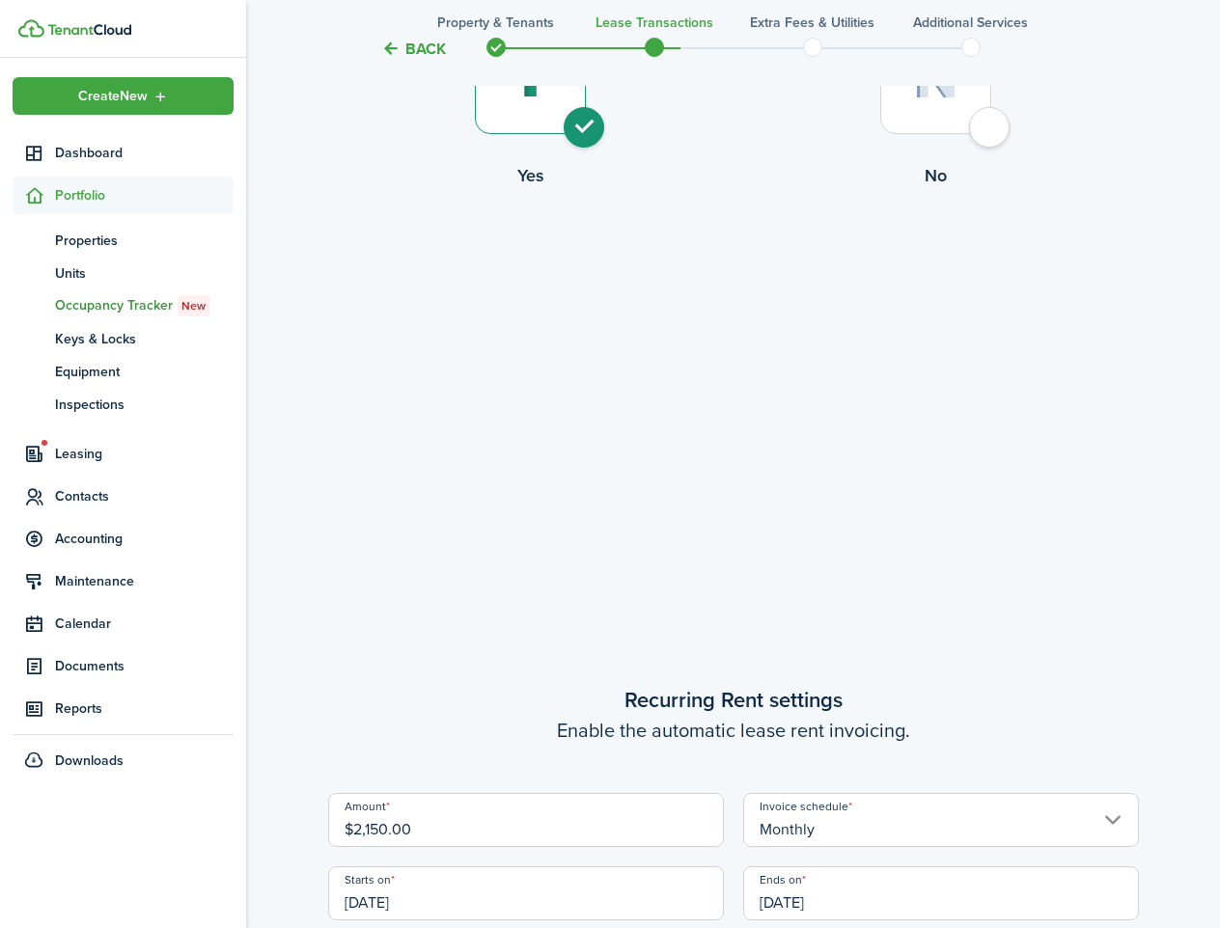
scroll to position [27, 0]
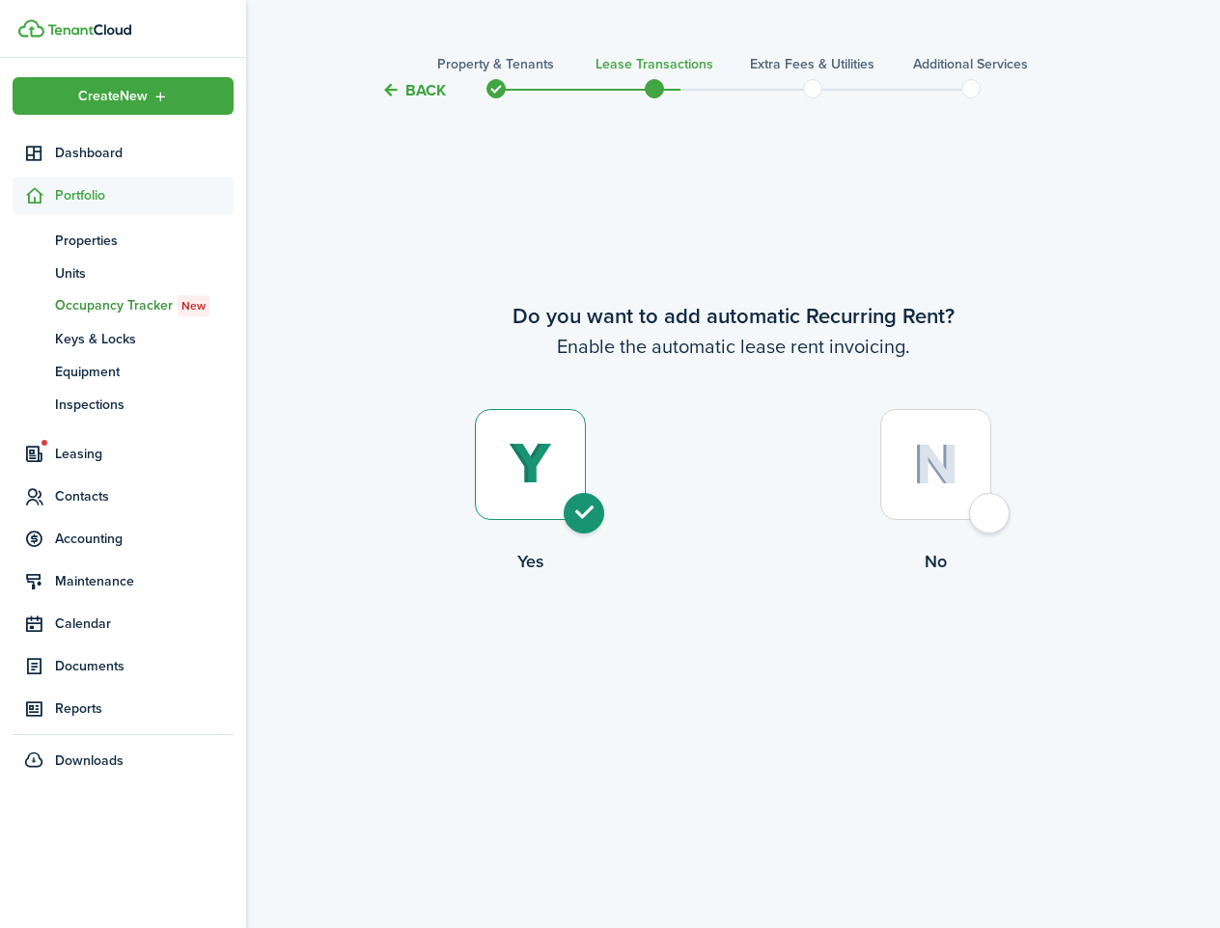
click at [386, 87] on button "Back" at bounding box center [413, 90] width 65 height 20
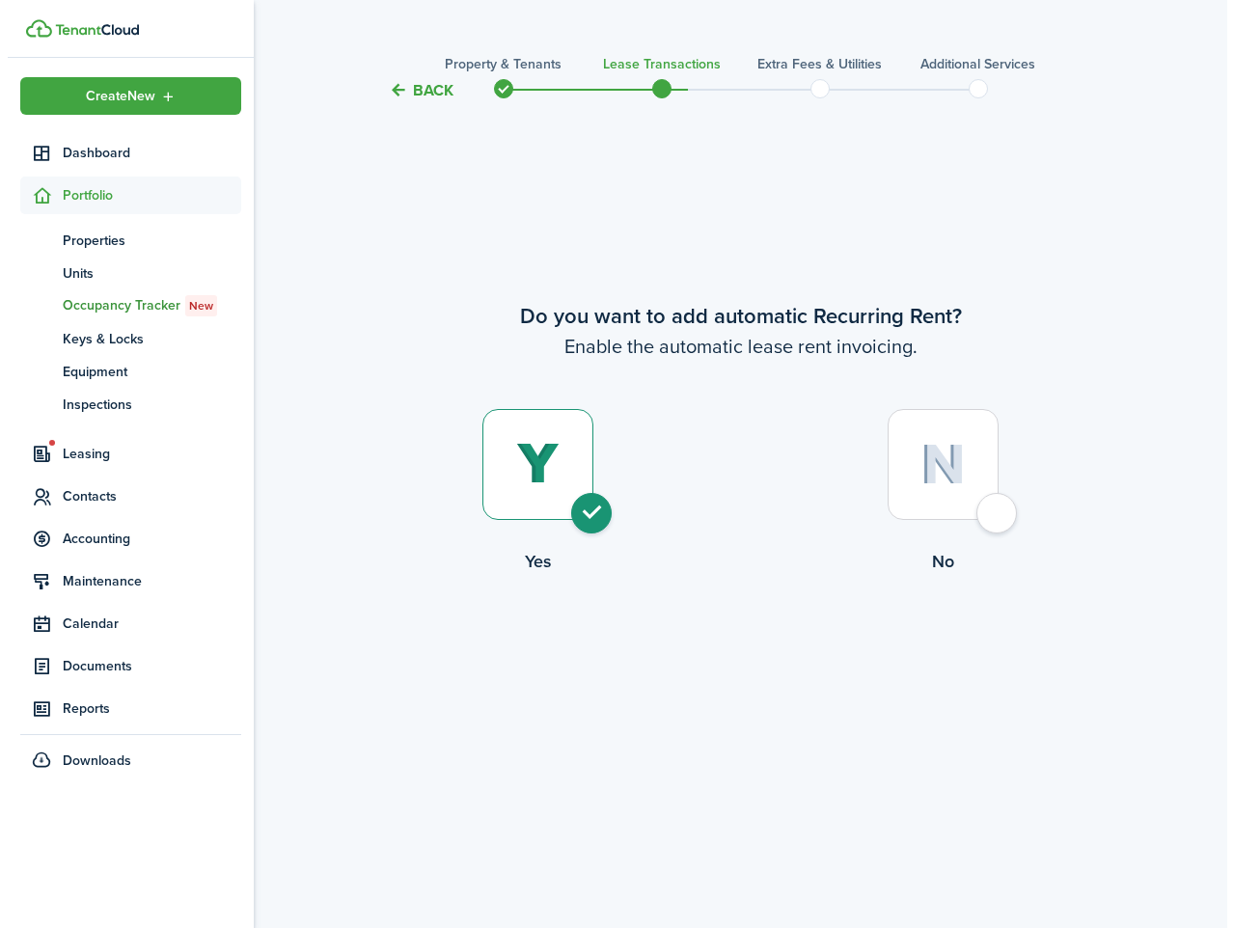
scroll to position [0, 0]
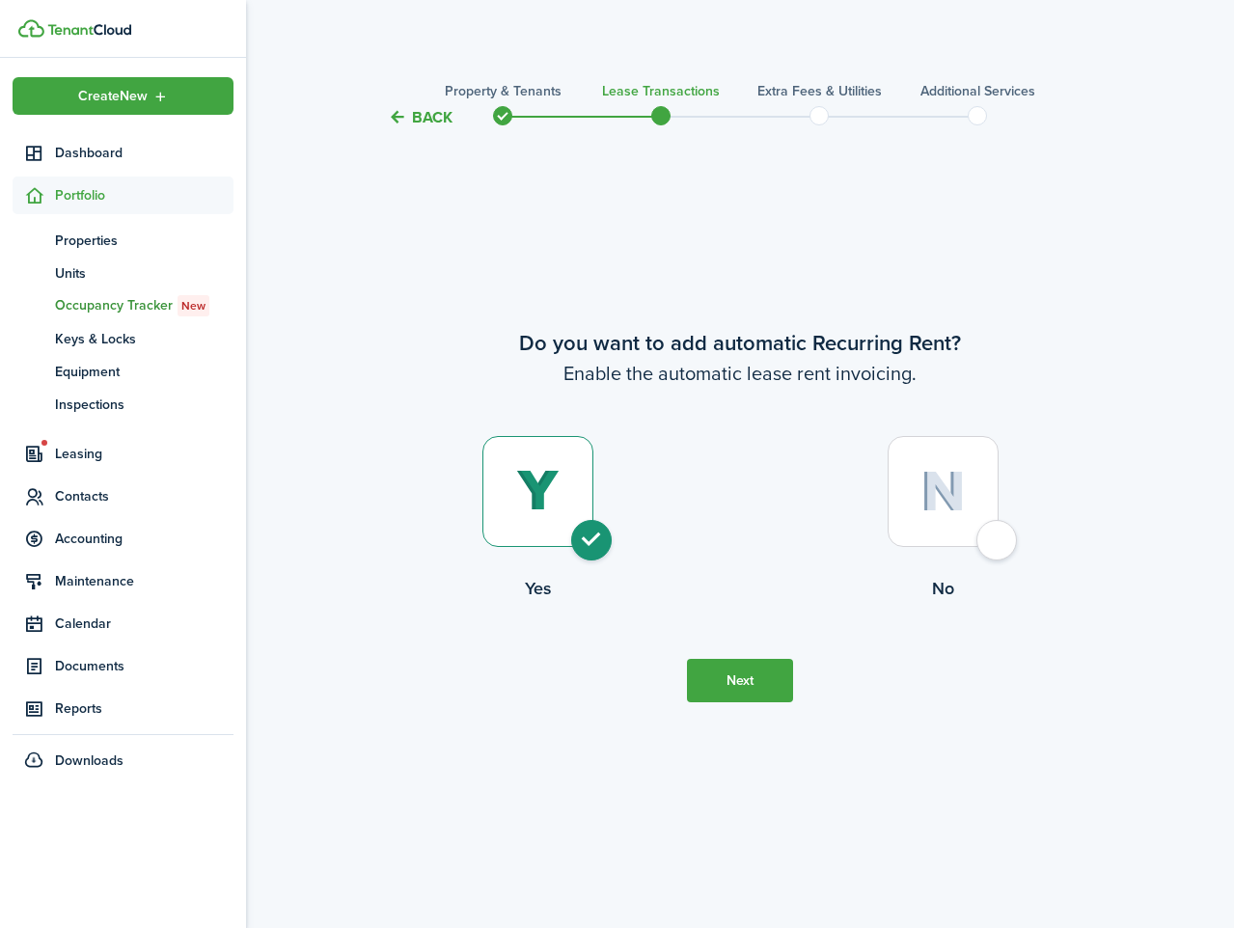
click at [401, 116] on button "Back" at bounding box center [420, 117] width 65 height 20
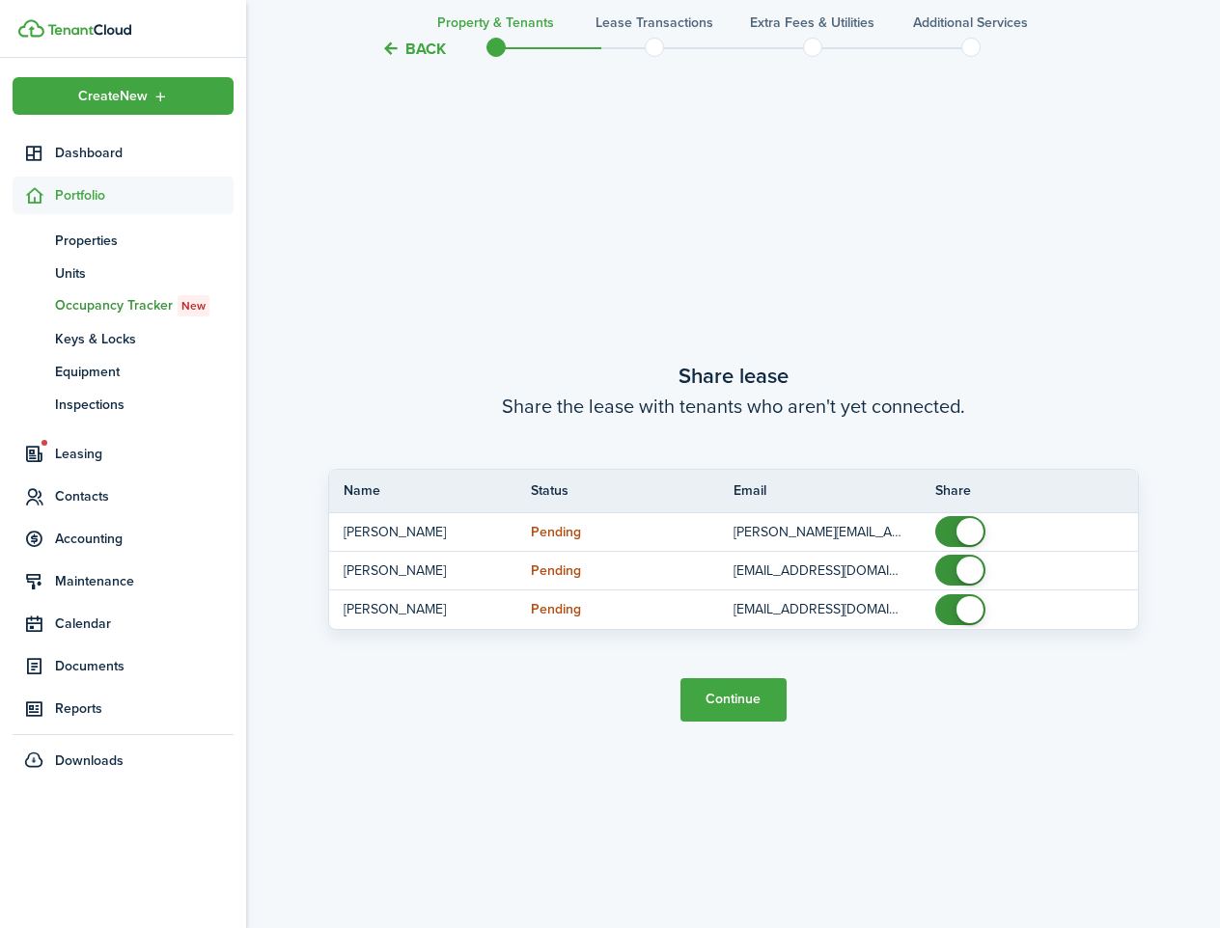
click at [416, 40] on button "Back" at bounding box center [413, 49] width 65 height 20
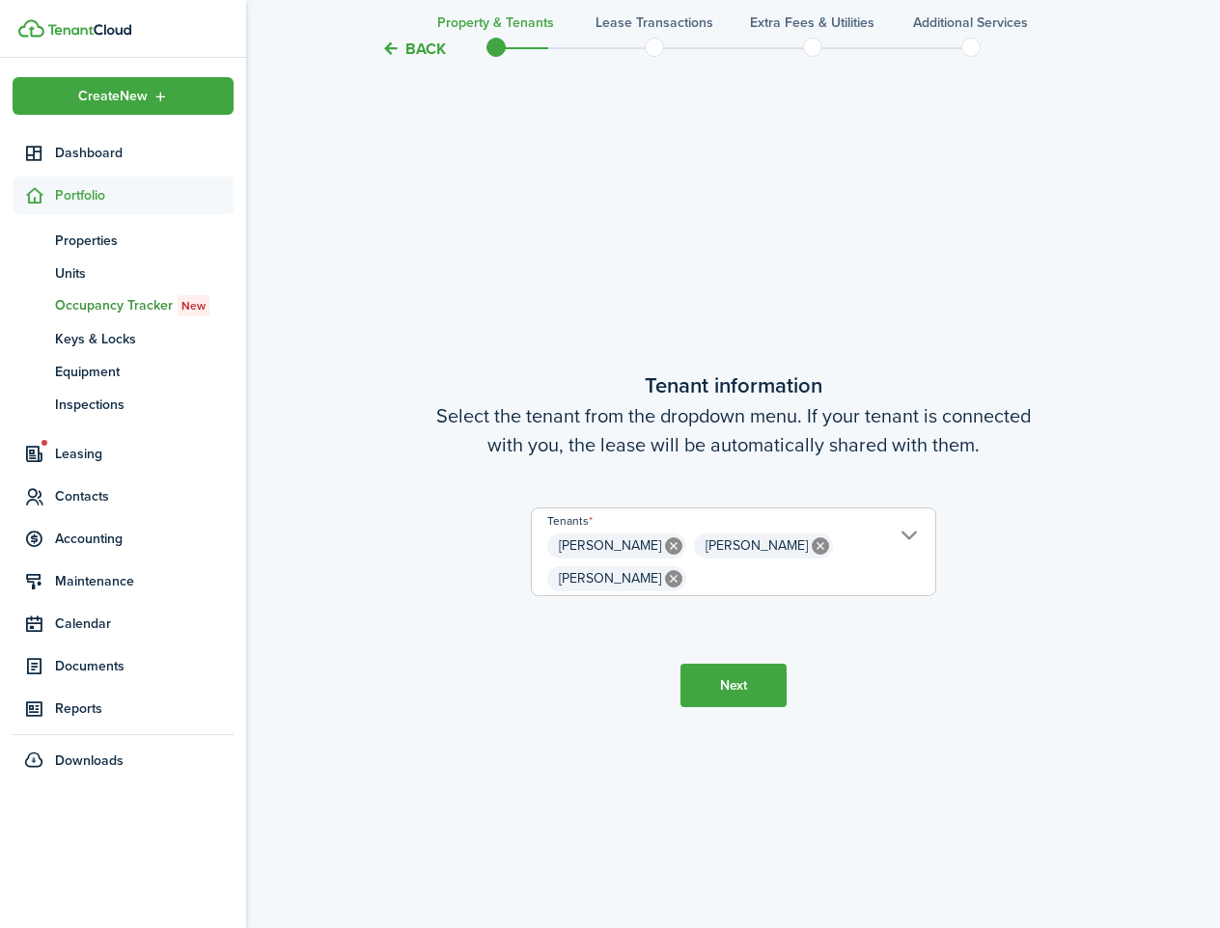
click at [416, 40] on button "Back" at bounding box center [413, 49] width 65 height 20
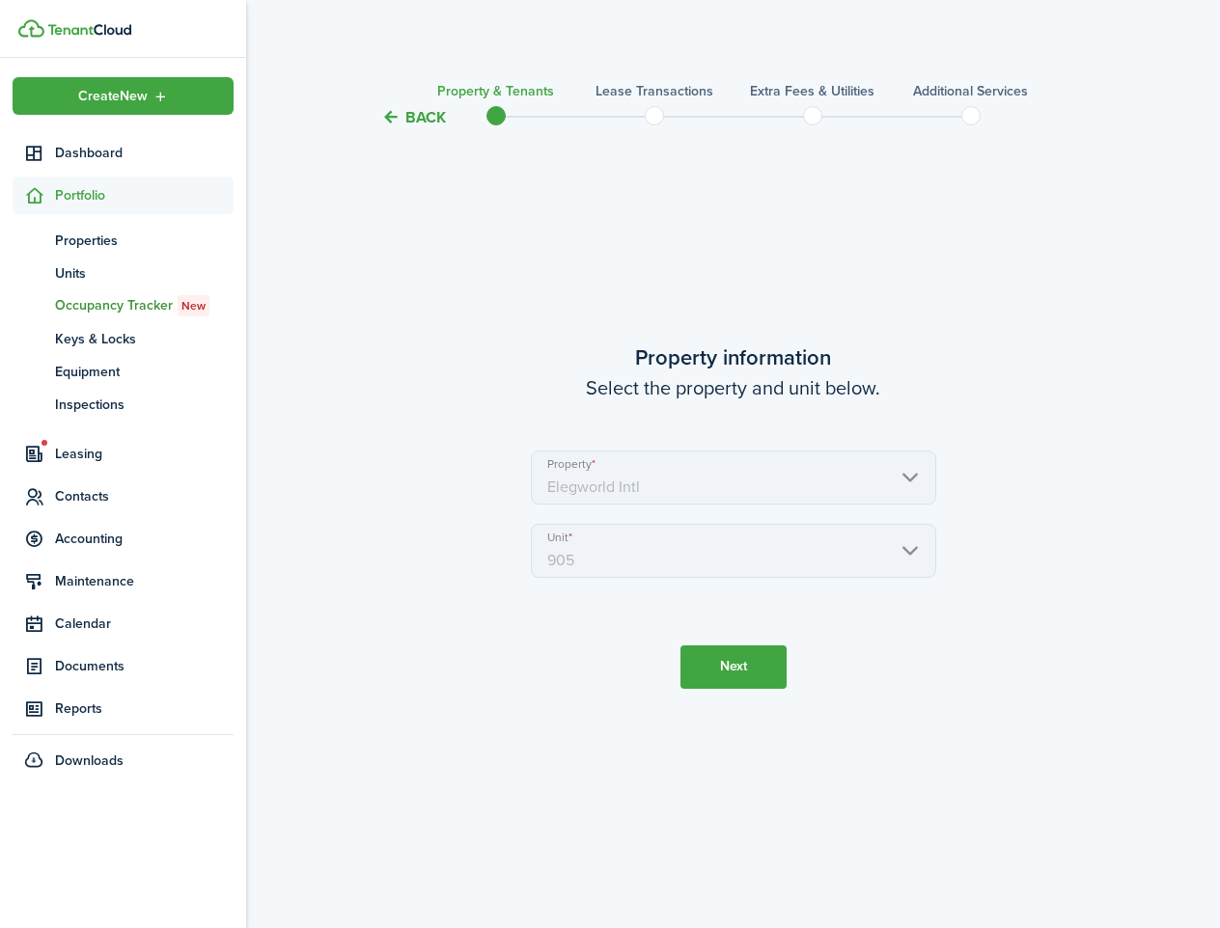
click at [416, 40] on dashboard-content "Back Property & Tenants Lease Transactions Extra fees & Utilities Additional Se…" at bounding box center [733, 928] width 974 height 1857
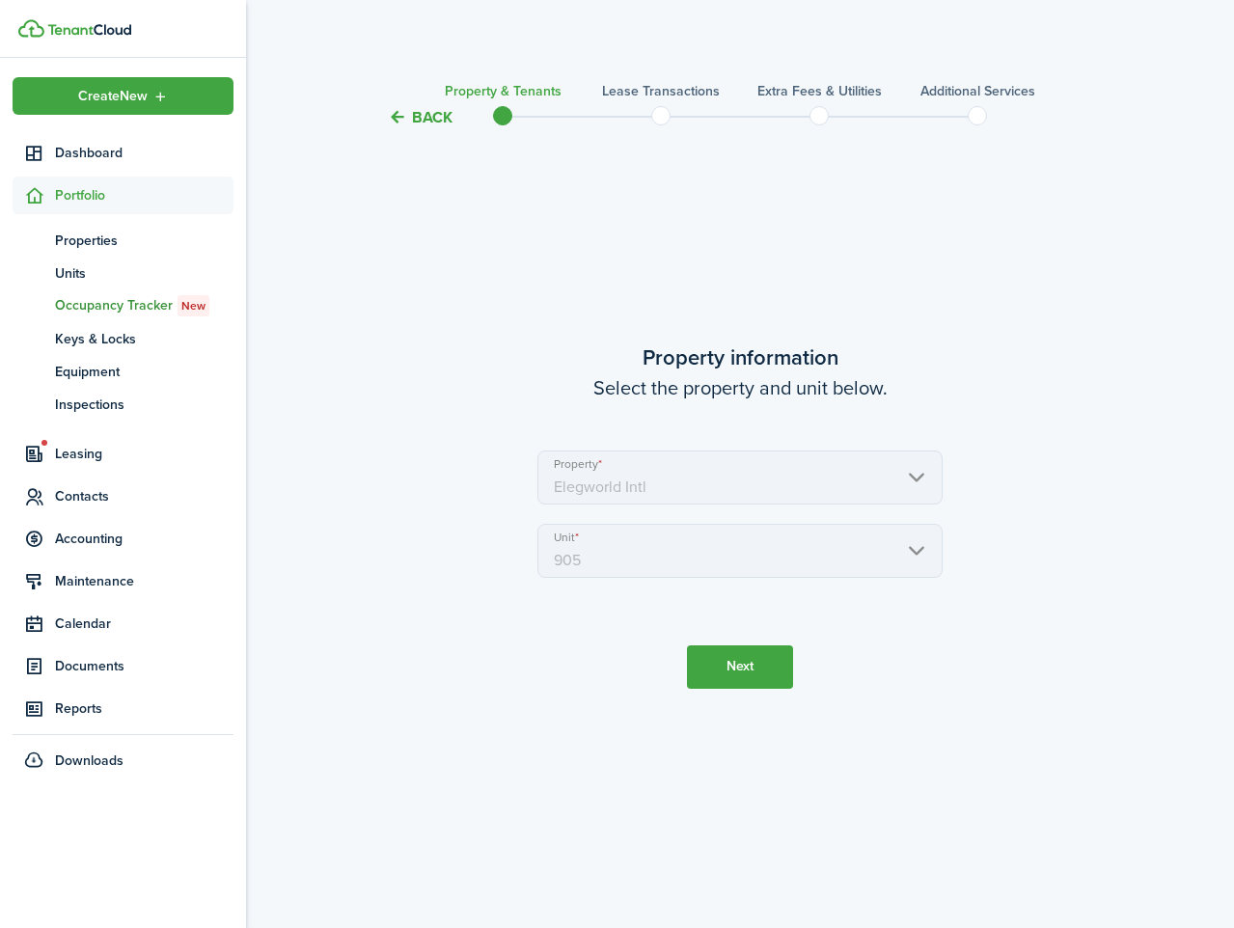
click at [413, 111] on button "Back" at bounding box center [420, 117] width 65 height 20
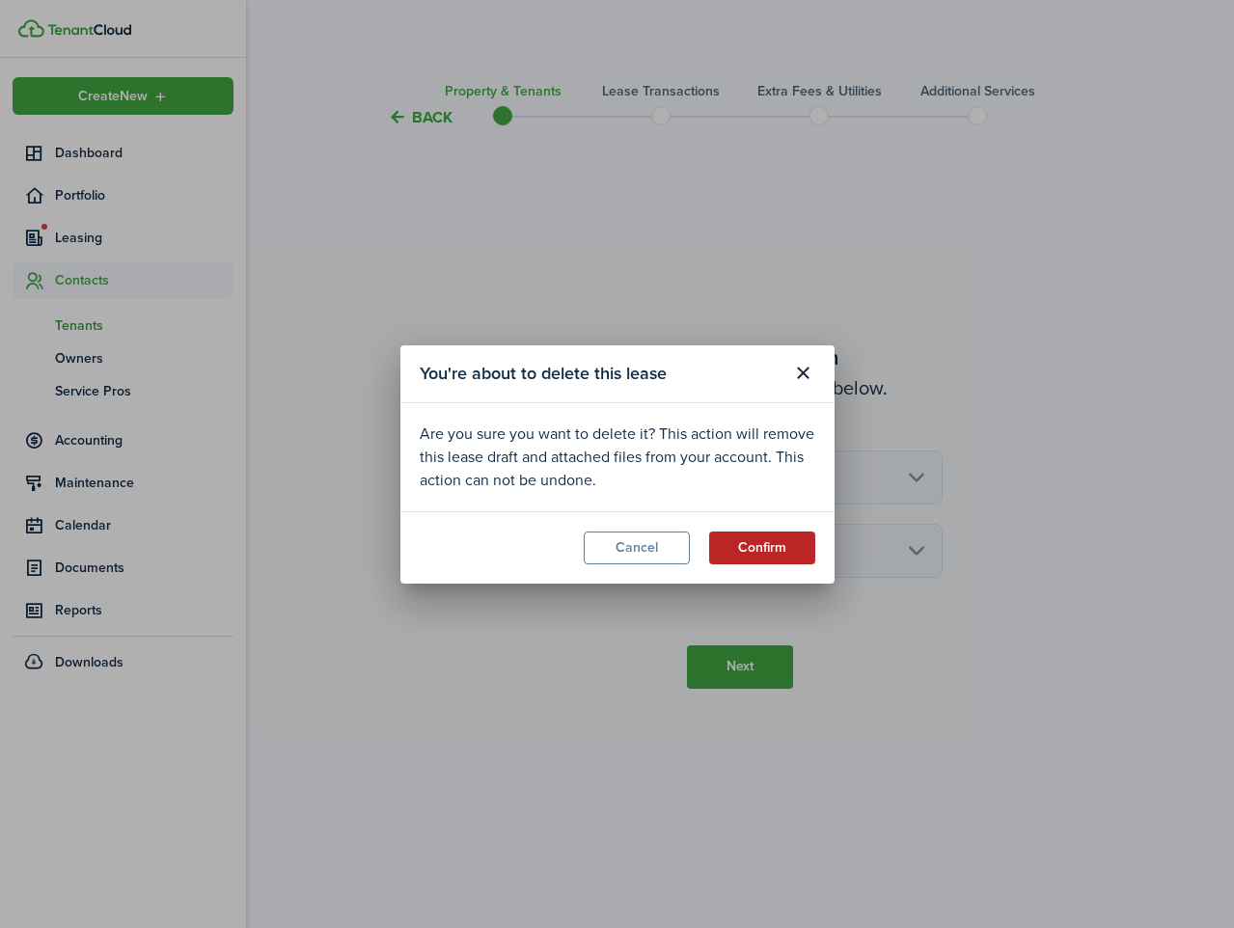
click at [779, 551] on button "Confirm" at bounding box center [762, 548] width 106 height 33
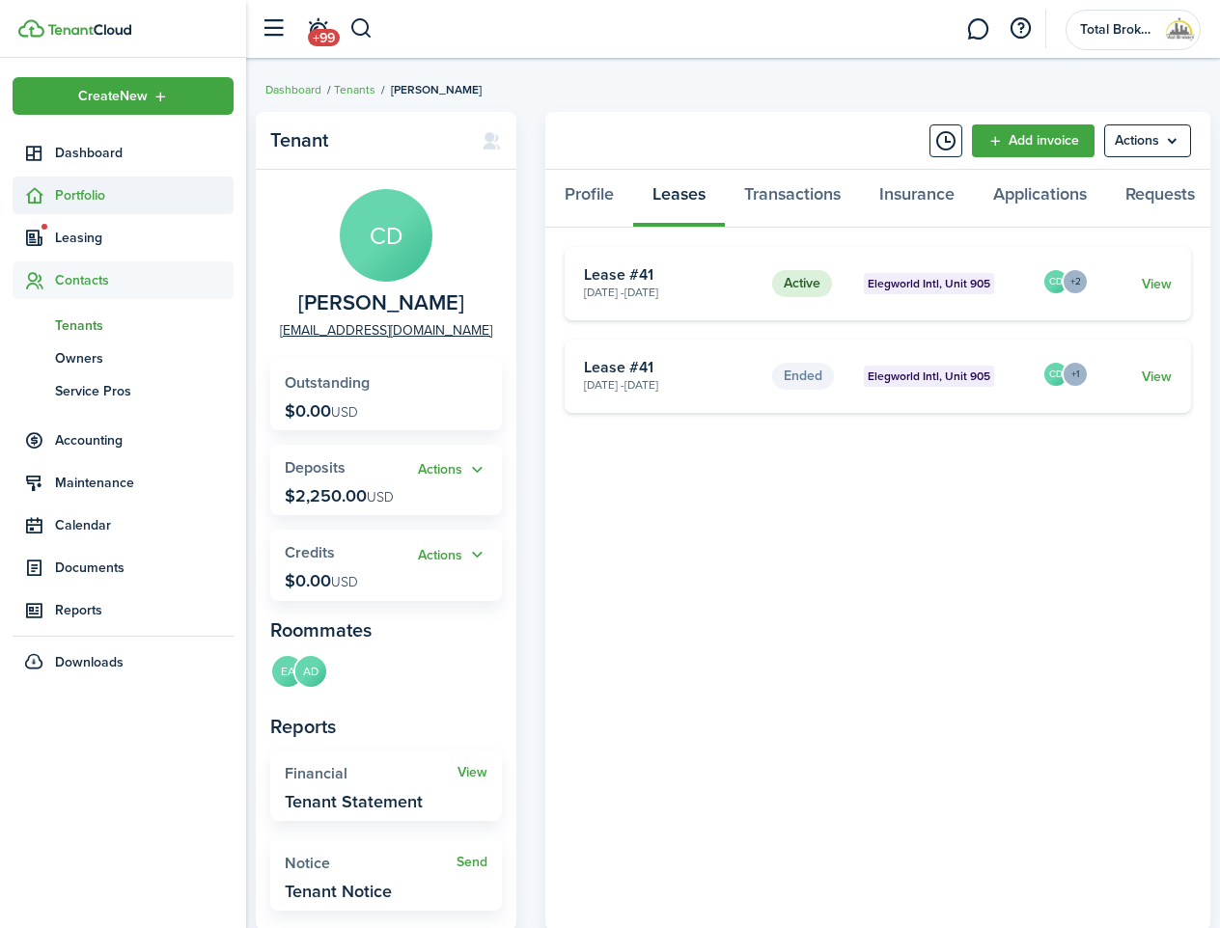
click at [94, 188] on span "Portfolio" at bounding box center [144, 195] width 179 height 20
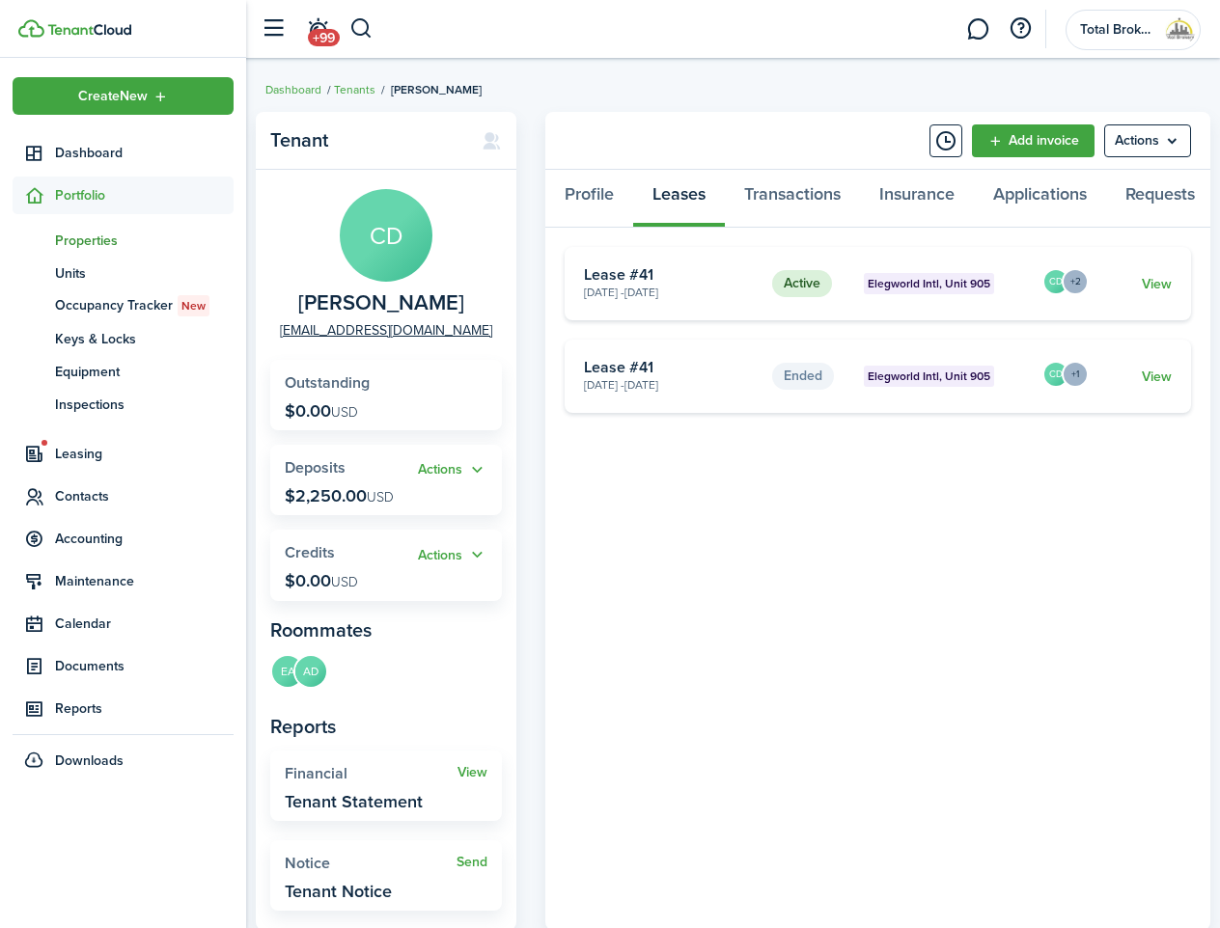
click at [96, 233] on span "Properties" at bounding box center [144, 241] width 179 height 20
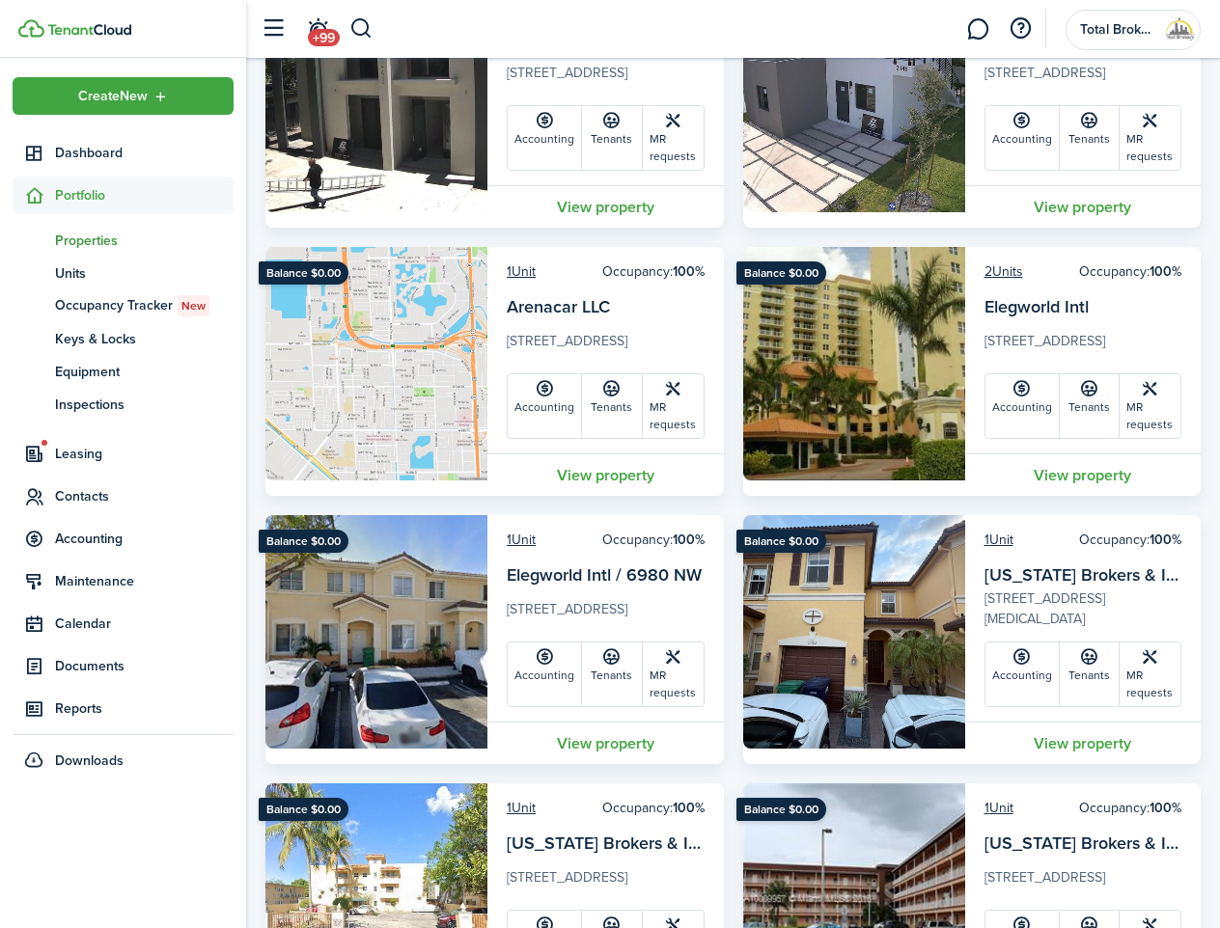
scroll to position [193, 0]
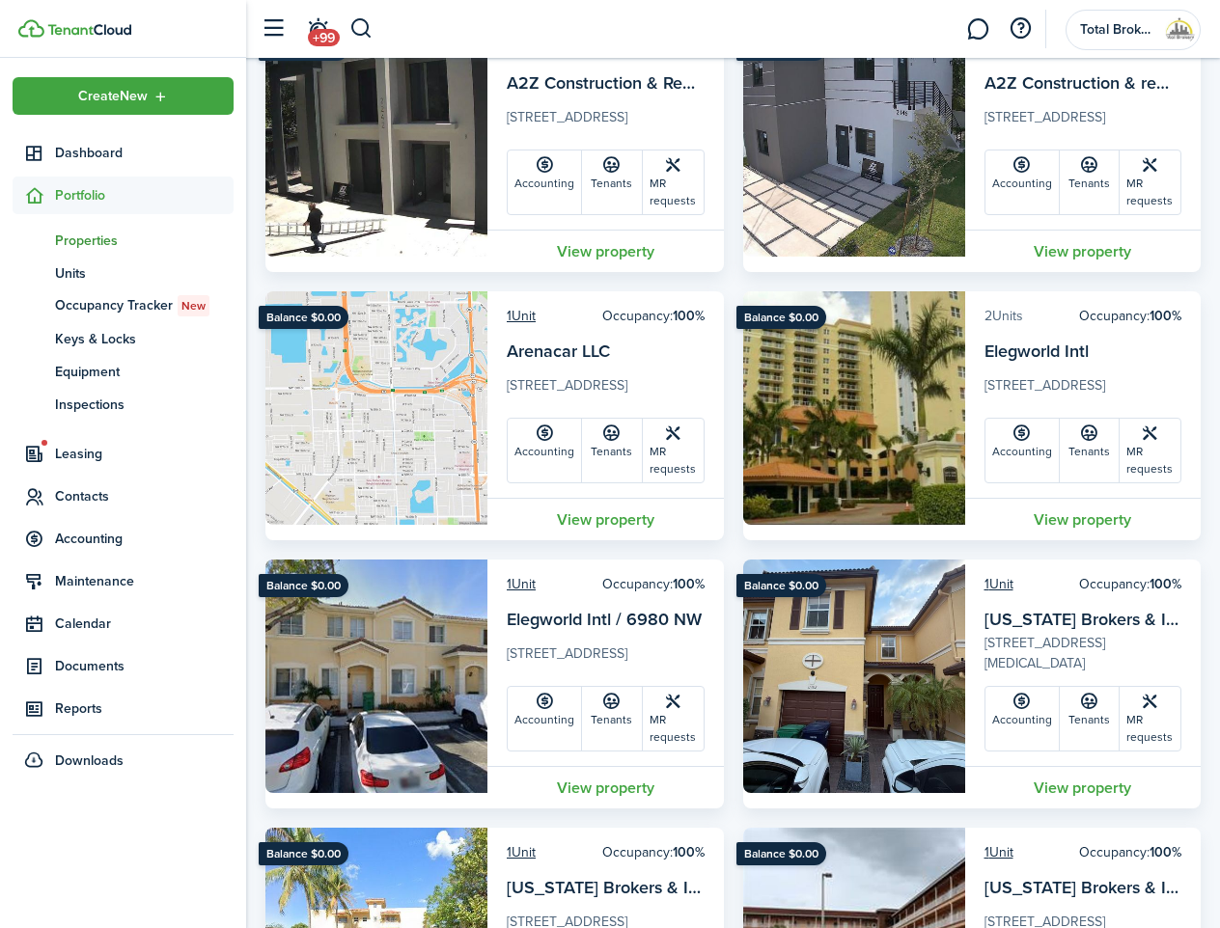
click at [1012, 315] on link "2 Units" at bounding box center [1003, 316] width 39 height 20
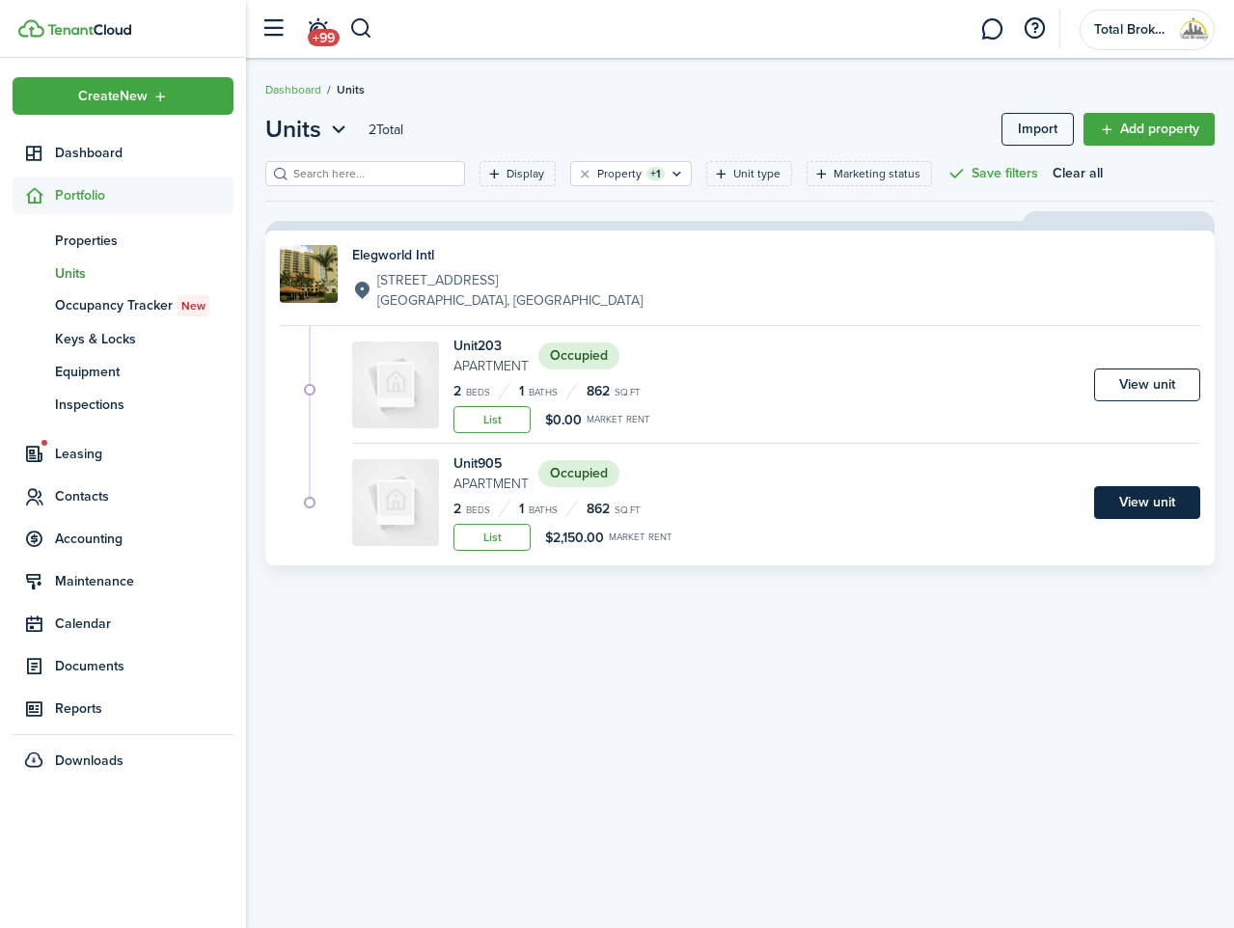
click at [1148, 511] on link "View unit" at bounding box center [1147, 502] width 106 height 33
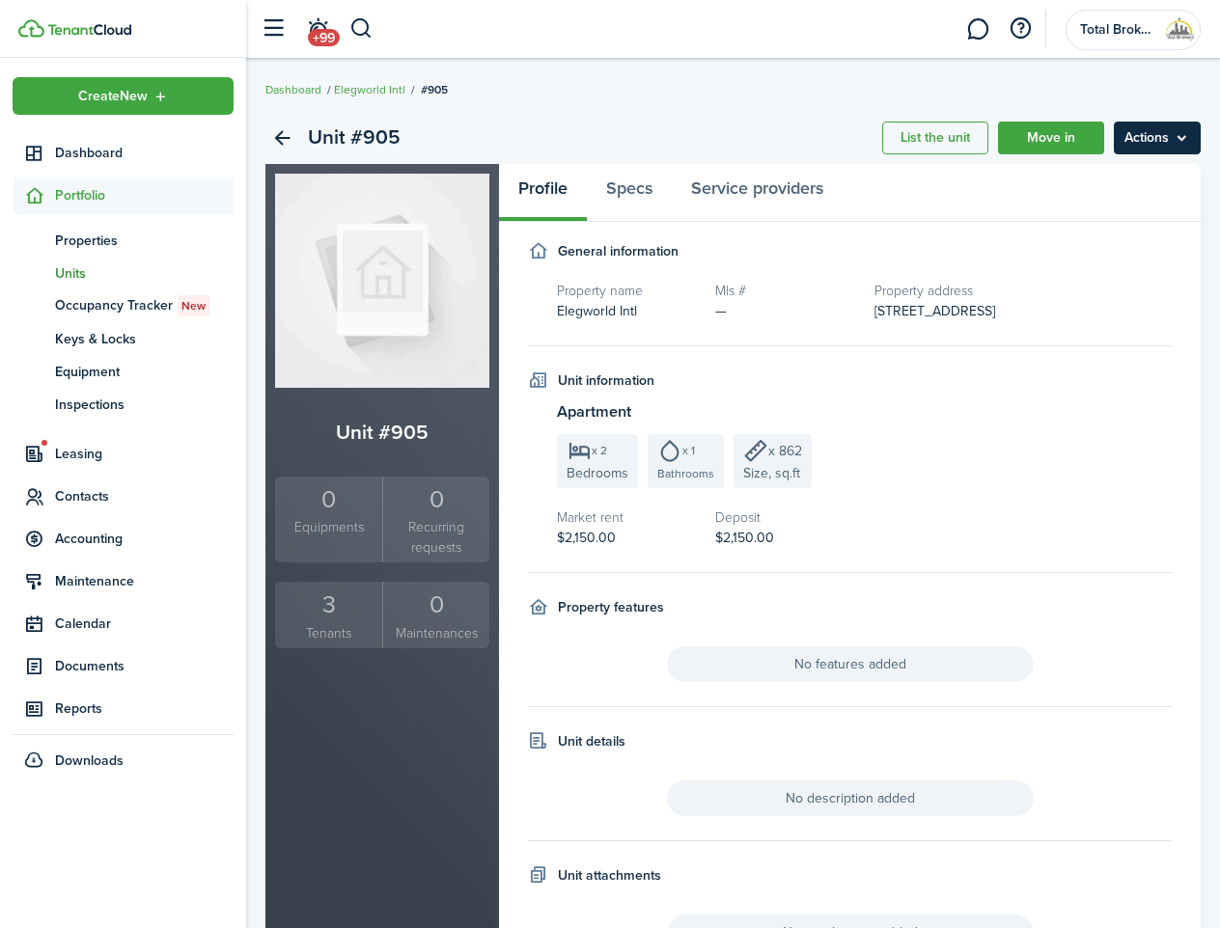
click at [1174, 144] on menu-btn "Actions" at bounding box center [1157, 138] width 87 height 33
click at [287, 146] on link "Back" at bounding box center [281, 138] width 33 height 33
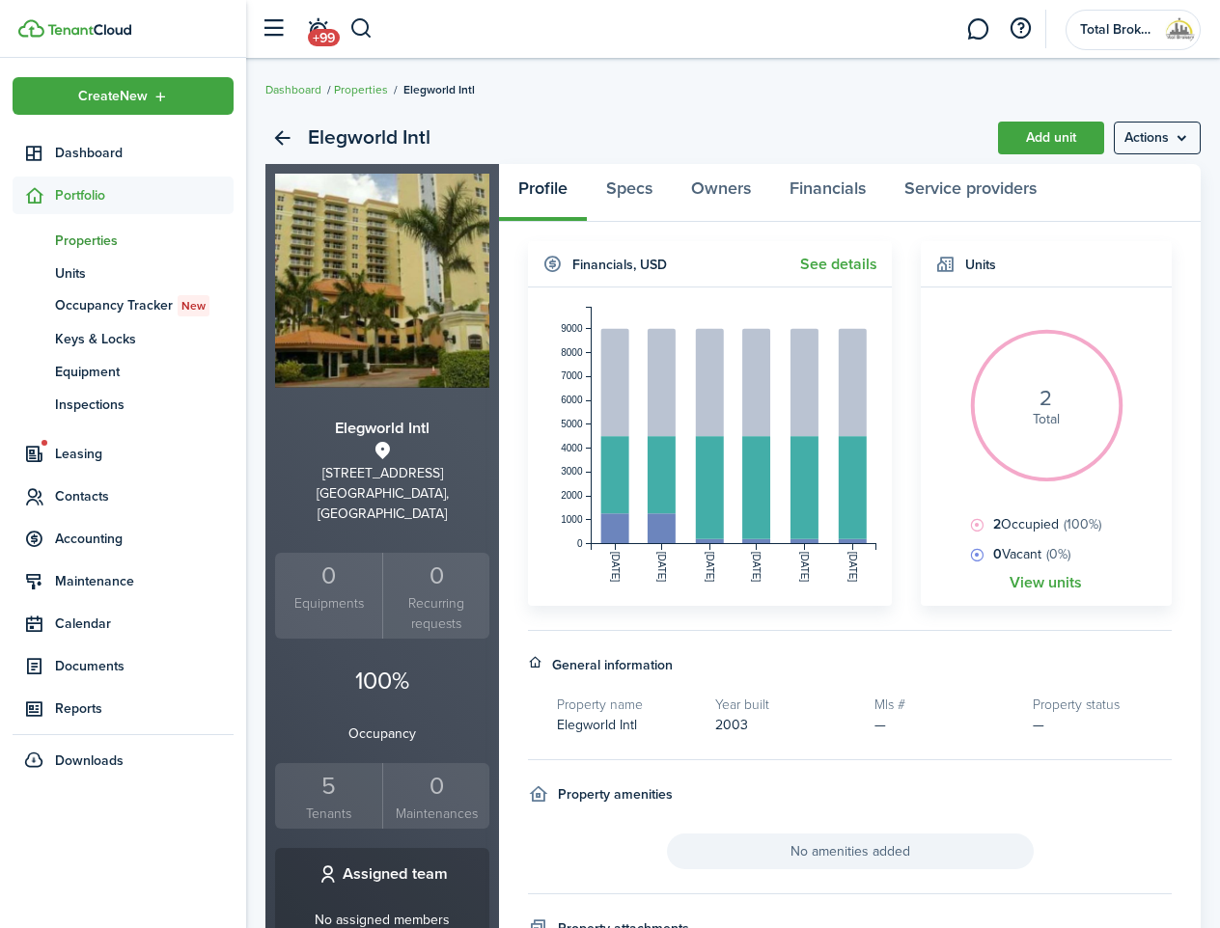
click at [287, 146] on link "Back" at bounding box center [281, 138] width 33 height 33
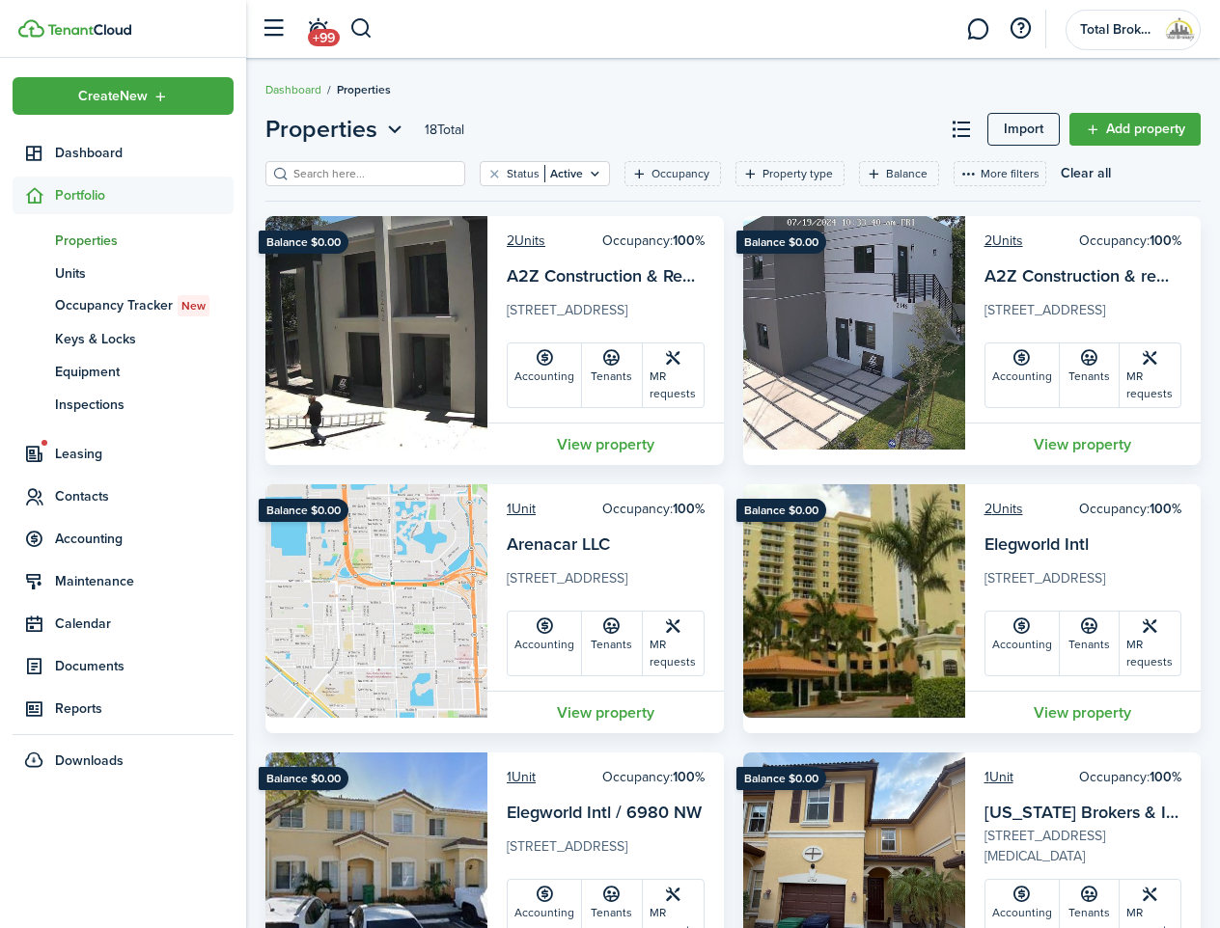
click at [101, 237] on span "Properties" at bounding box center [144, 241] width 179 height 20
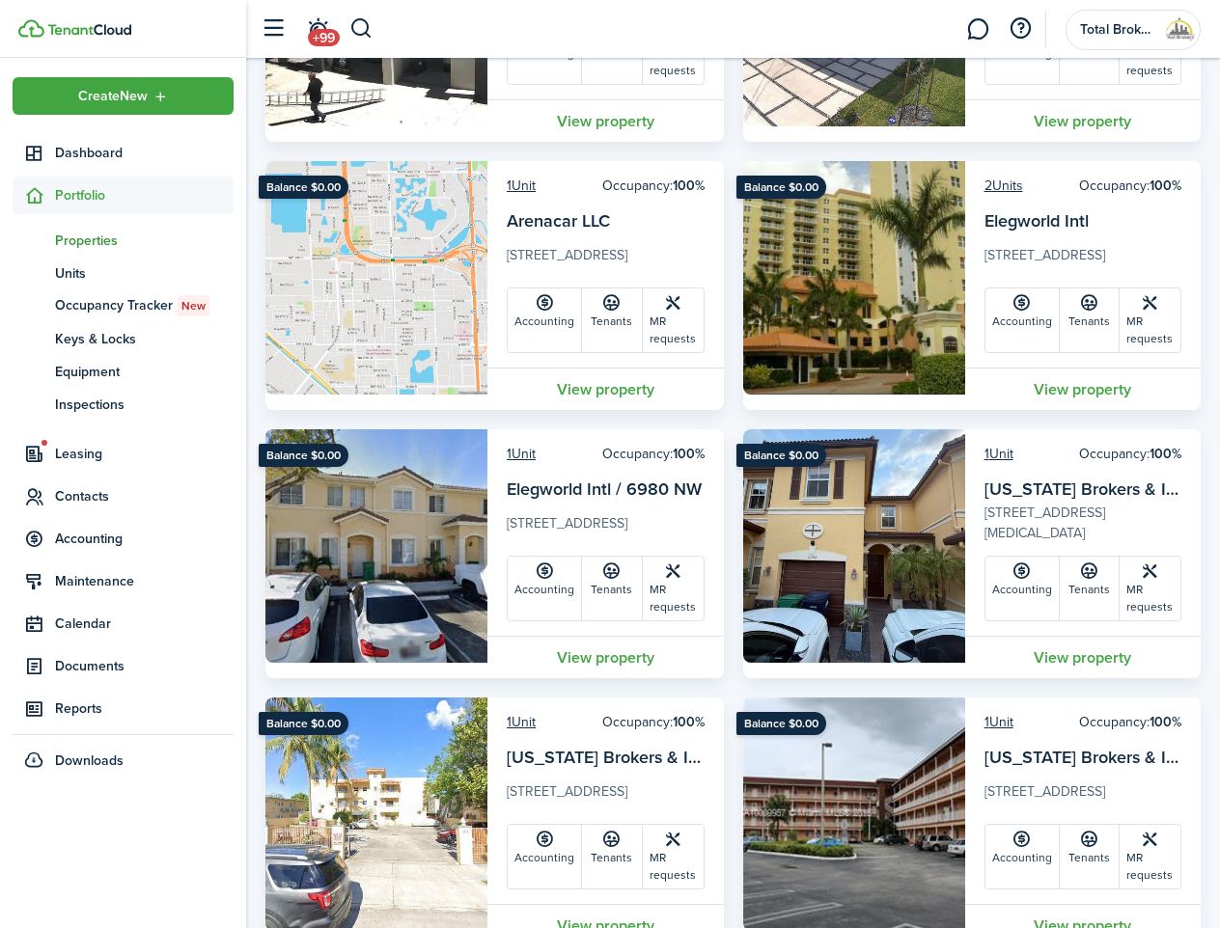
scroll to position [289, 0]
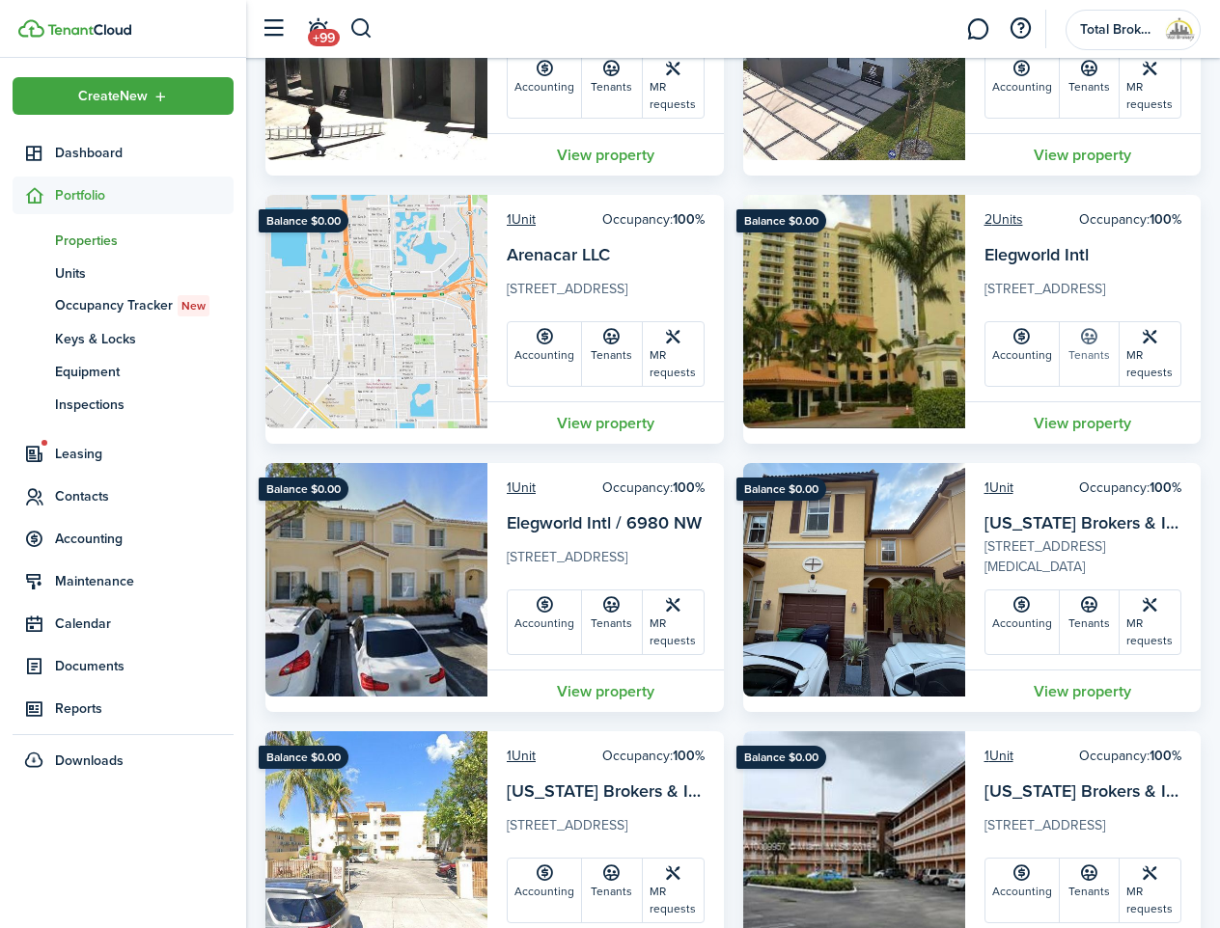
click at [1083, 360] on link "Tenants" at bounding box center [1090, 354] width 61 height 64
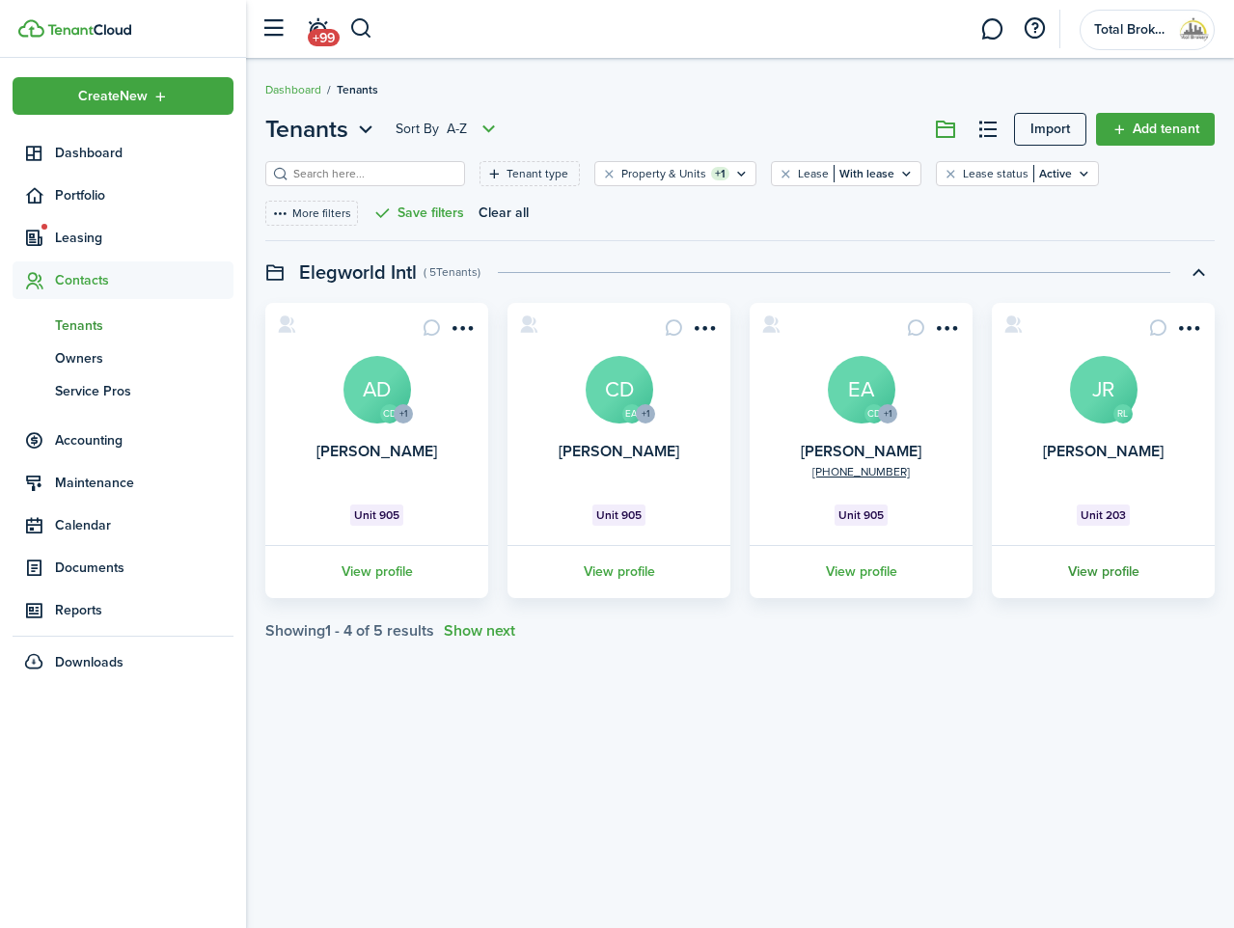
click at [1098, 565] on link "View profile" at bounding box center [1103, 571] width 229 height 53
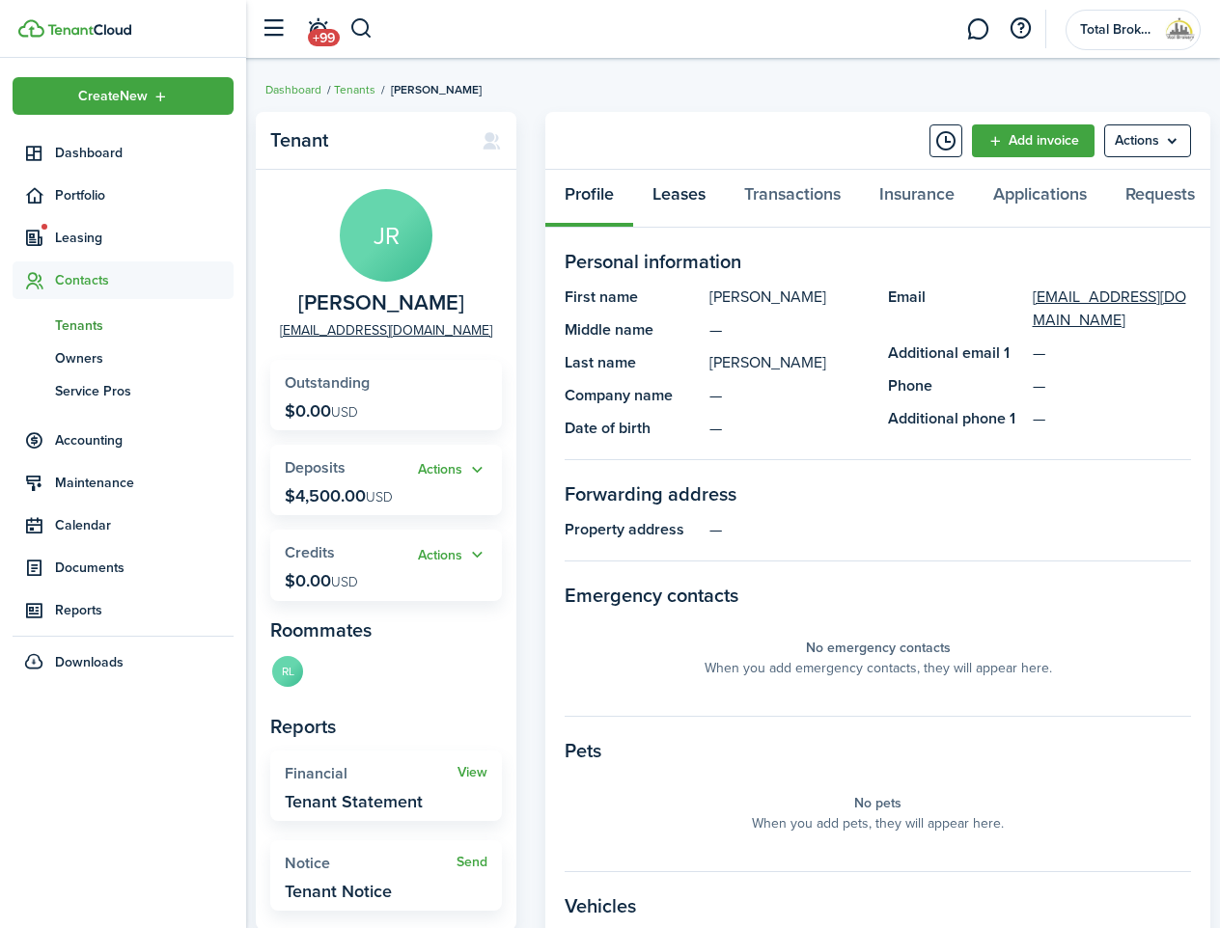
click at [684, 197] on link "Leases" at bounding box center [679, 199] width 92 height 58
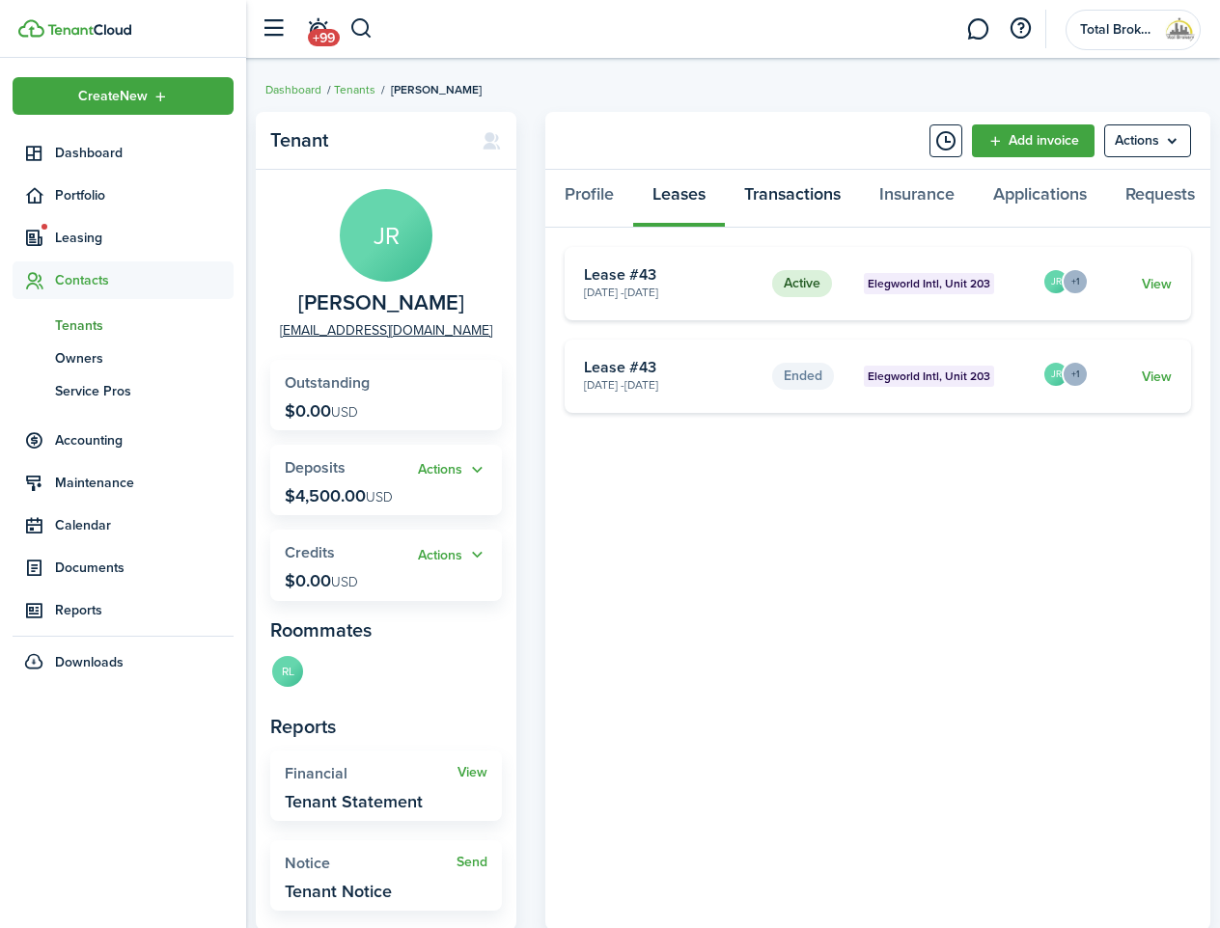
click at [817, 205] on link "Transactions" at bounding box center [792, 199] width 135 height 58
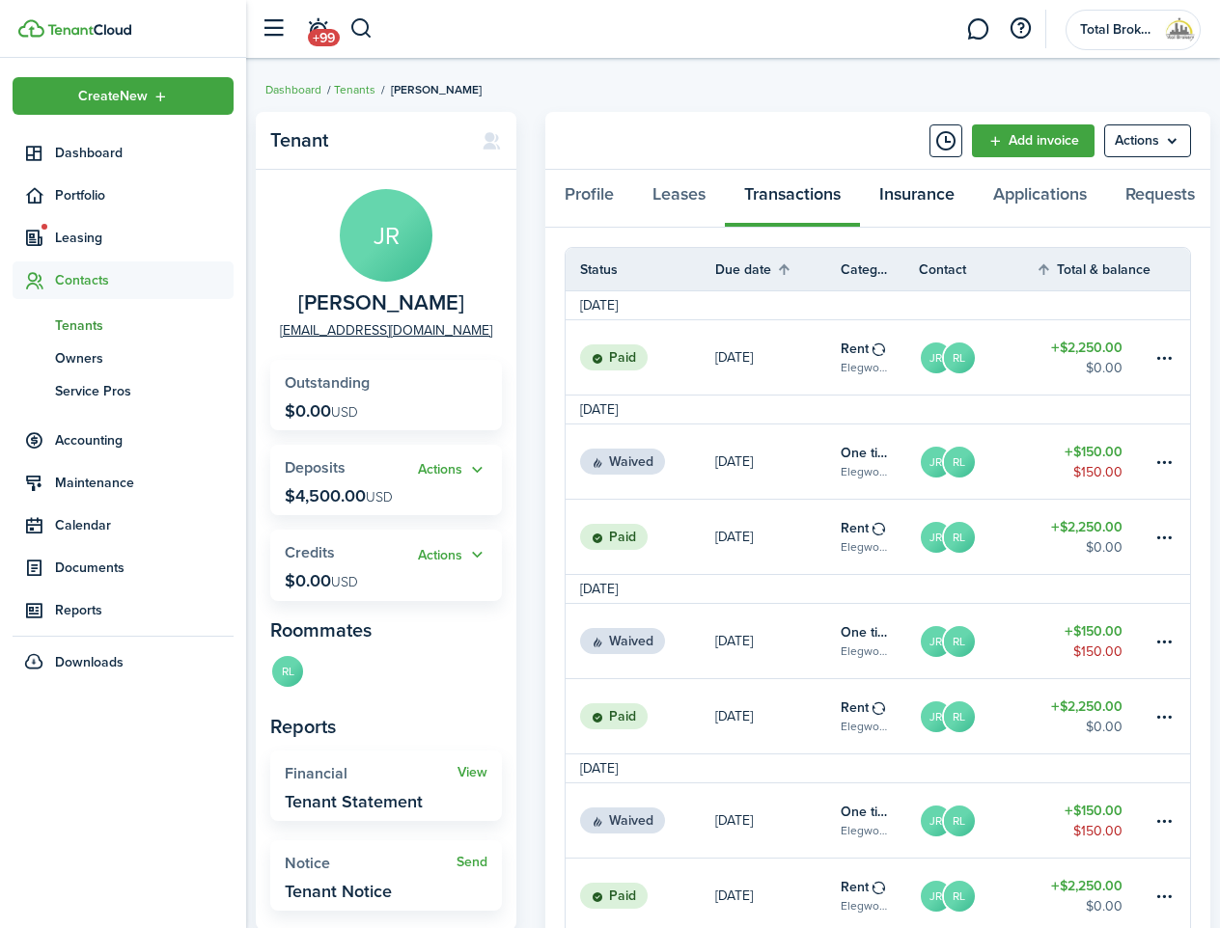
click at [924, 205] on link "Insurance" at bounding box center [917, 199] width 114 height 58
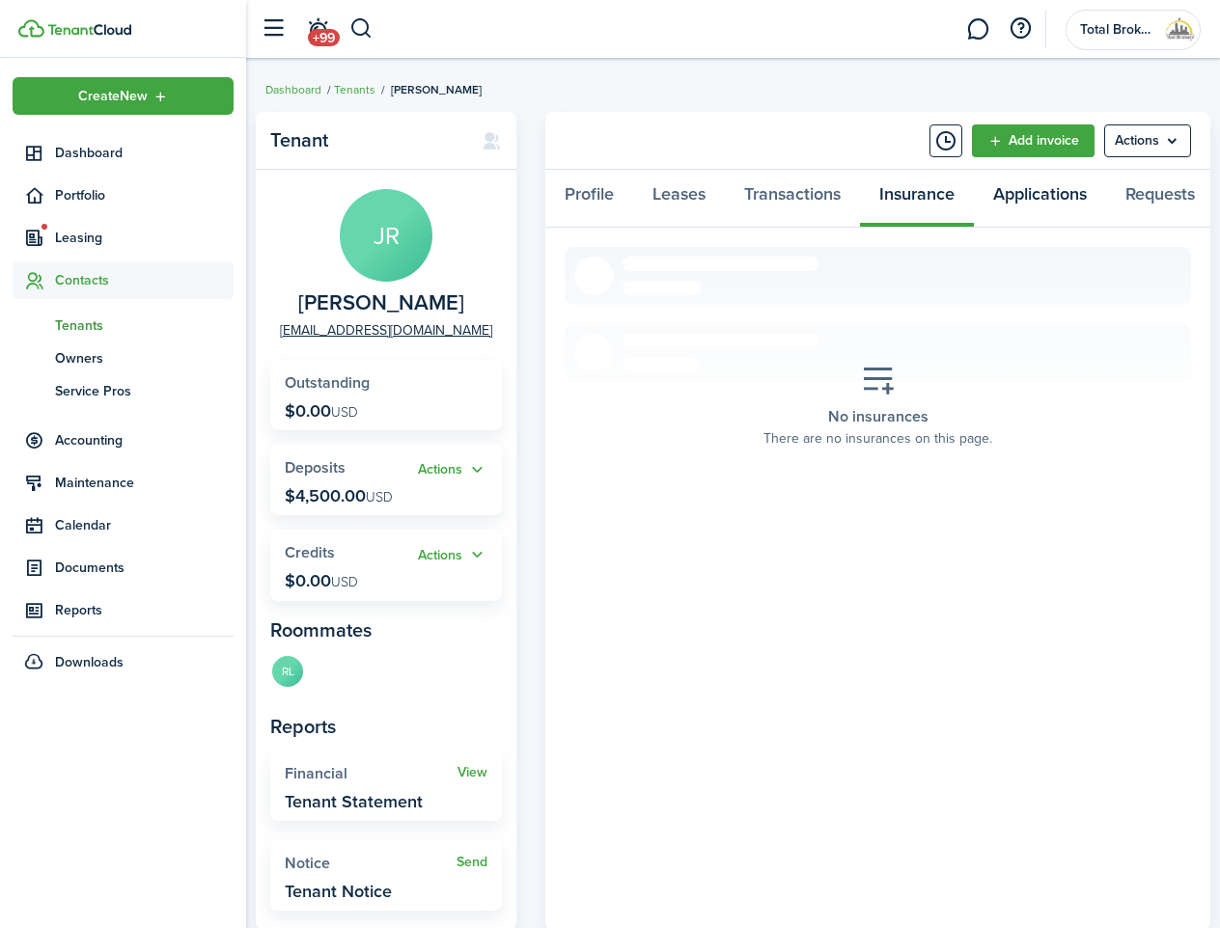
click at [1026, 199] on link "Applications" at bounding box center [1040, 199] width 132 height 58
click at [1143, 193] on link "Requests" at bounding box center [1160, 199] width 108 height 58
click at [1080, 157] on panel-main-header "Add invoice Actions" at bounding box center [877, 141] width 665 height 58
click at [1125, 153] on menu-btn "Actions" at bounding box center [1147, 140] width 87 height 33
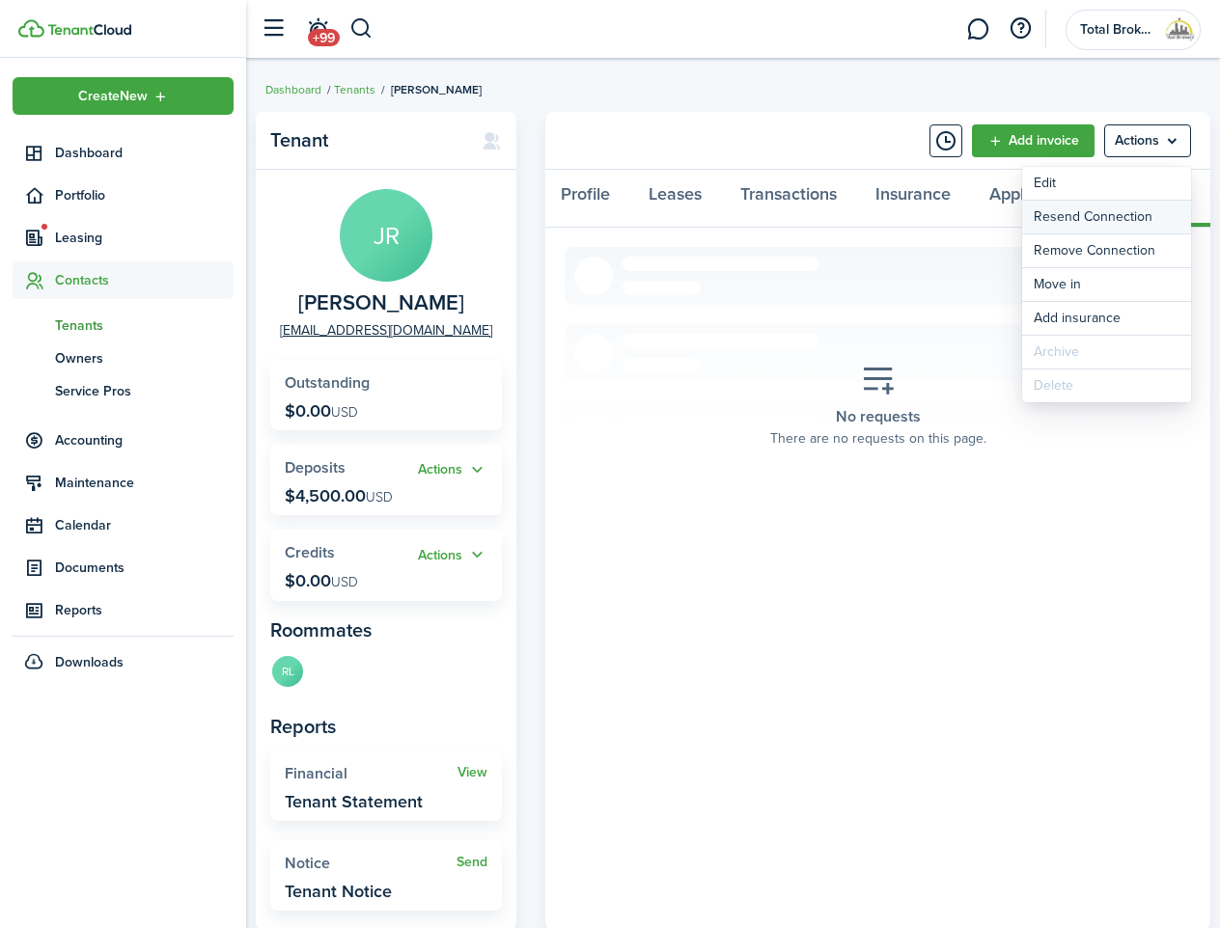
click at [1096, 218] on button "Resend Connection" at bounding box center [1106, 217] width 169 height 33
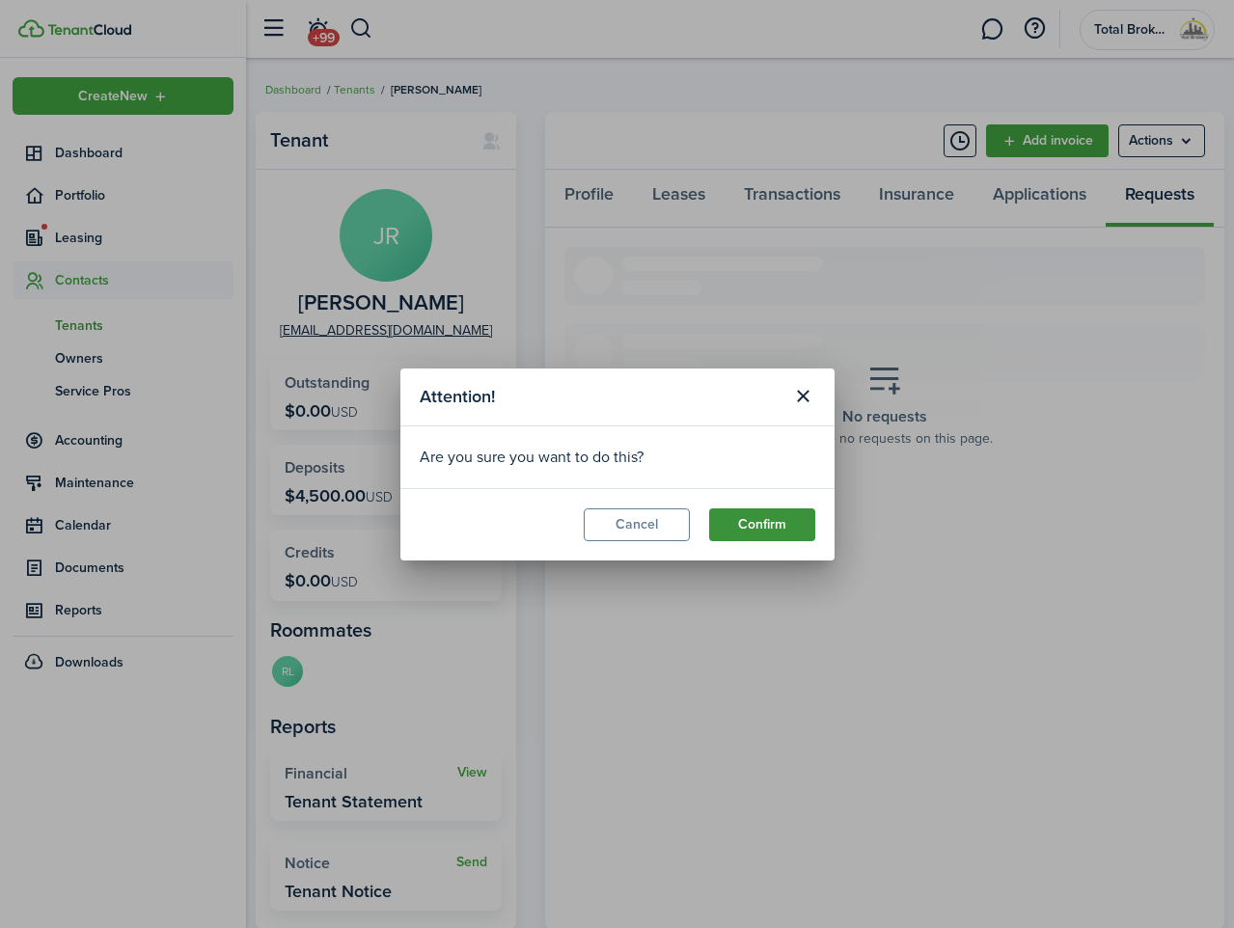
click at [802, 529] on button "Confirm" at bounding box center [762, 525] width 106 height 33
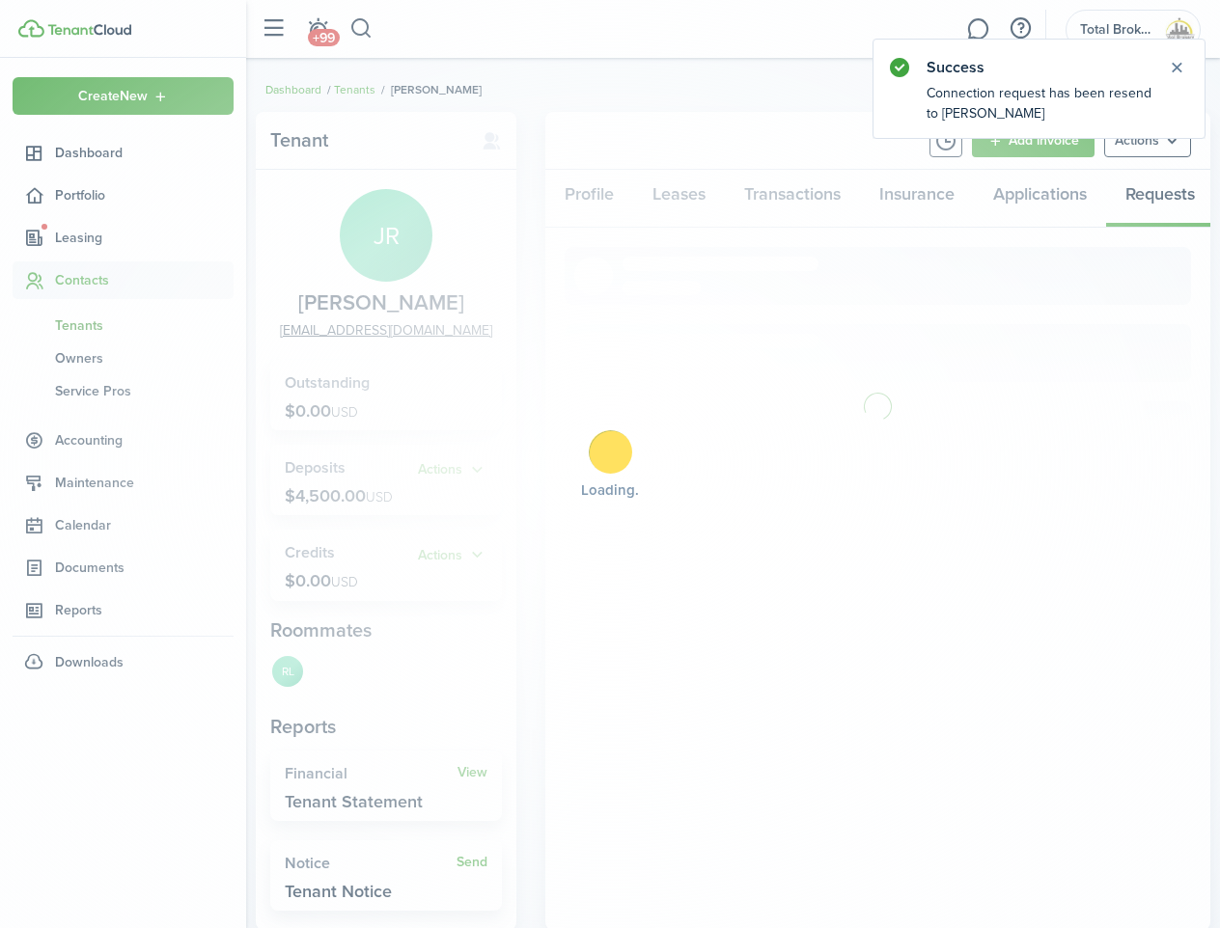
scroll to position [0, 12]
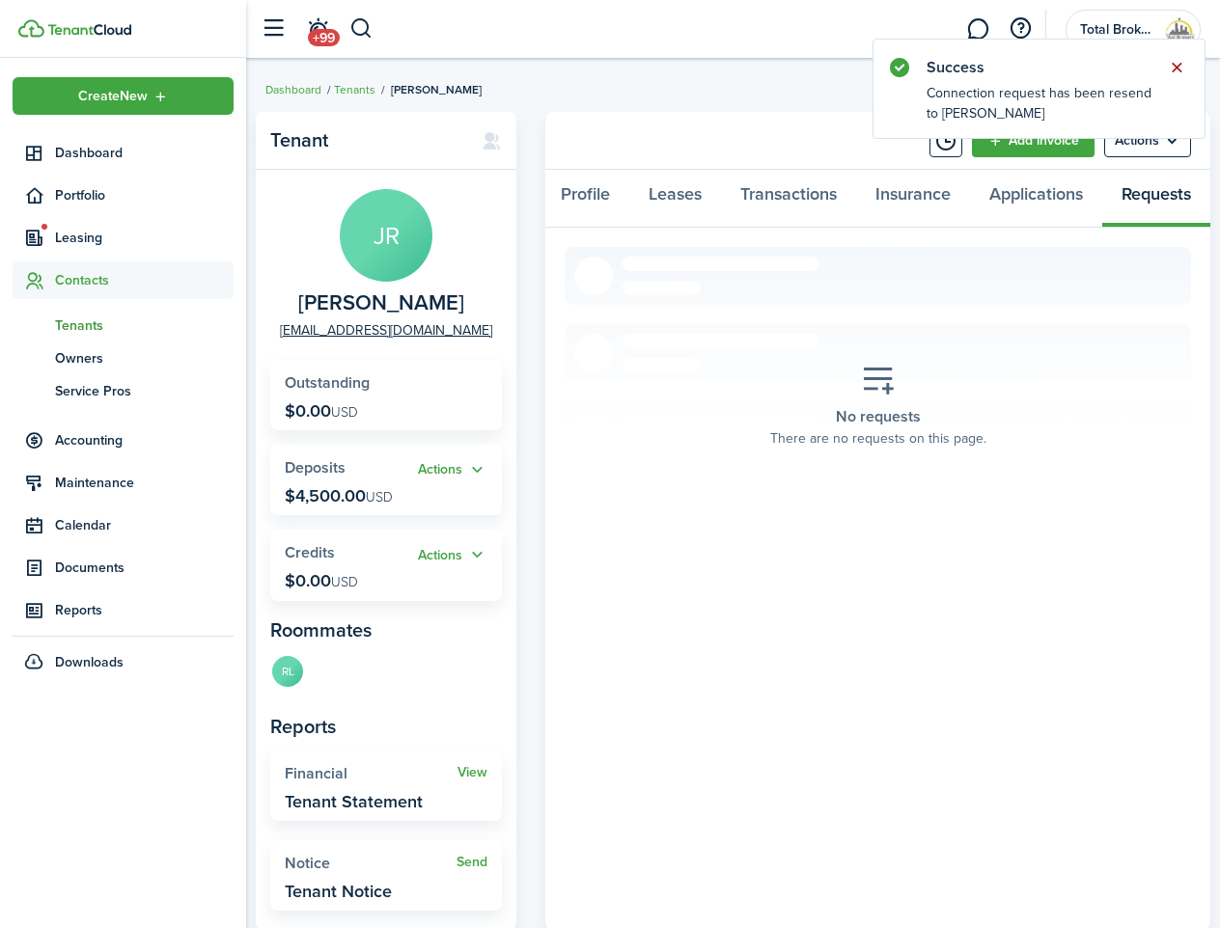
click at [1185, 58] on button "Close notify" at bounding box center [1176, 67] width 27 height 27
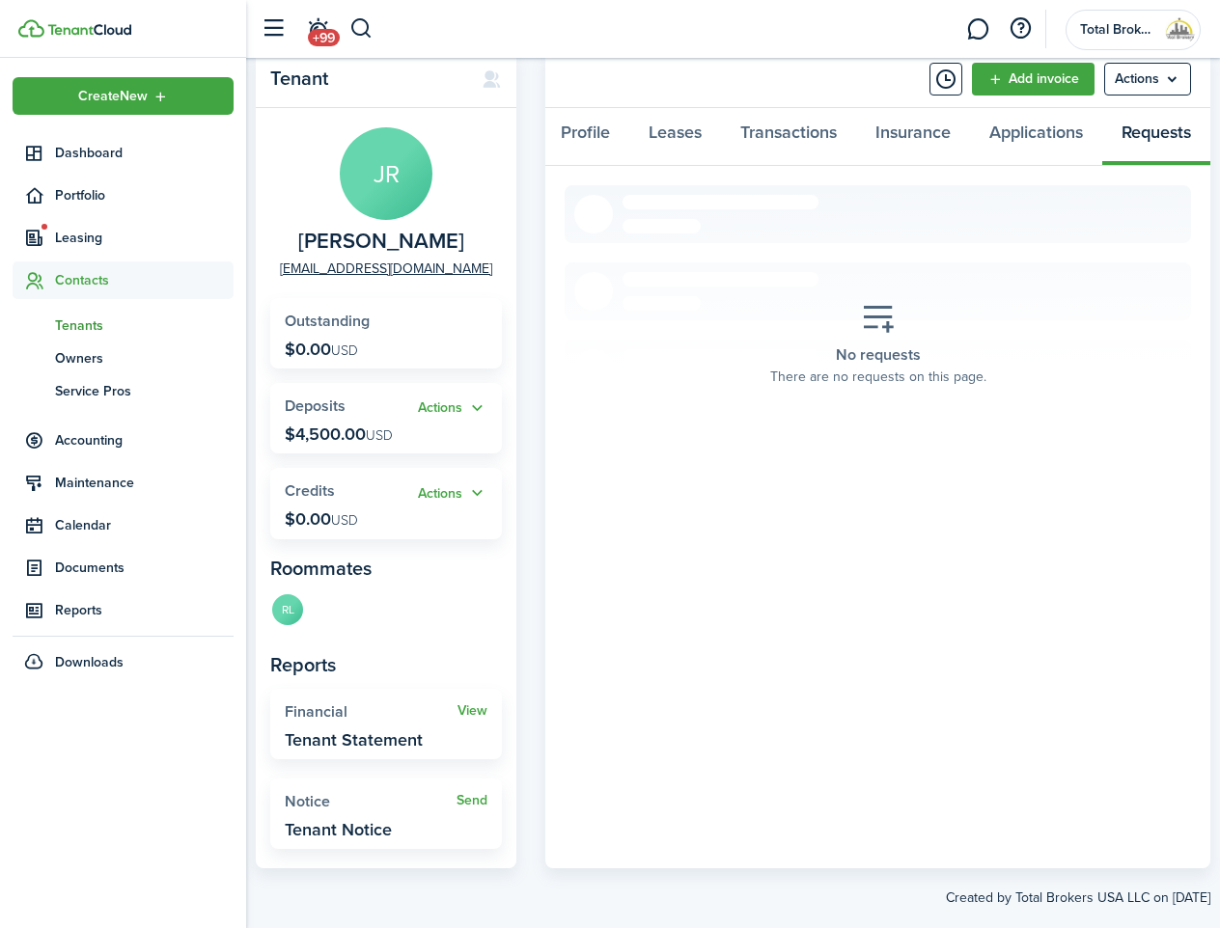
scroll to position [95, 0]
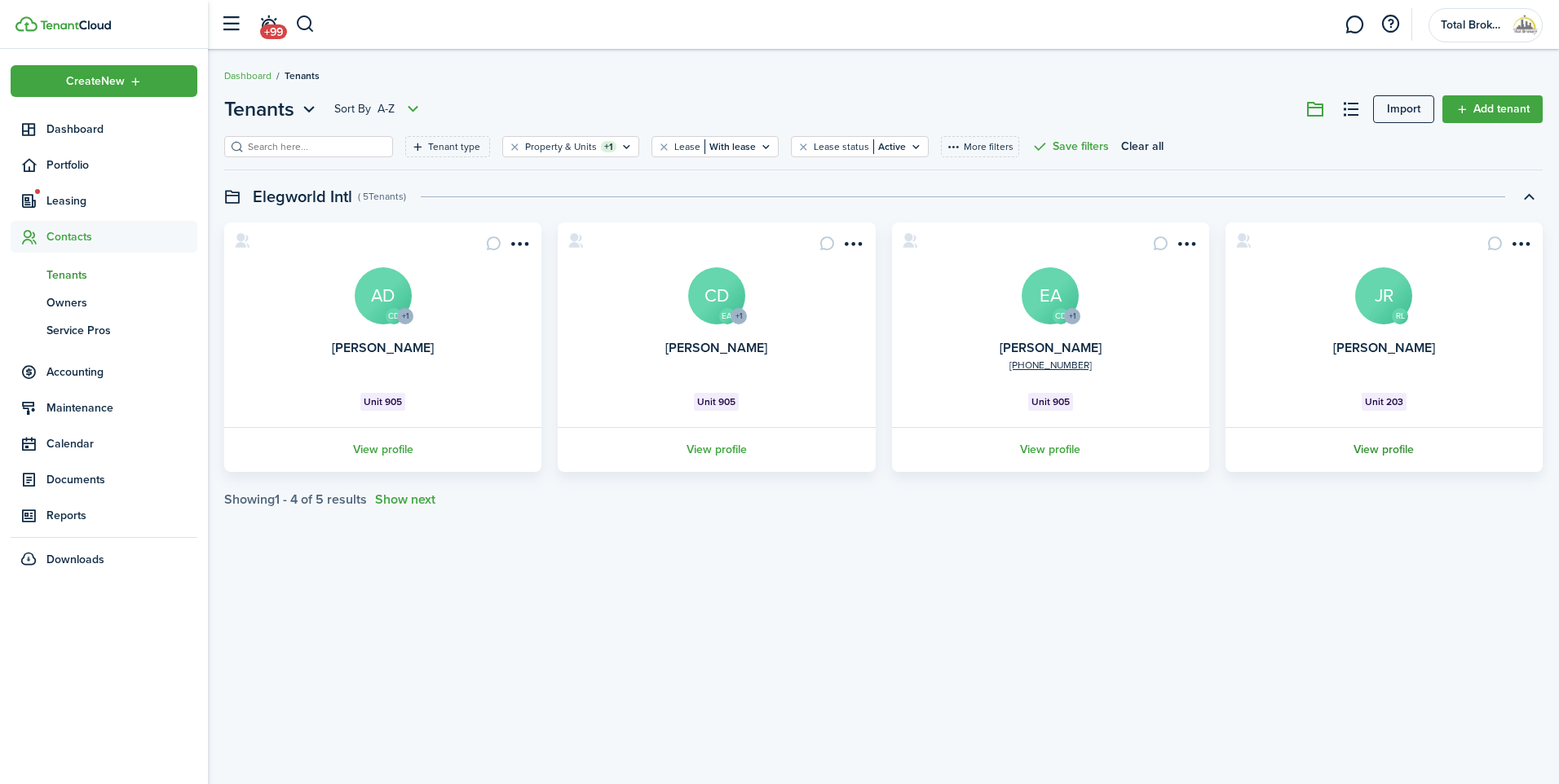
click at [1030, 444] on link "View profile" at bounding box center [1383, 449] width 322 height 45
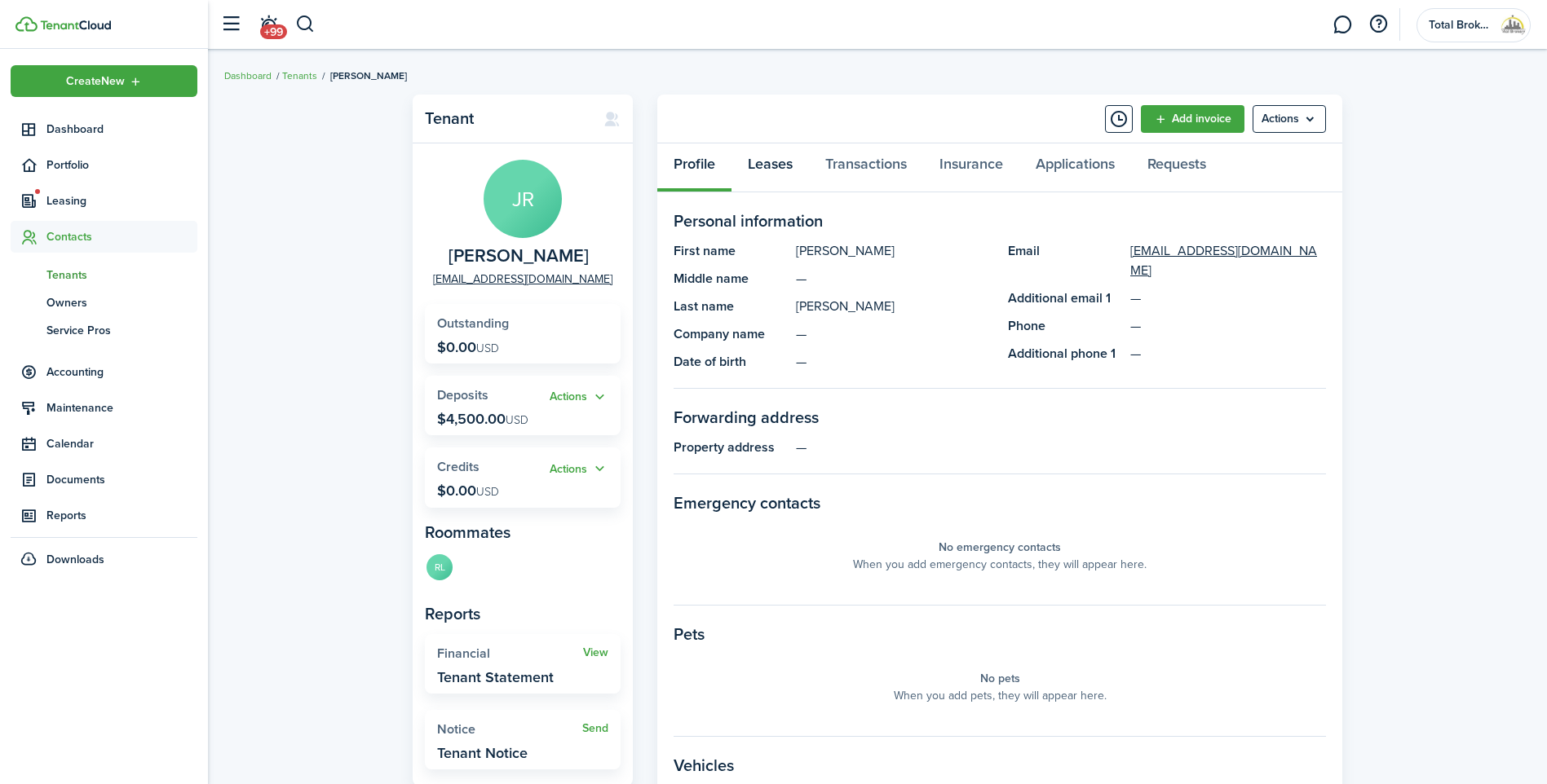
click at [777, 178] on link "Leases" at bounding box center [771, 168] width 78 height 49
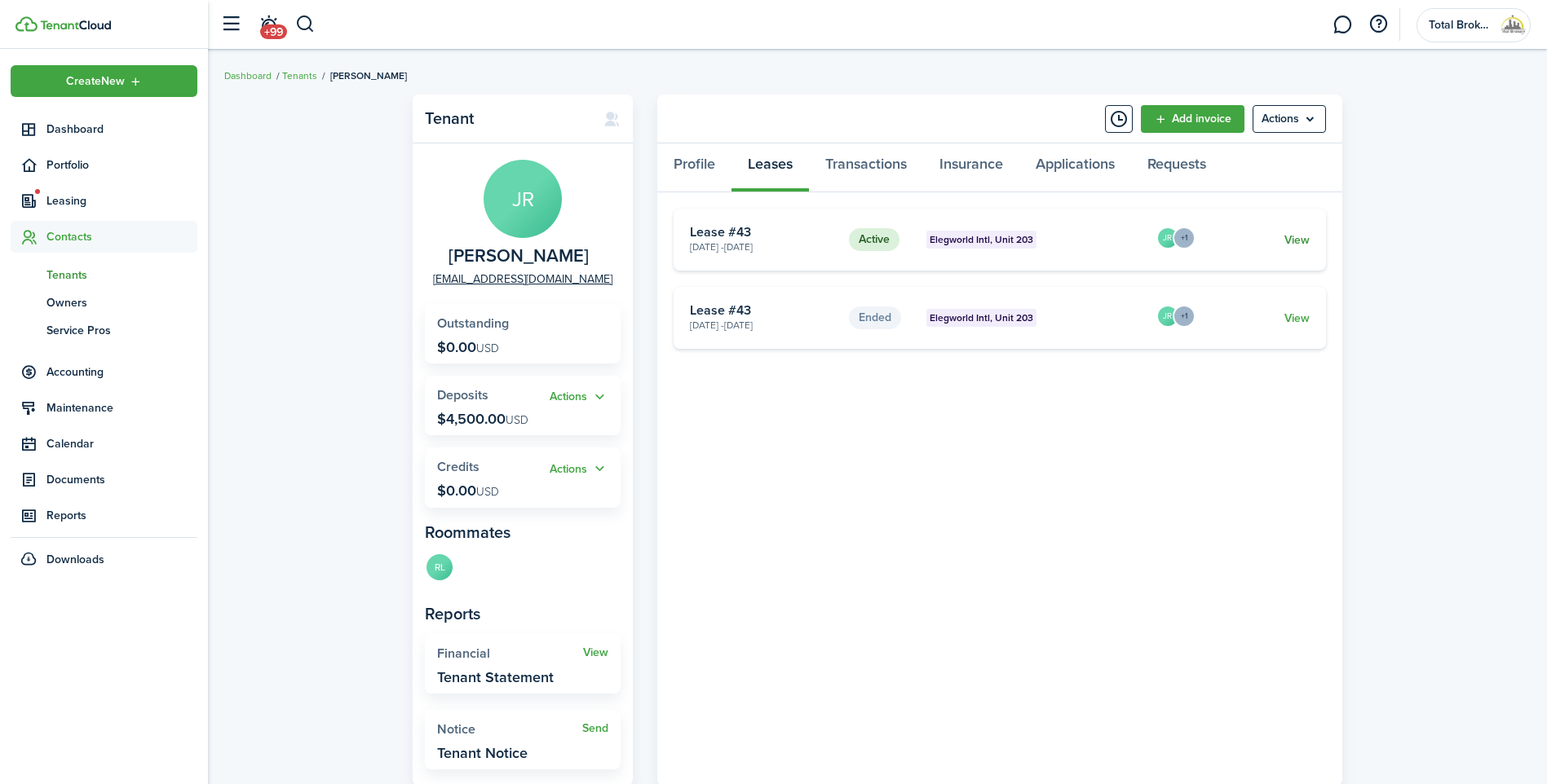
click at [1030, 240] on link "View" at bounding box center [1297, 240] width 25 height 17
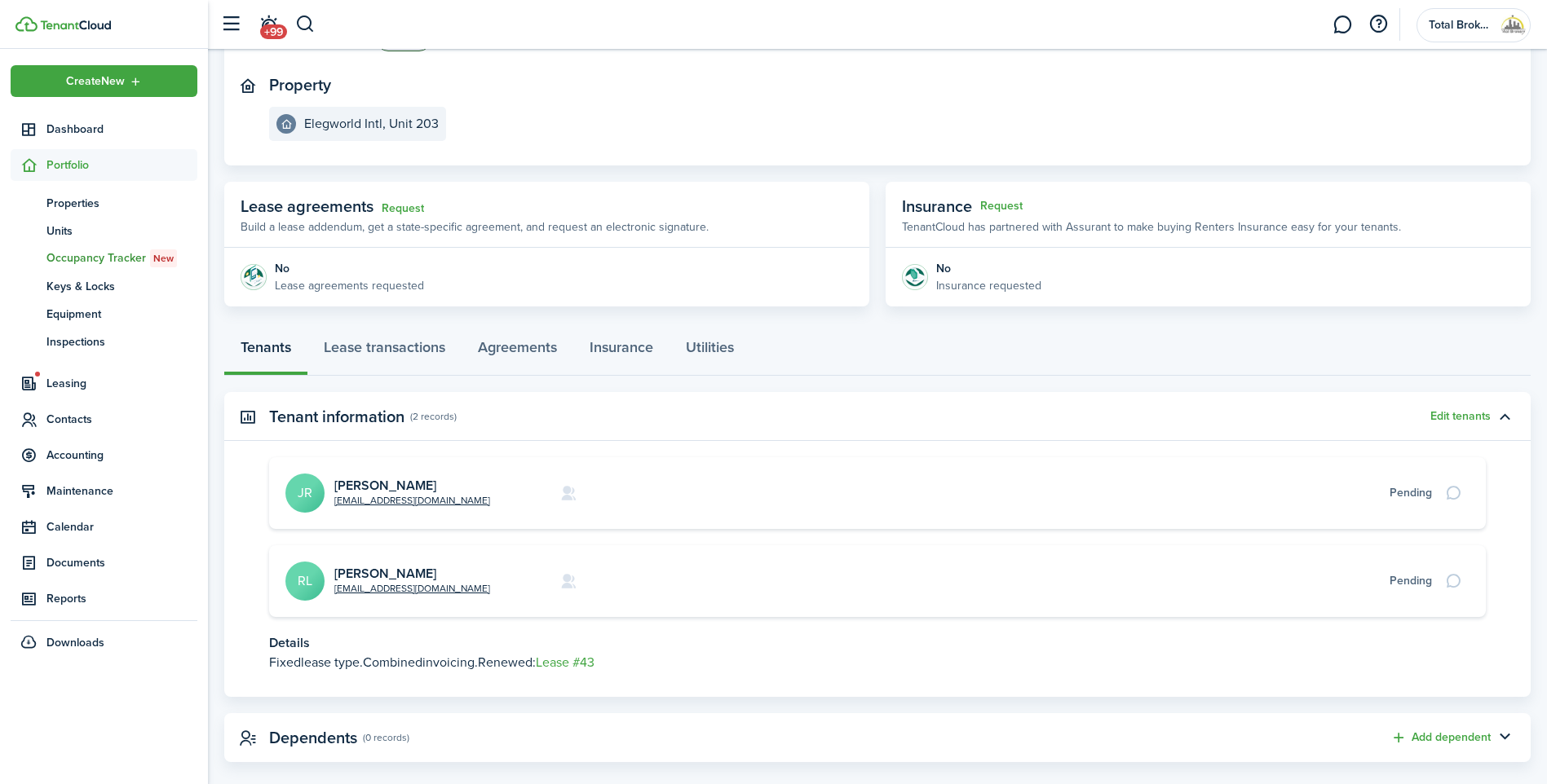
scroll to position [163, 0]
click at [369, 574] on link "[PERSON_NAME]" at bounding box center [385, 572] width 102 height 19
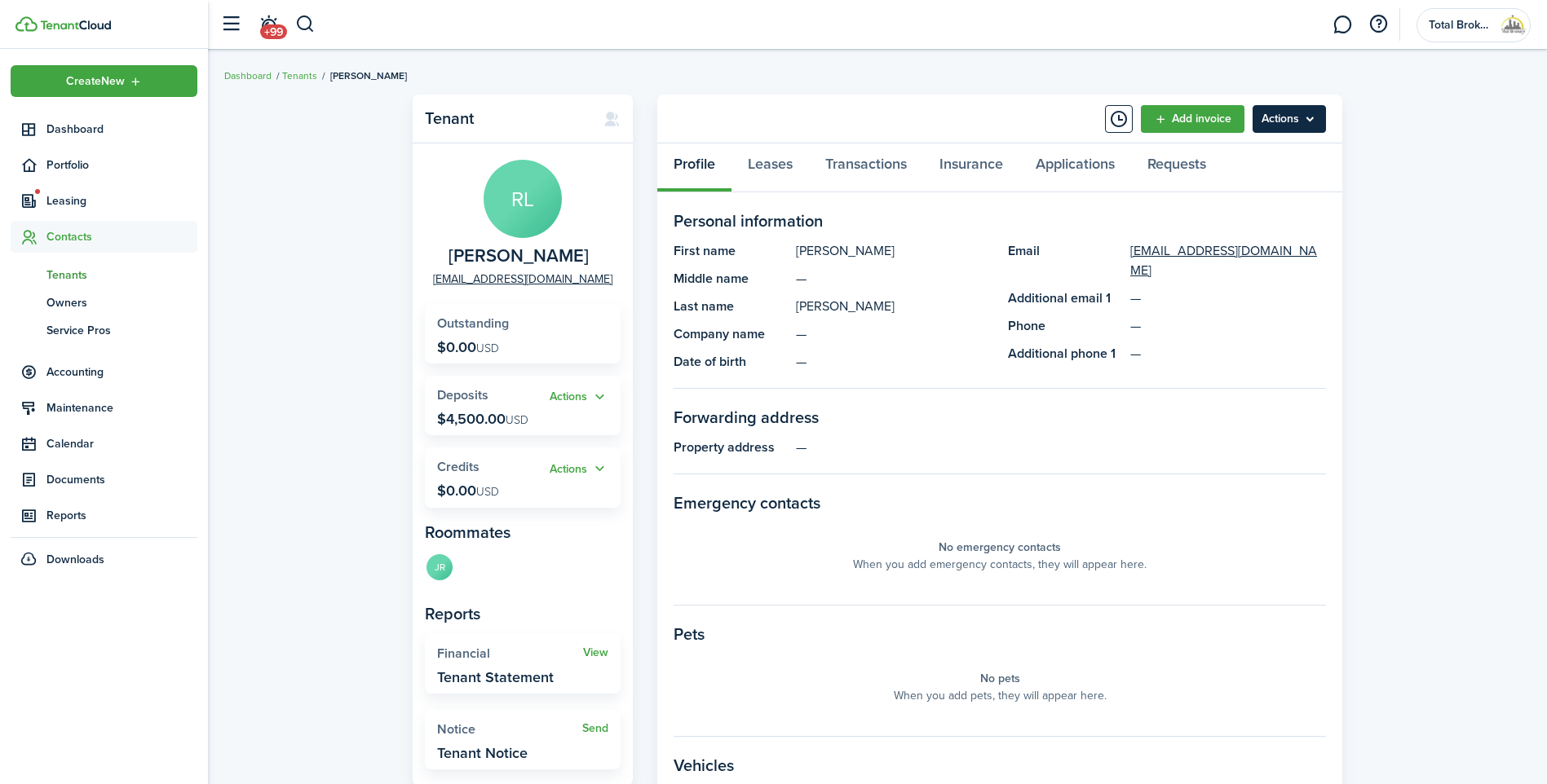
click at [1030, 128] on menu-btn "Actions" at bounding box center [1288, 118] width 74 height 28
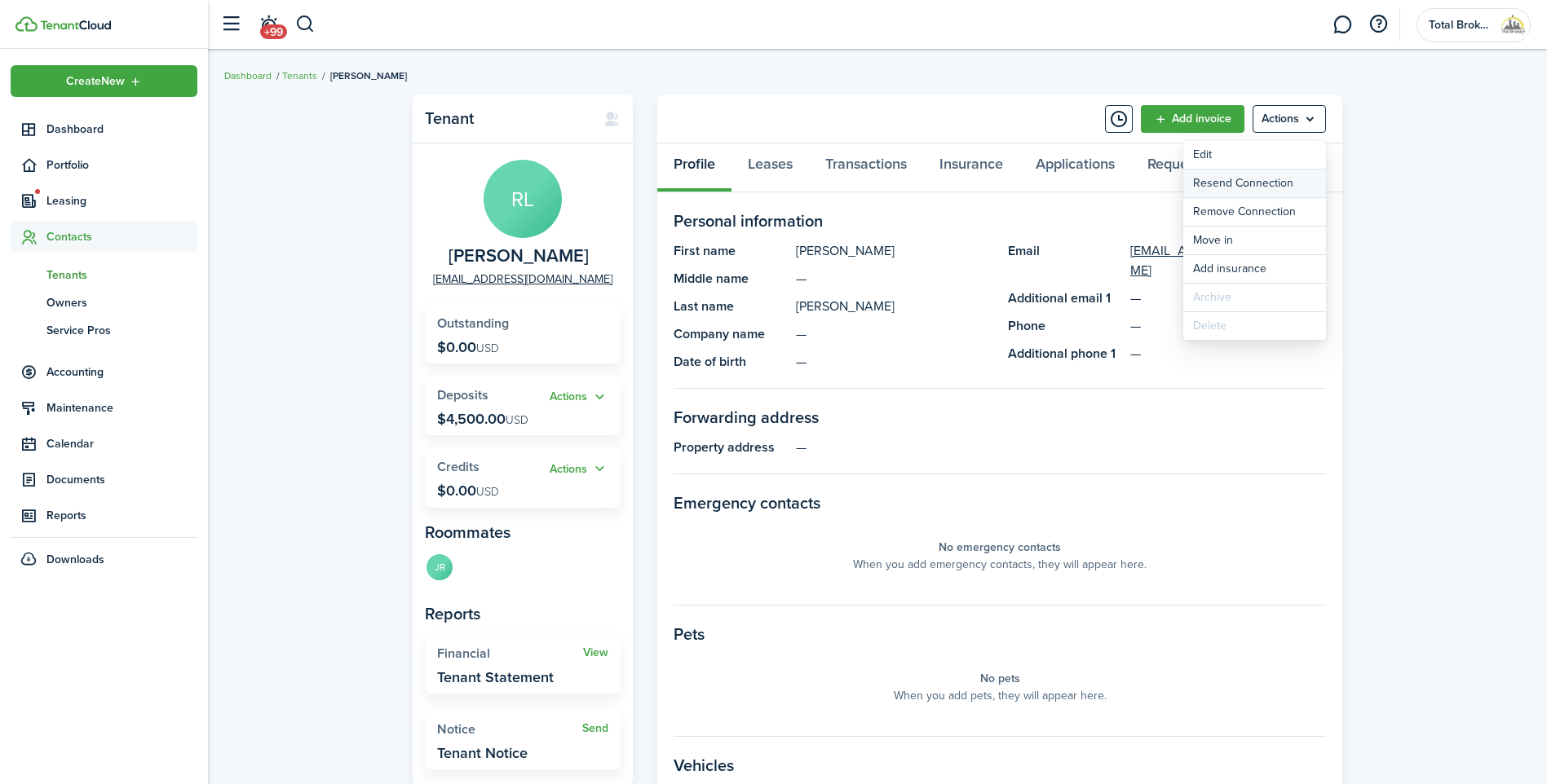
click at [1030, 184] on button "Resend Connection" at bounding box center [1254, 183] width 143 height 28
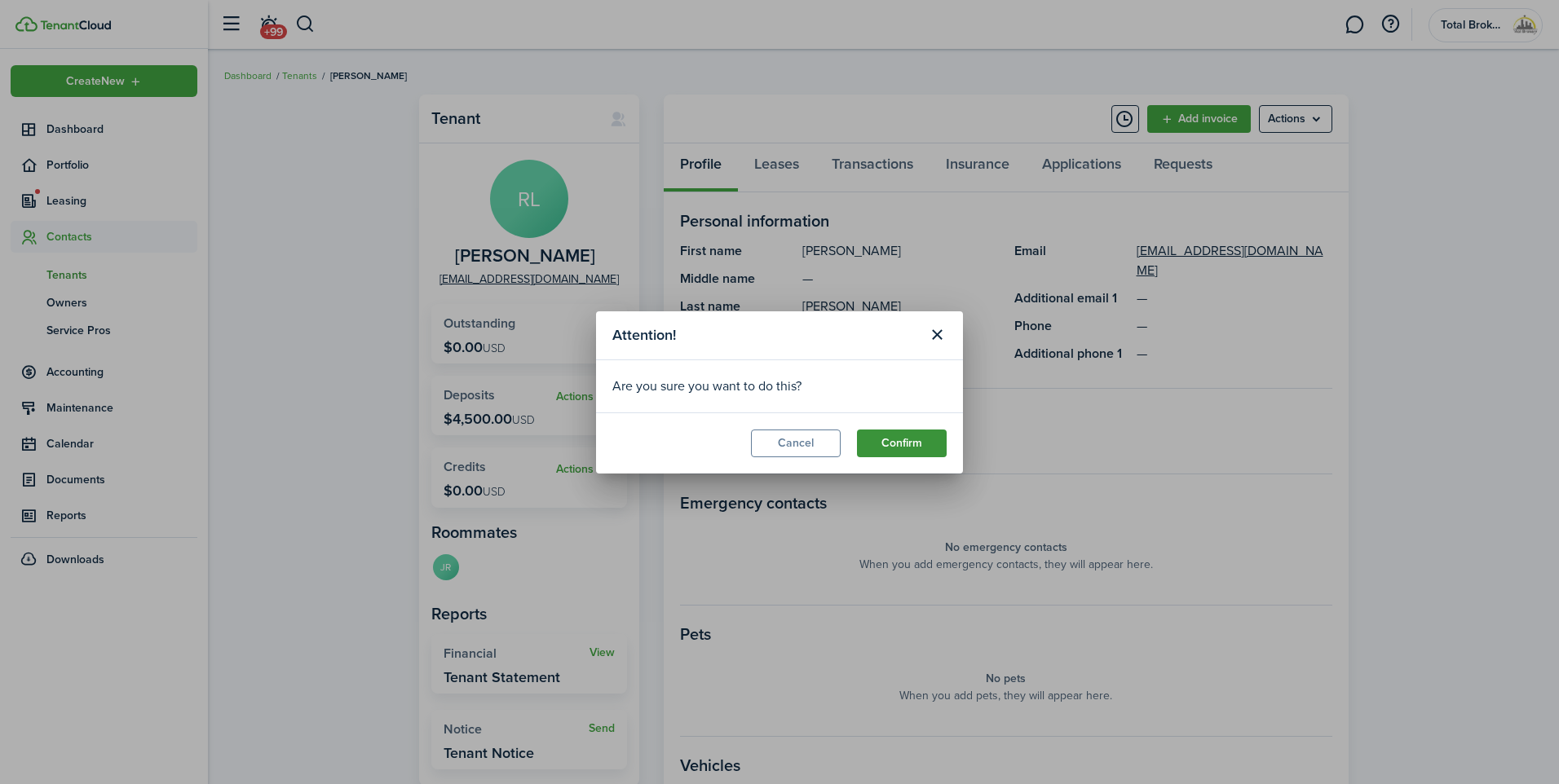
click at [899, 454] on button "Confirm" at bounding box center [902, 444] width 90 height 28
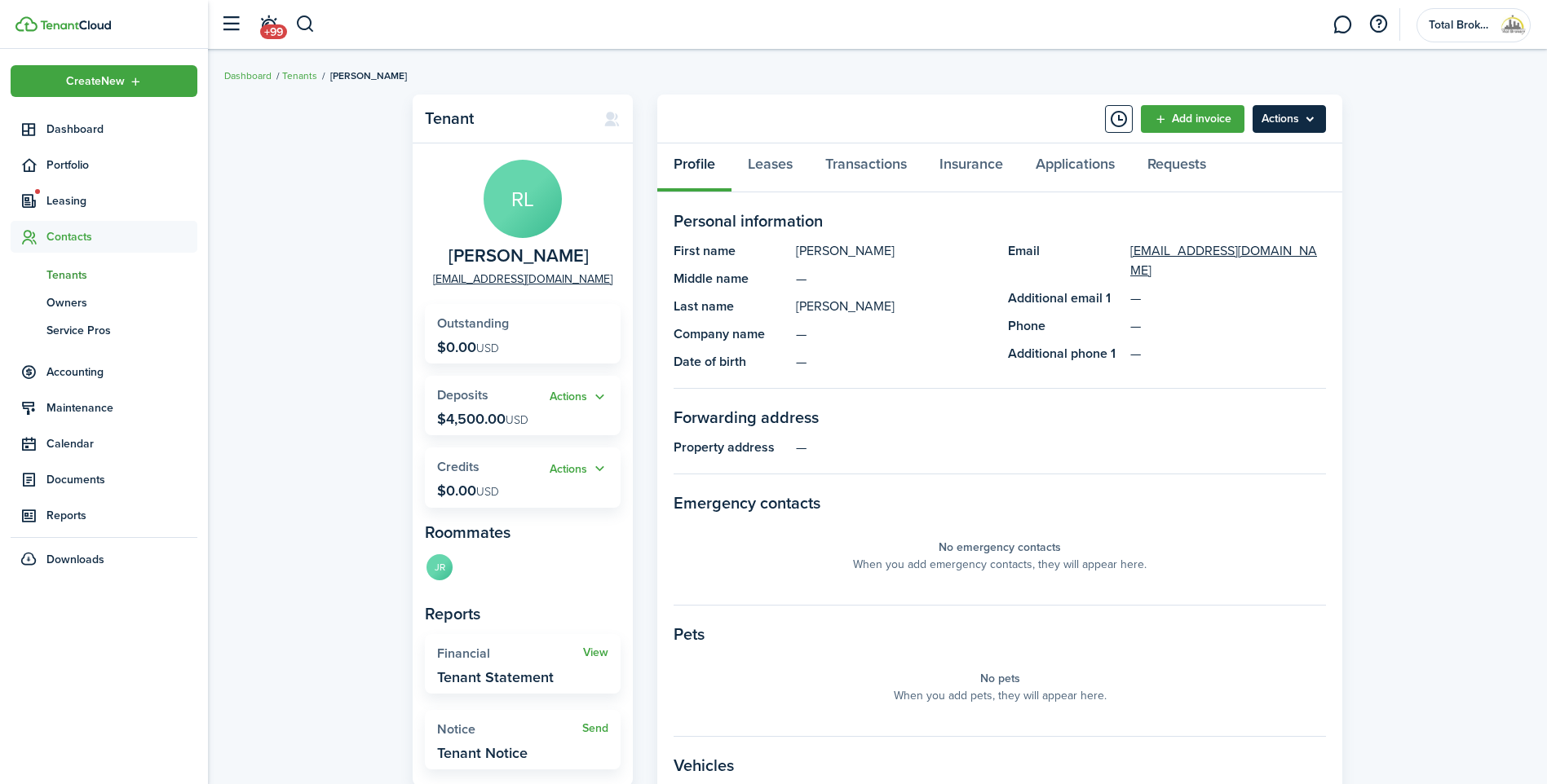
click at [1030, 119] on menu-btn "Actions" at bounding box center [1288, 118] width 74 height 28
click at [765, 171] on link "Leases" at bounding box center [771, 168] width 78 height 49
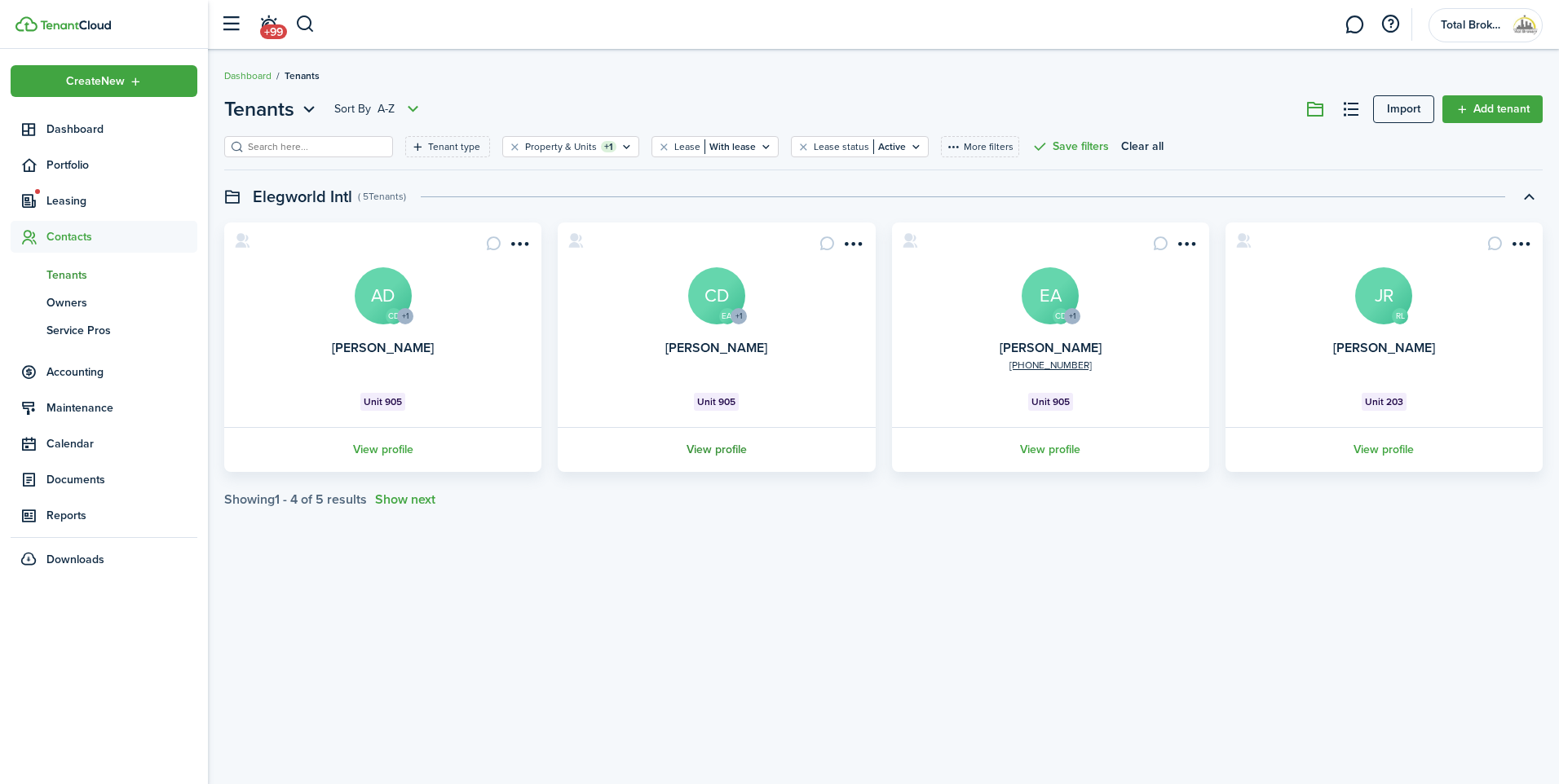
click at [734, 449] on link "View profile" at bounding box center [716, 449] width 322 height 45
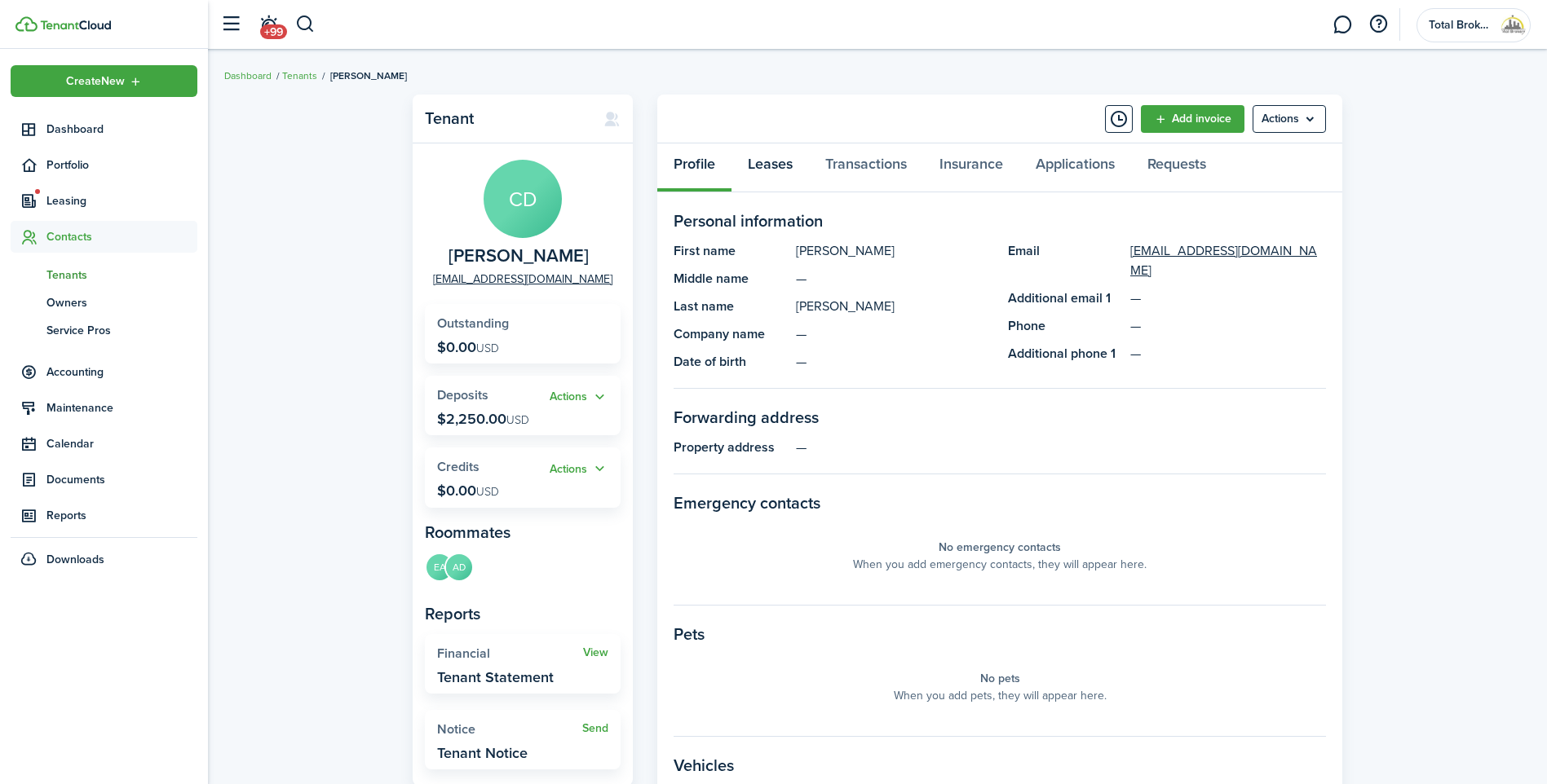
click at [782, 172] on link "Leases" at bounding box center [771, 168] width 78 height 49
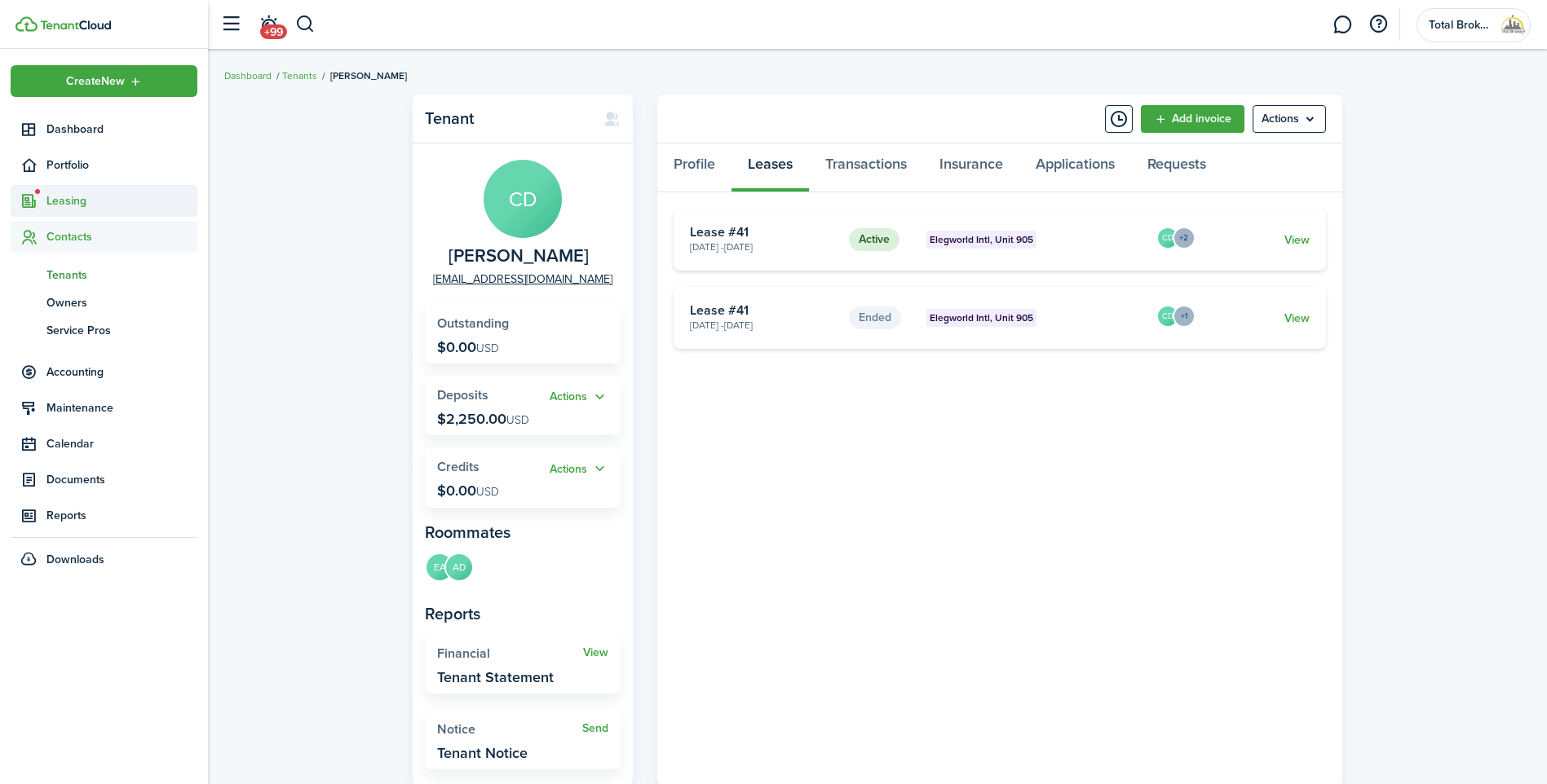
click at [88, 197] on span "Leasing" at bounding box center [122, 201] width 151 height 17
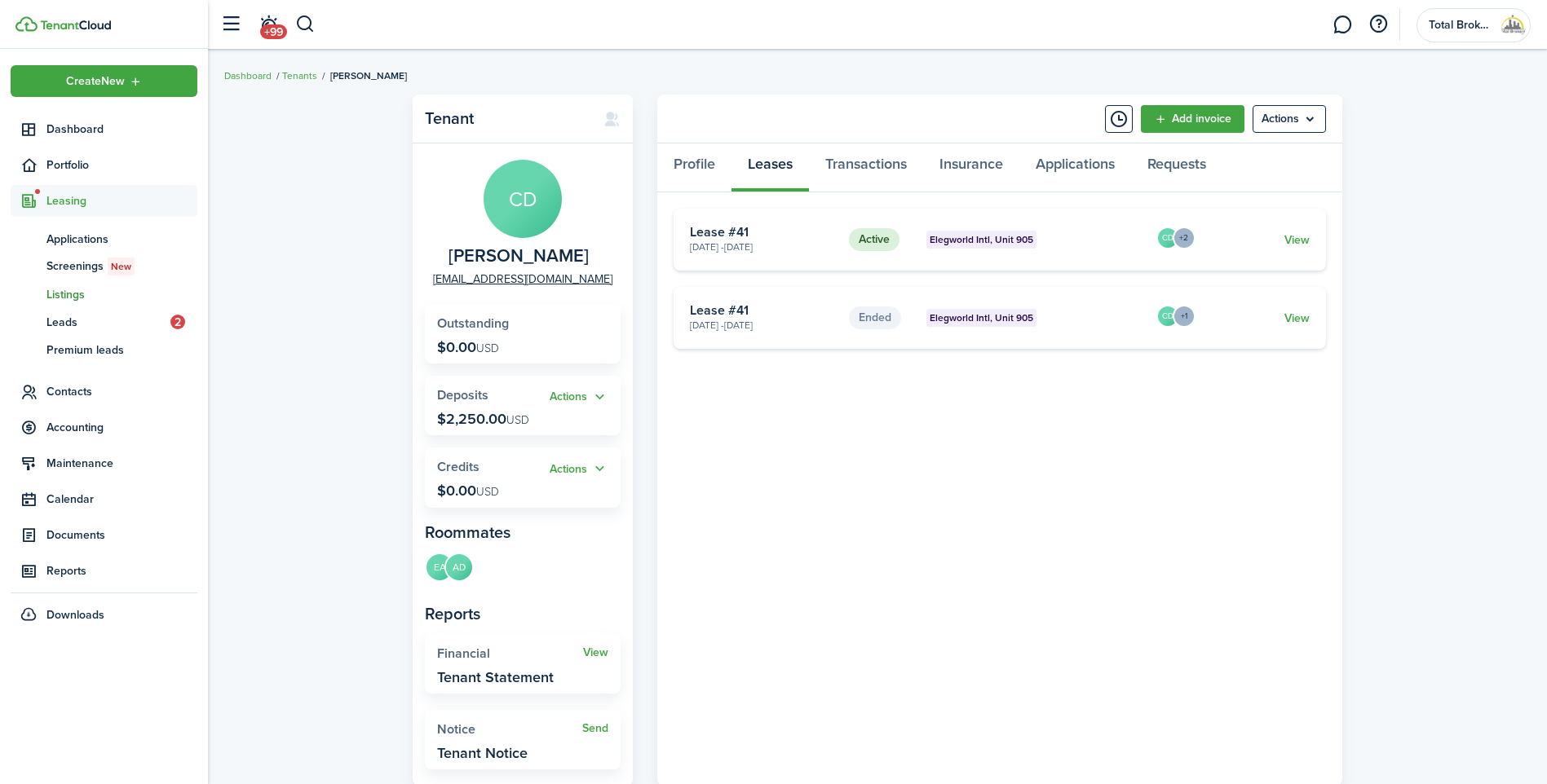
click at [85, 291] on span "Listings" at bounding box center [122, 295] width 151 height 17
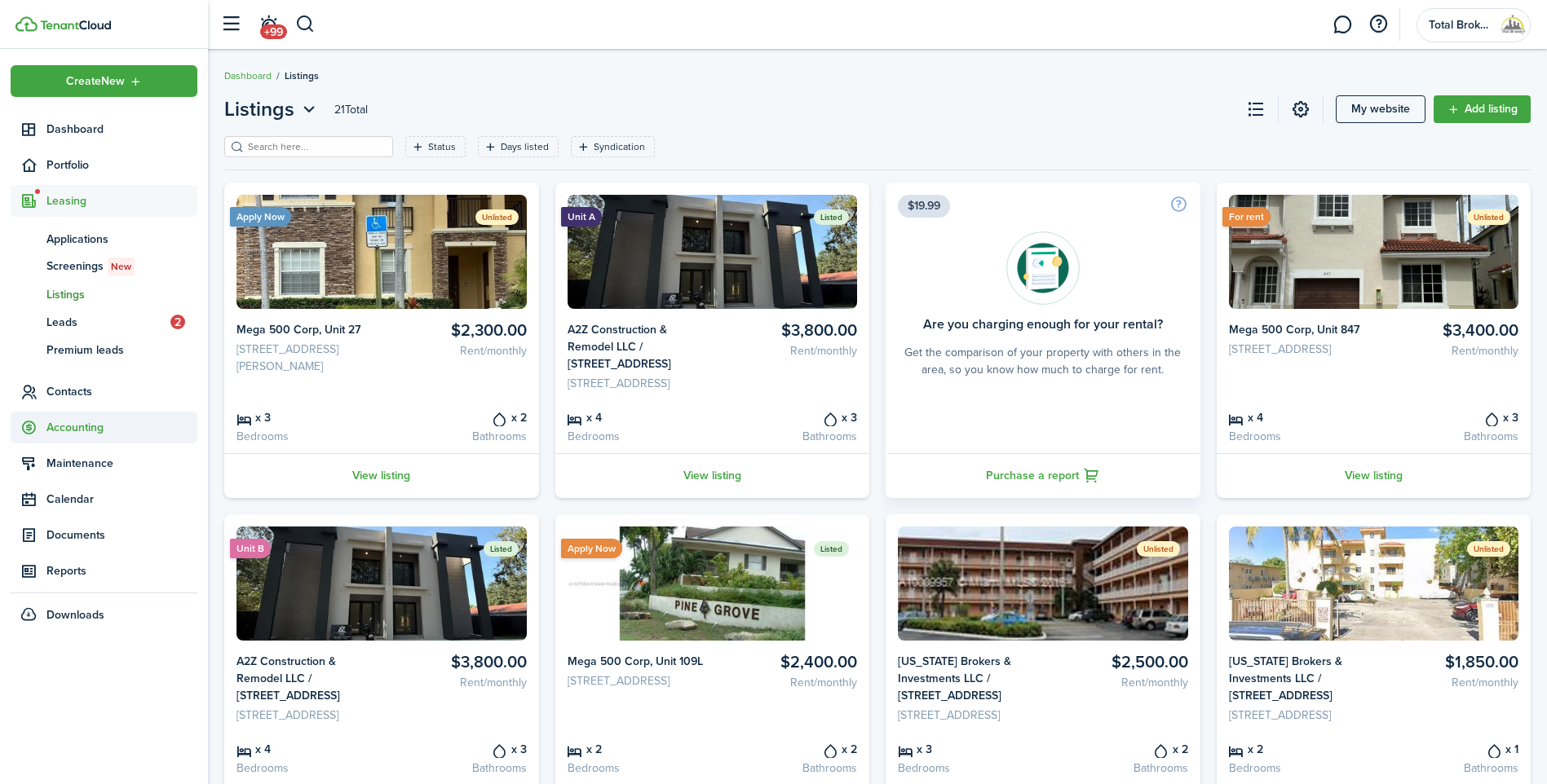
click at [68, 428] on span "Accounting" at bounding box center [122, 427] width 151 height 17
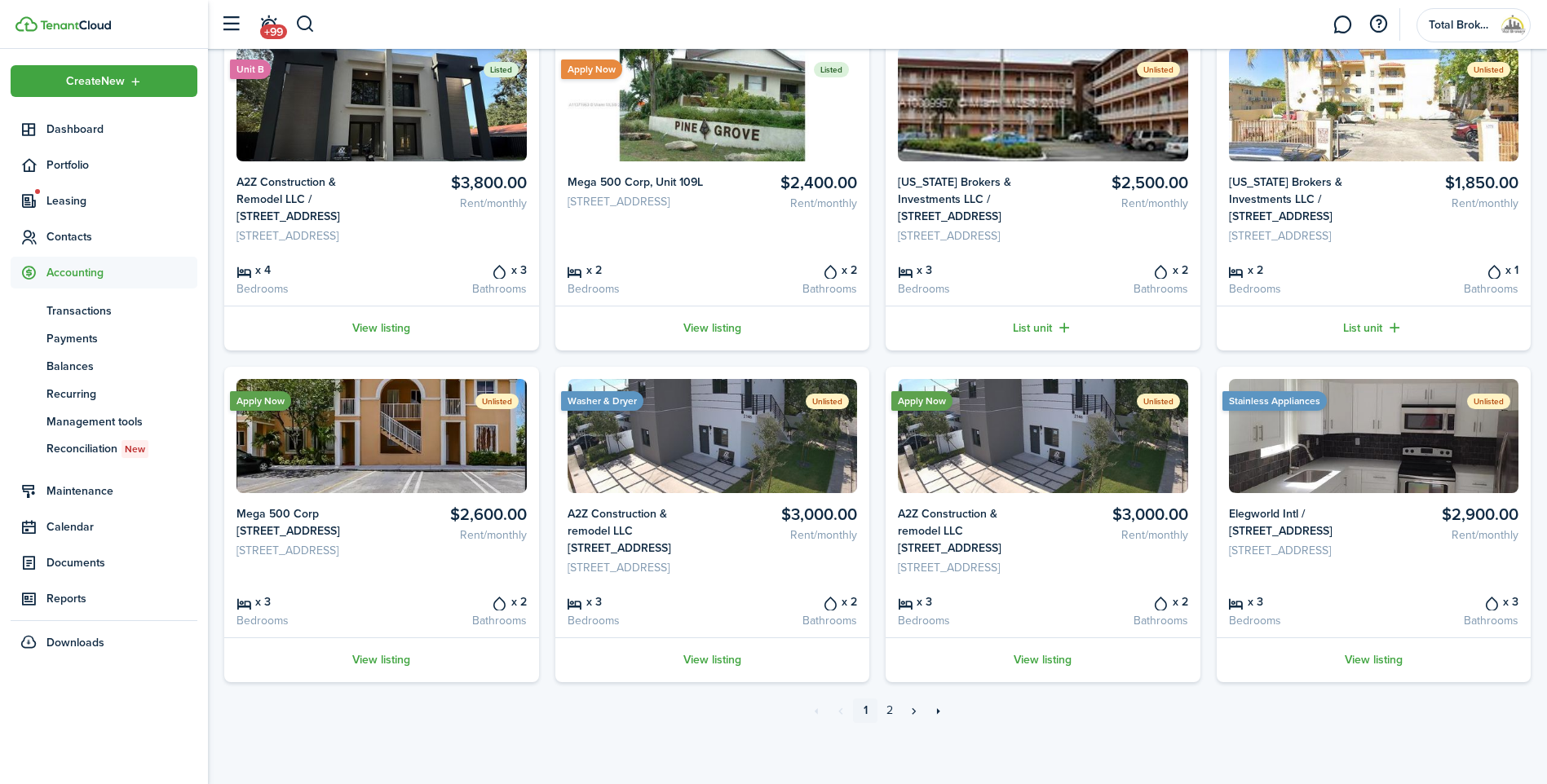
scroll to position [531, 0]
click at [909, 710] on link "»" at bounding box center [913, 710] width 25 height 24
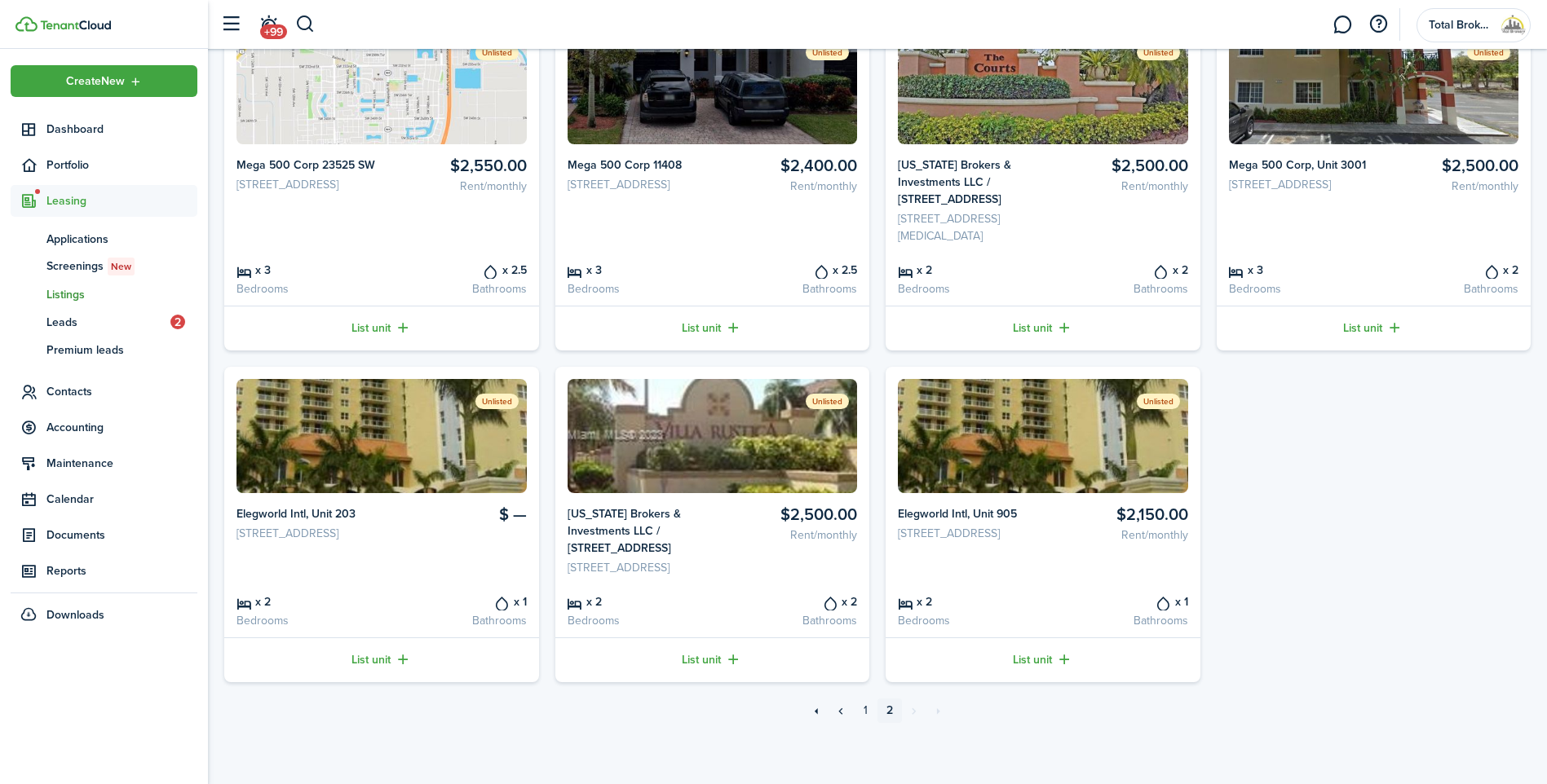
scroll to position [531, 0]
click at [1030, 442] on img at bounding box center [1043, 436] width 291 height 114
click at [309, 427] on img at bounding box center [382, 436] width 291 height 114
click at [64, 384] on span "Contacts" at bounding box center [122, 392] width 151 height 17
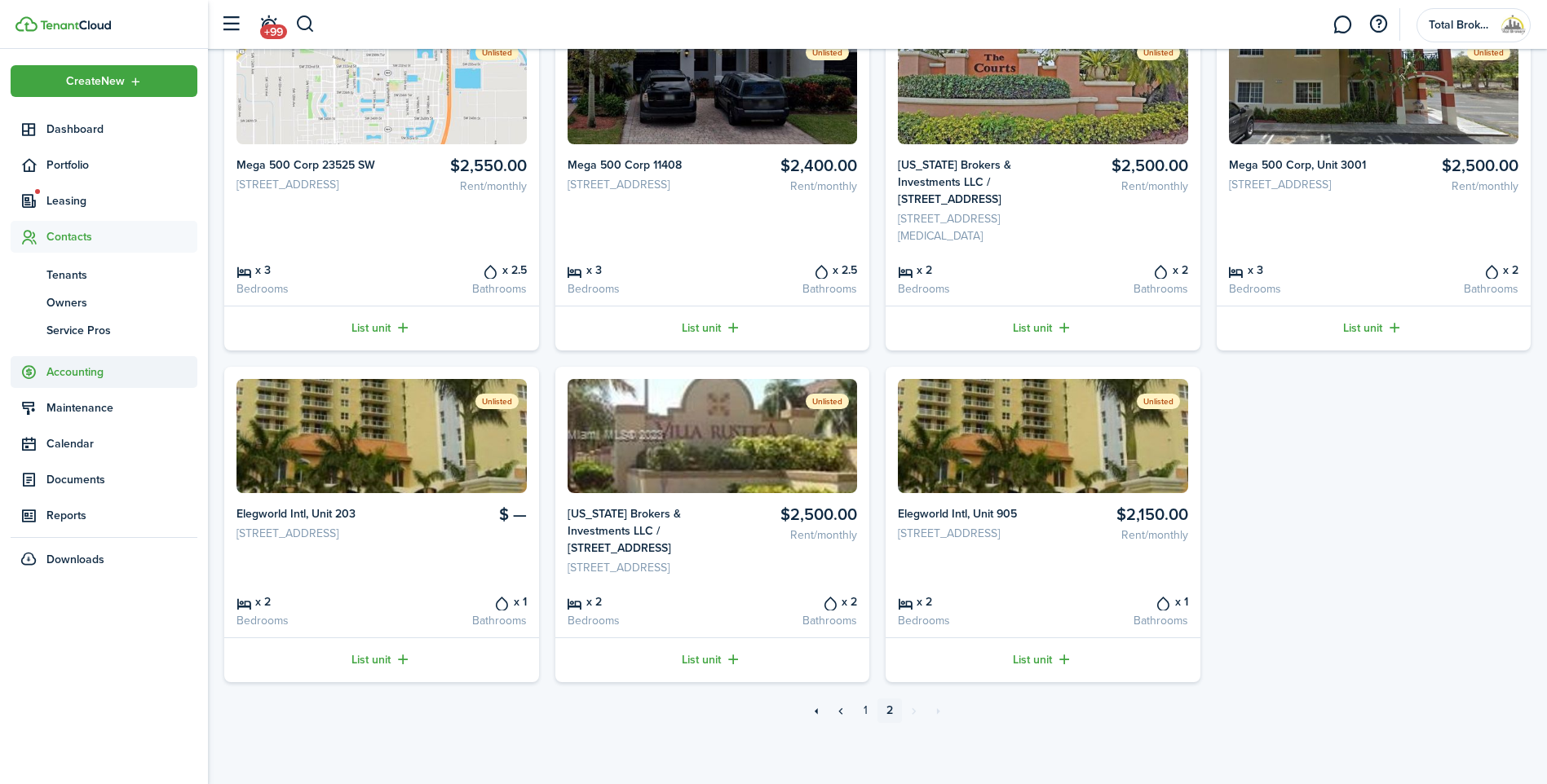
click at [58, 373] on span "Accounting" at bounding box center [122, 372] width 151 height 17
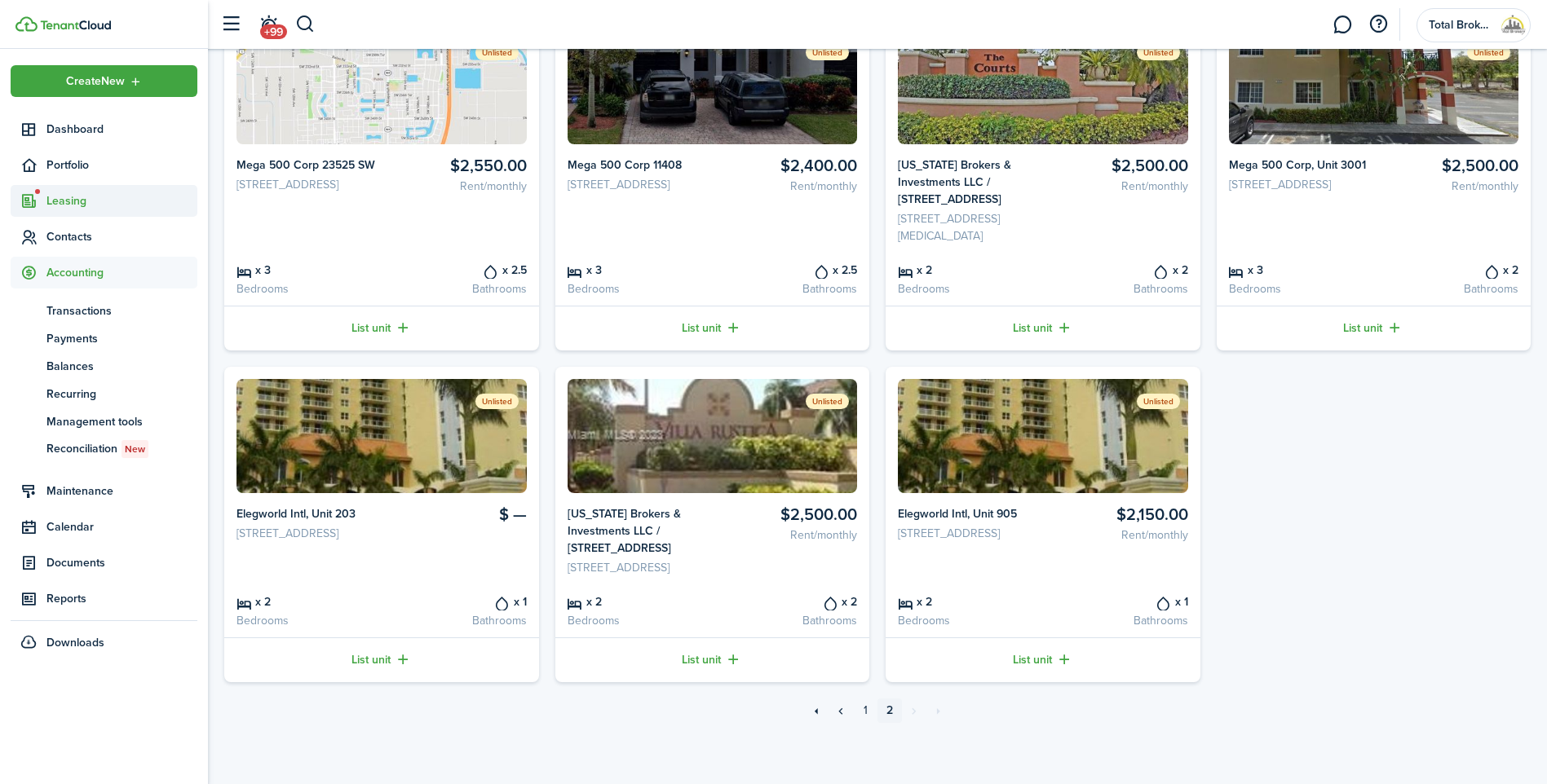
click at [76, 199] on span "Leasing" at bounding box center [122, 201] width 151 height 17
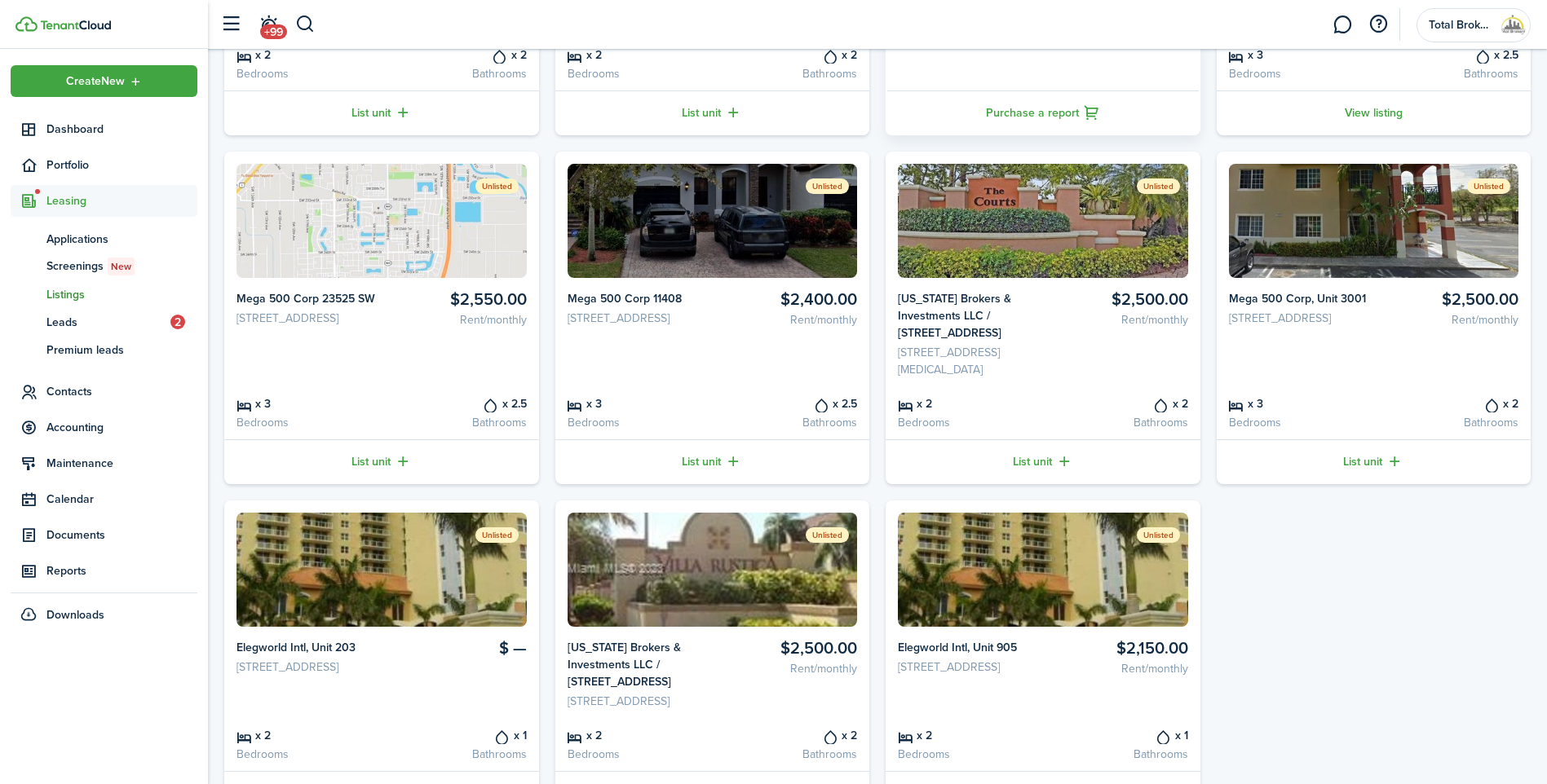
scroll to position [368, 0]
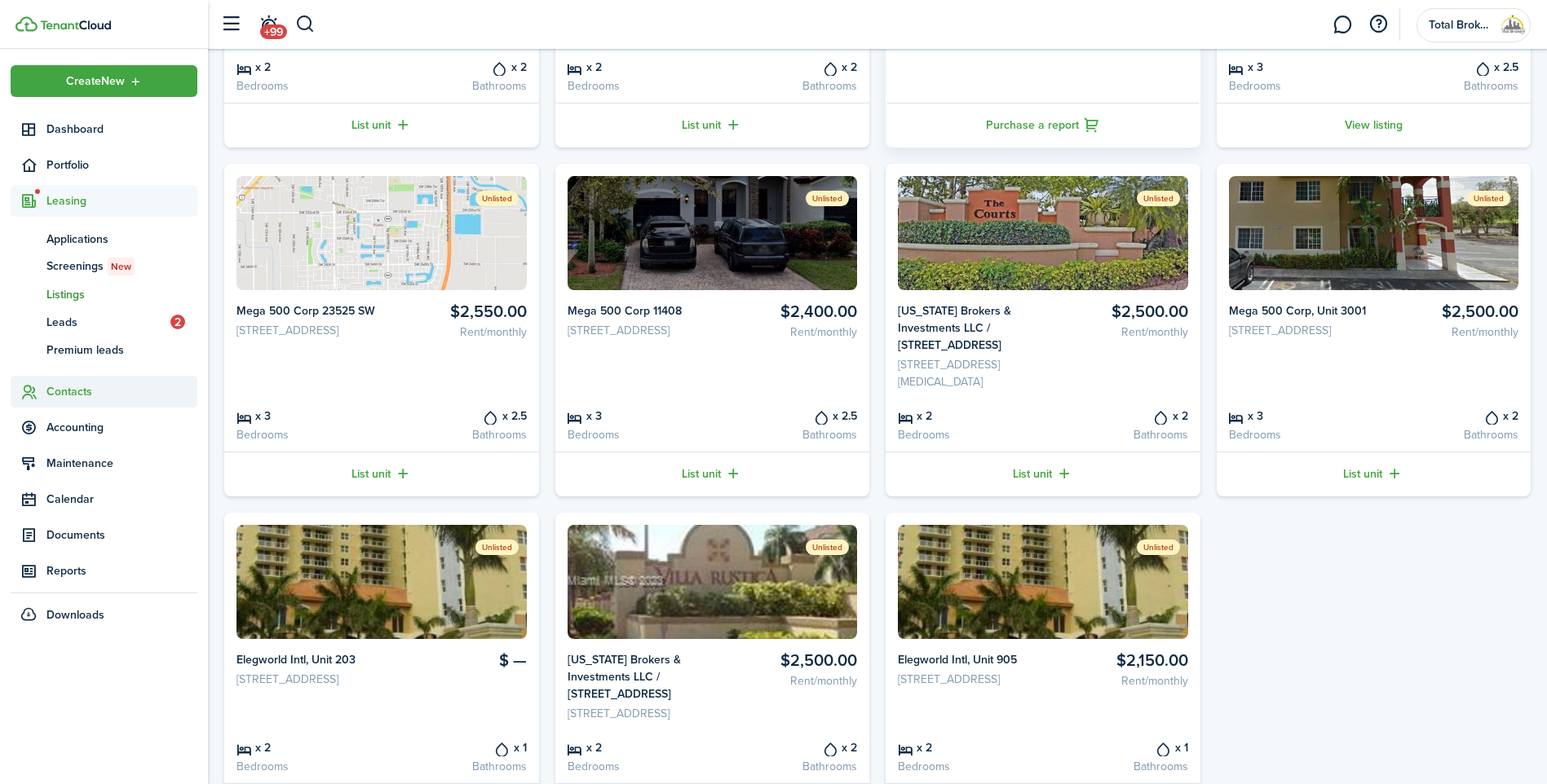
click at [80, 385] on span "Contacts" at bounding box center [122, 392] width 151 height 17
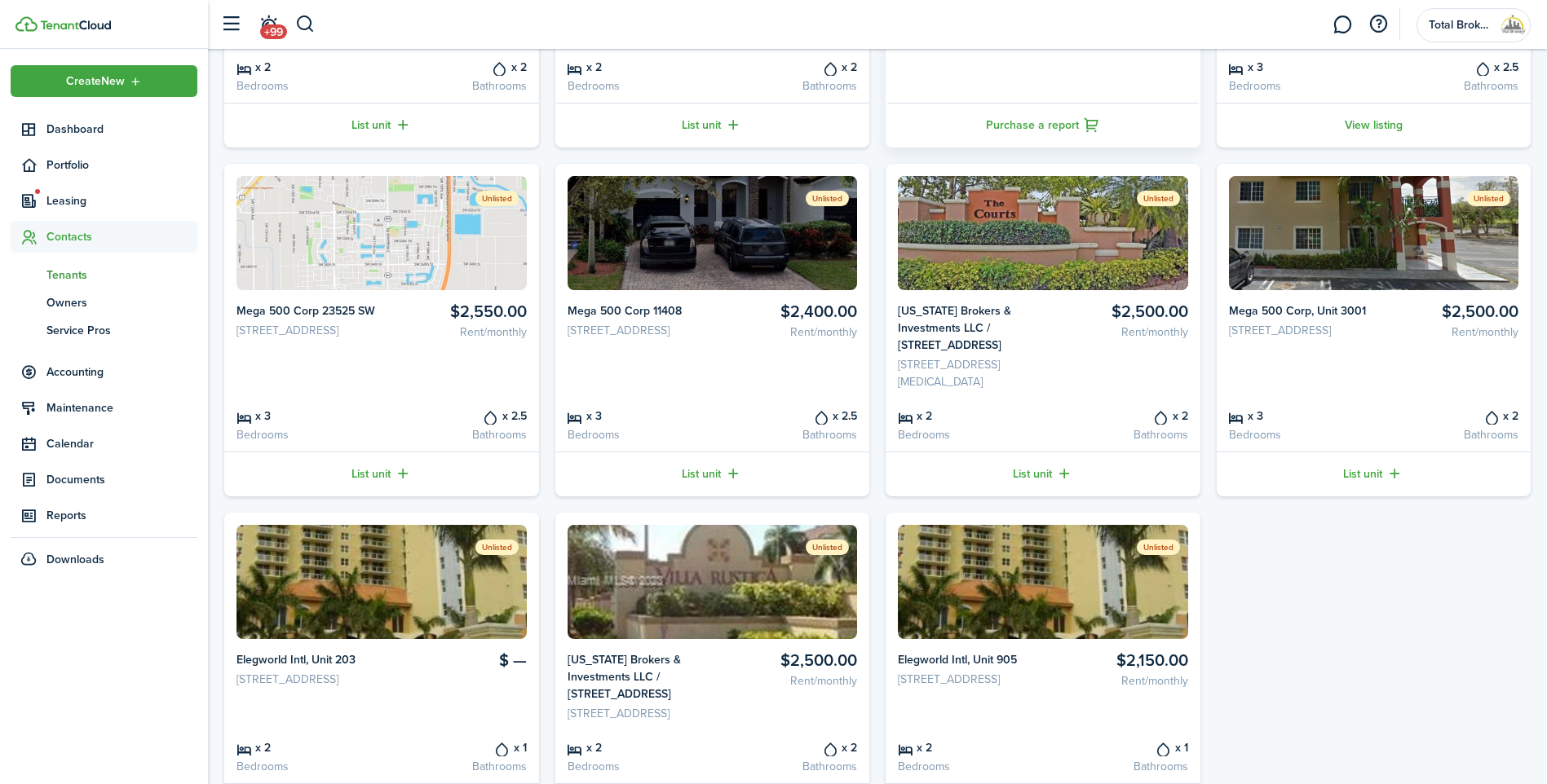
click at [84, 275] on span "Tenants" at bounding box center [122, 275] width 151 height 17
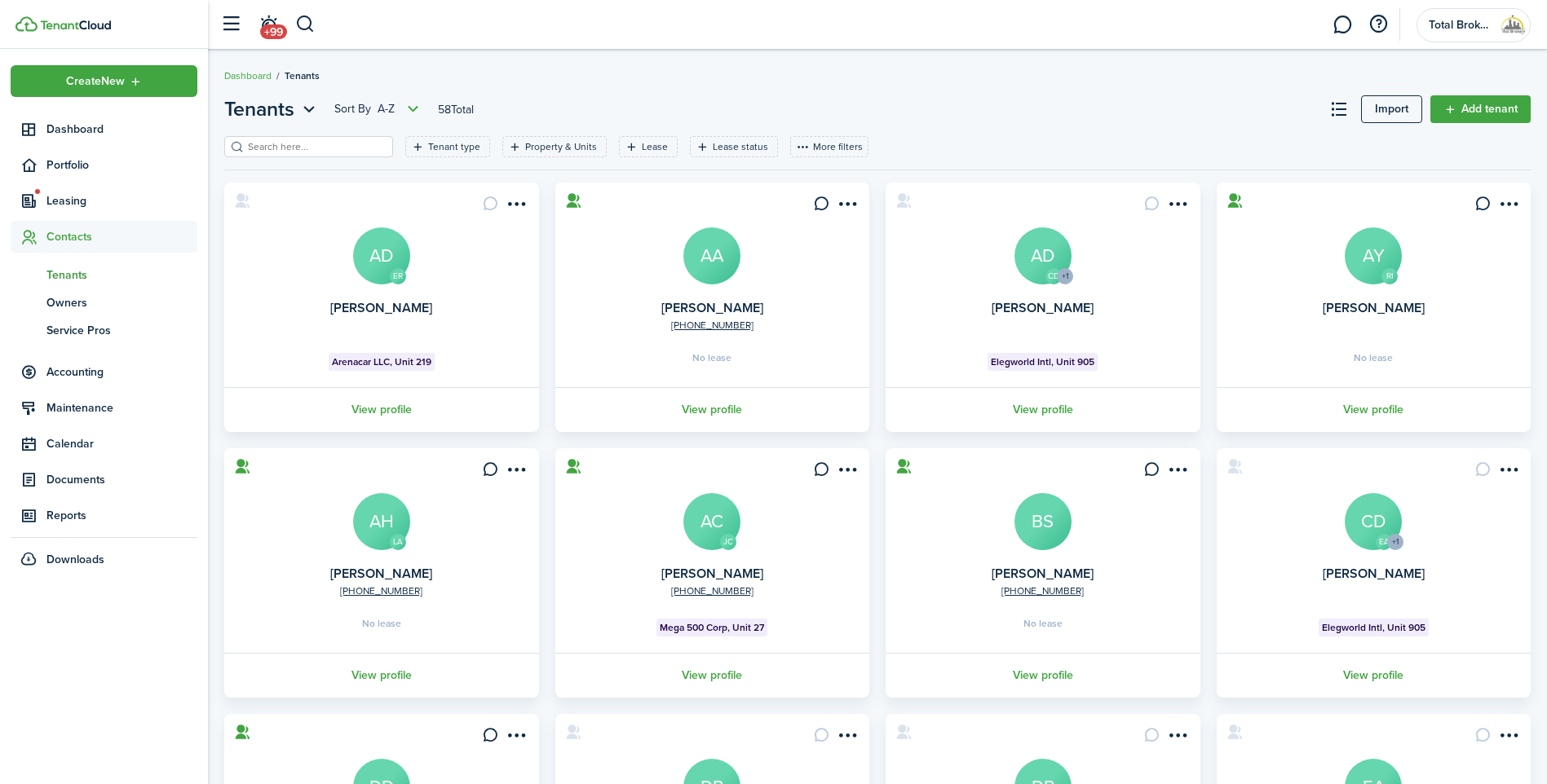
click at [313, 149] on input "search" at bounding box center [316, 147] width 144 height 15
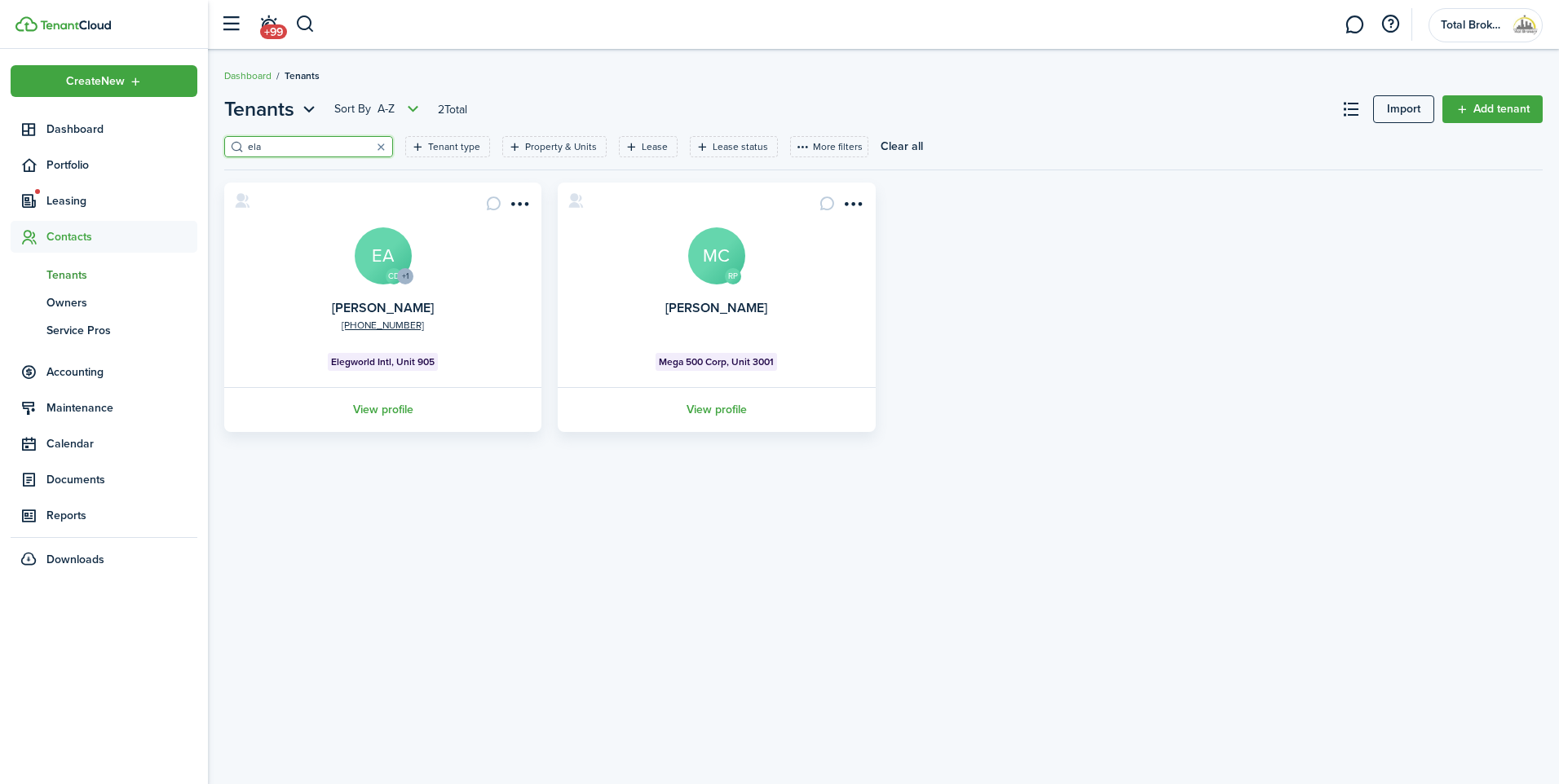
type input "ela"
click at [387, 261] on avatar-text "EA" at bounding box center [384, 256] width 57 height 57
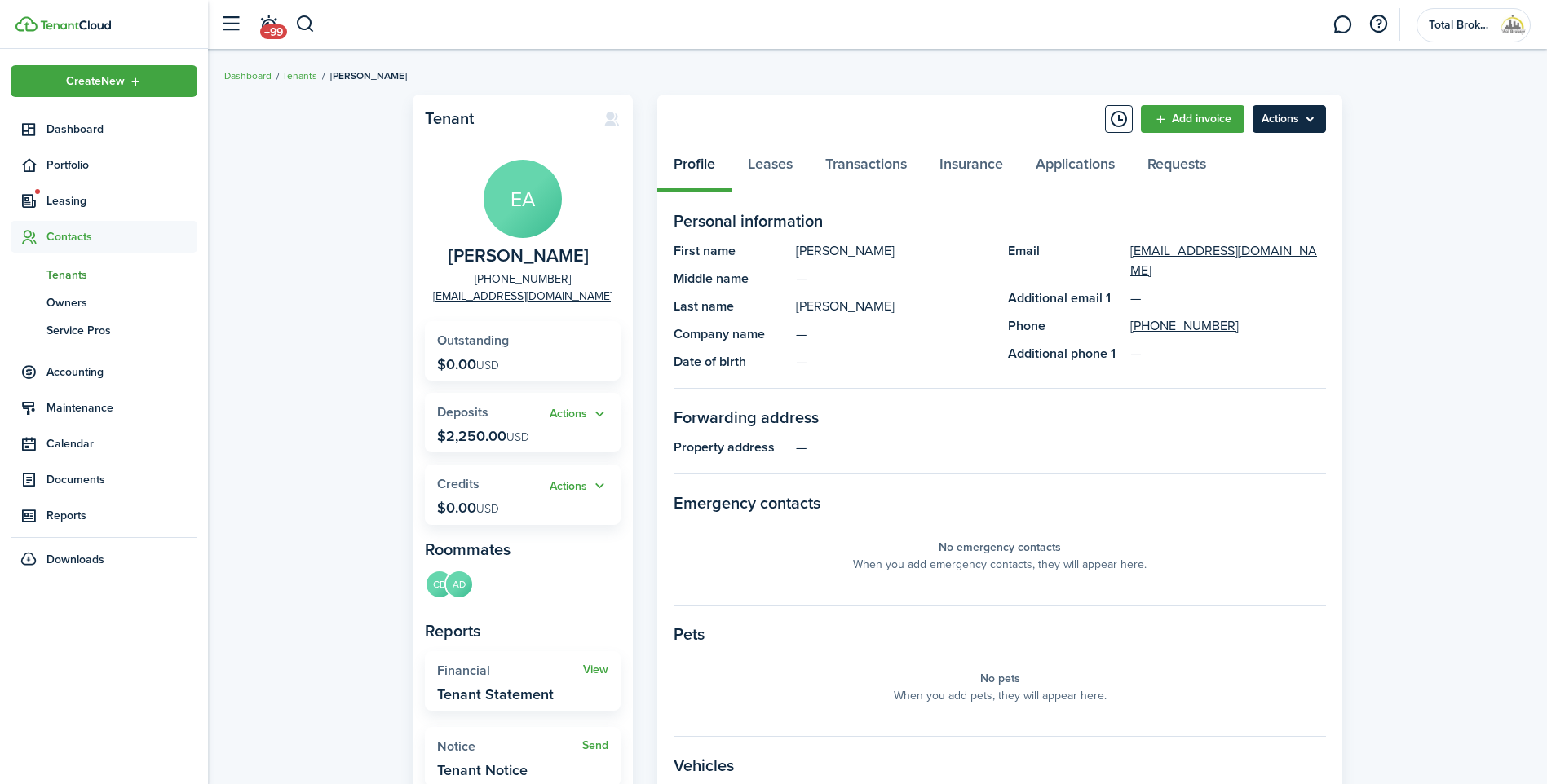
click at [1030, 128] on menu-btn "Actions" at bounding box center [1288, 118] width 74 height 28
click at [69, 159] on span "Portfolio" at bounding box center [122, 165] width 151 height 17
